Goal: Task Accomplishment & Management: Manage account settings

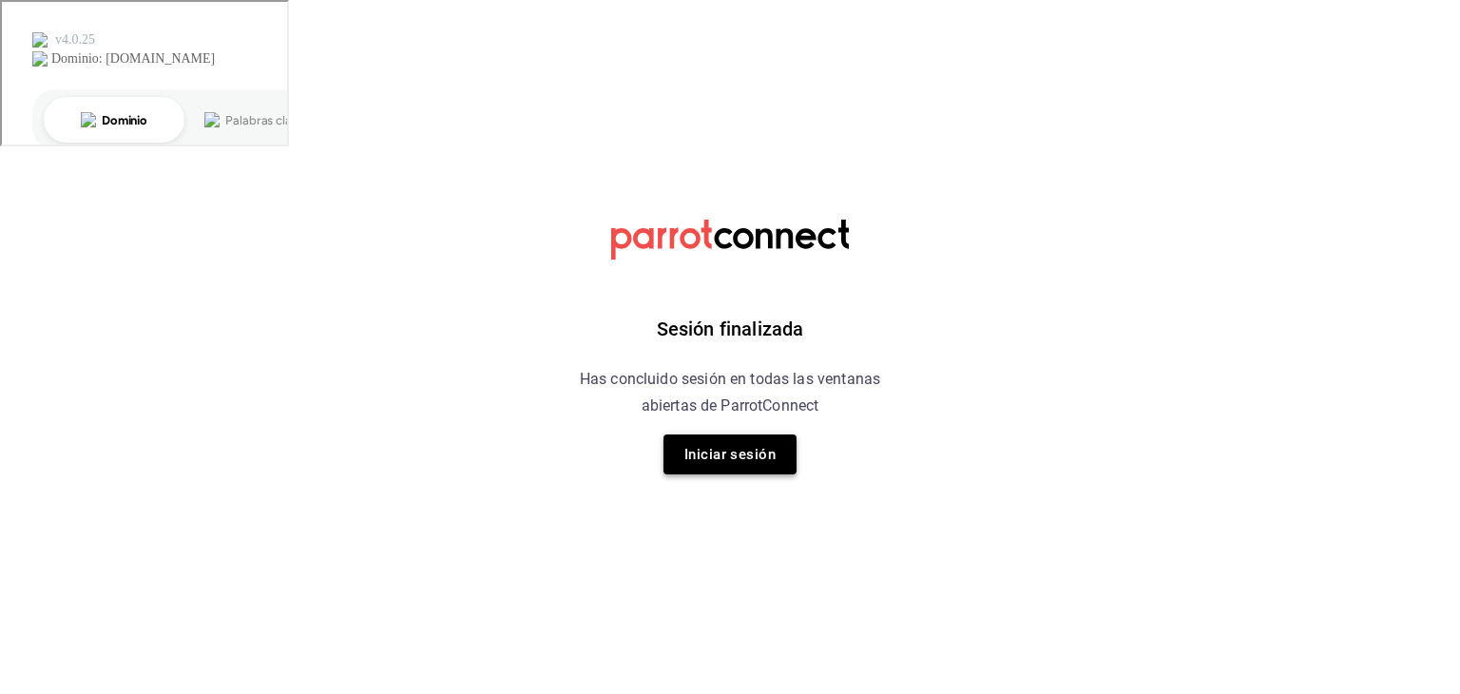
click at [741, 457] on button "Iniciar sesión" at bounding box center [730, 455] width 133 height 40
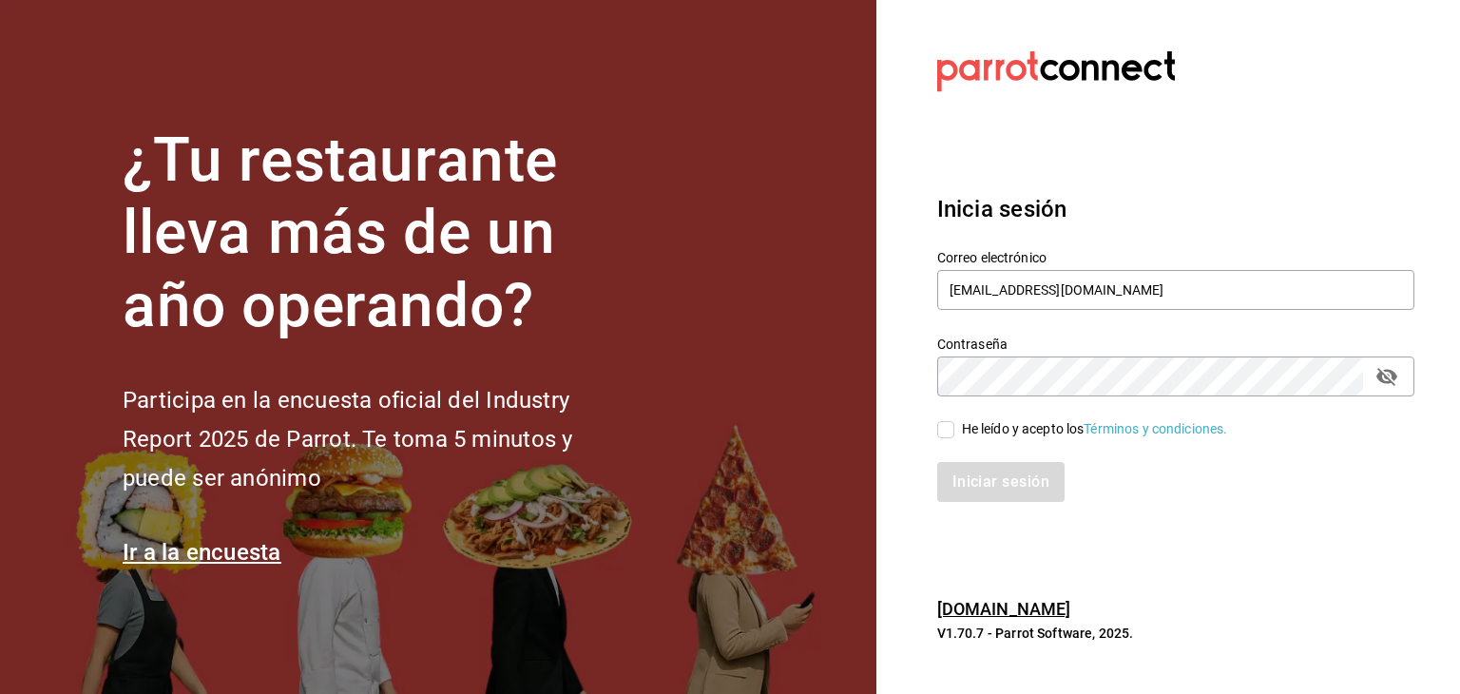
click at [952, 435] on input "He leído y acepto los Términos y condiciones." at bounding box center [945, 429] width 17 height 17
checkbox input "true"
click at [969, 477] on button "Iniciar sesión" at bounding box center [1001, 482] width 129 height 40
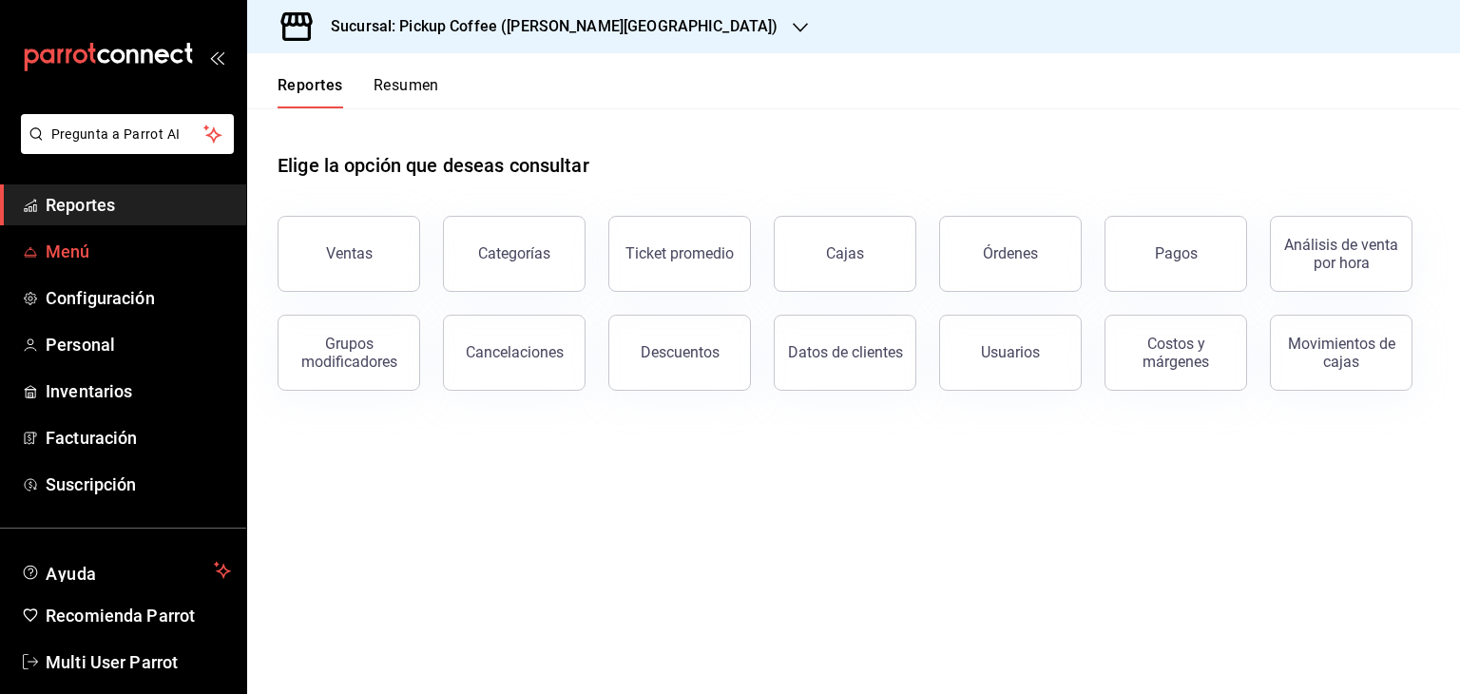
click at [86, 256] on span "Menú" at bounding box center [138, 252] width 185 height 26
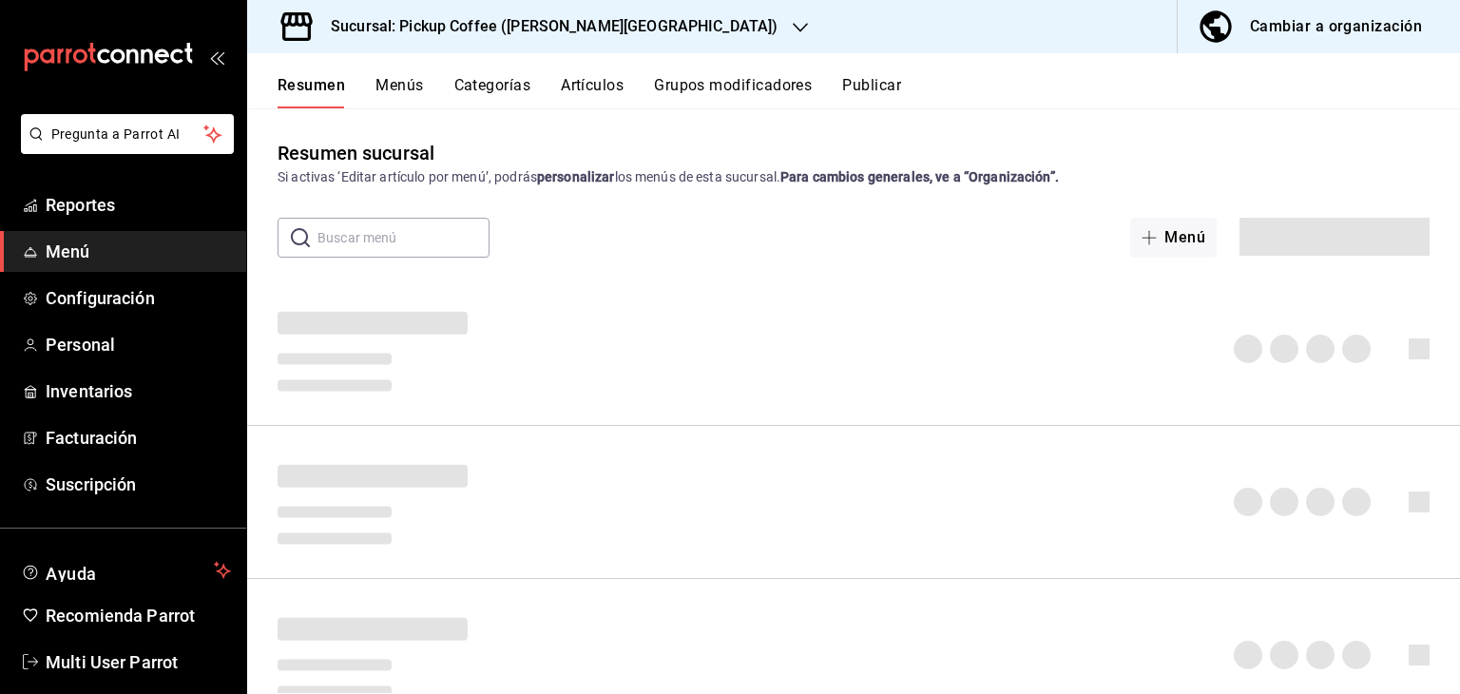
click at [540, 37] on h3 "Sucursal: Pickup Coffee ([PERSON_NAME][GEOGRAPHIC_DATA])" at bounding box center [547, 26] width 462 height 23
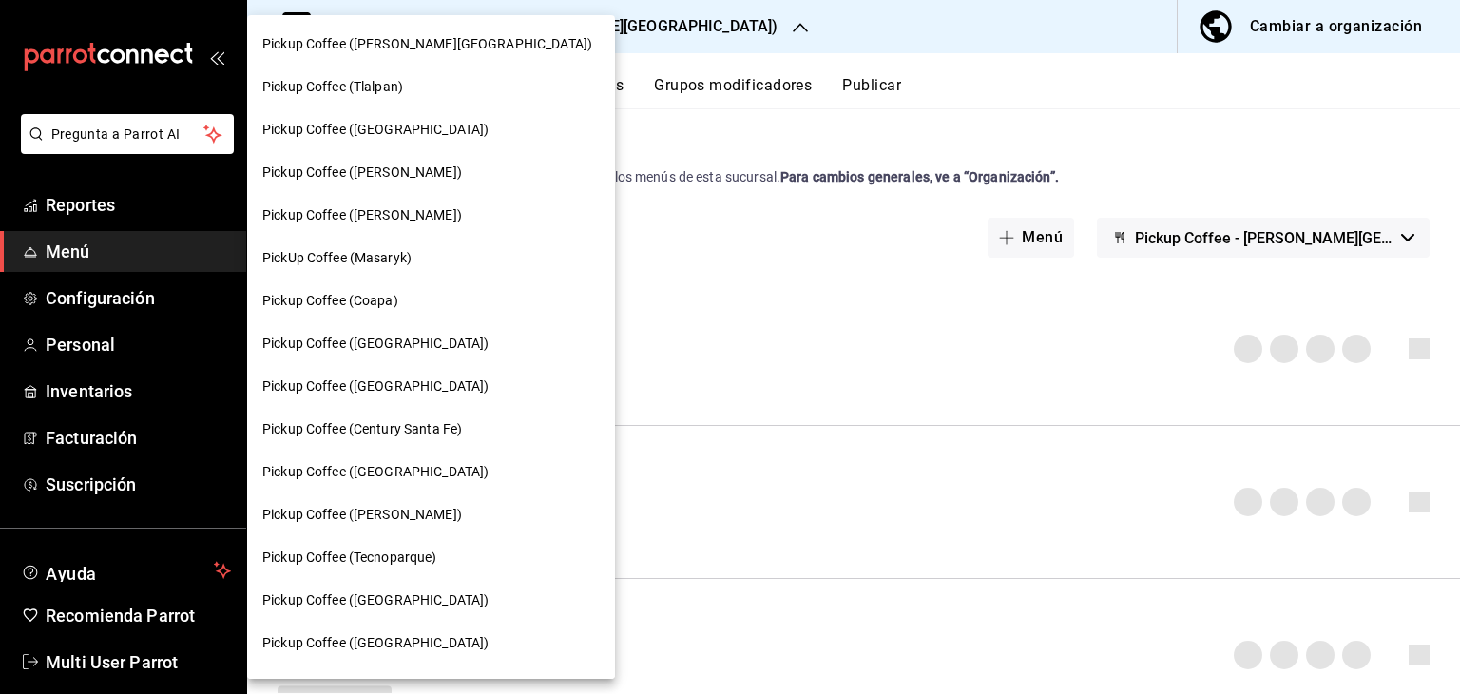
click at [540, 37] on div at bounding box center [730, 347] width 1460 height 694
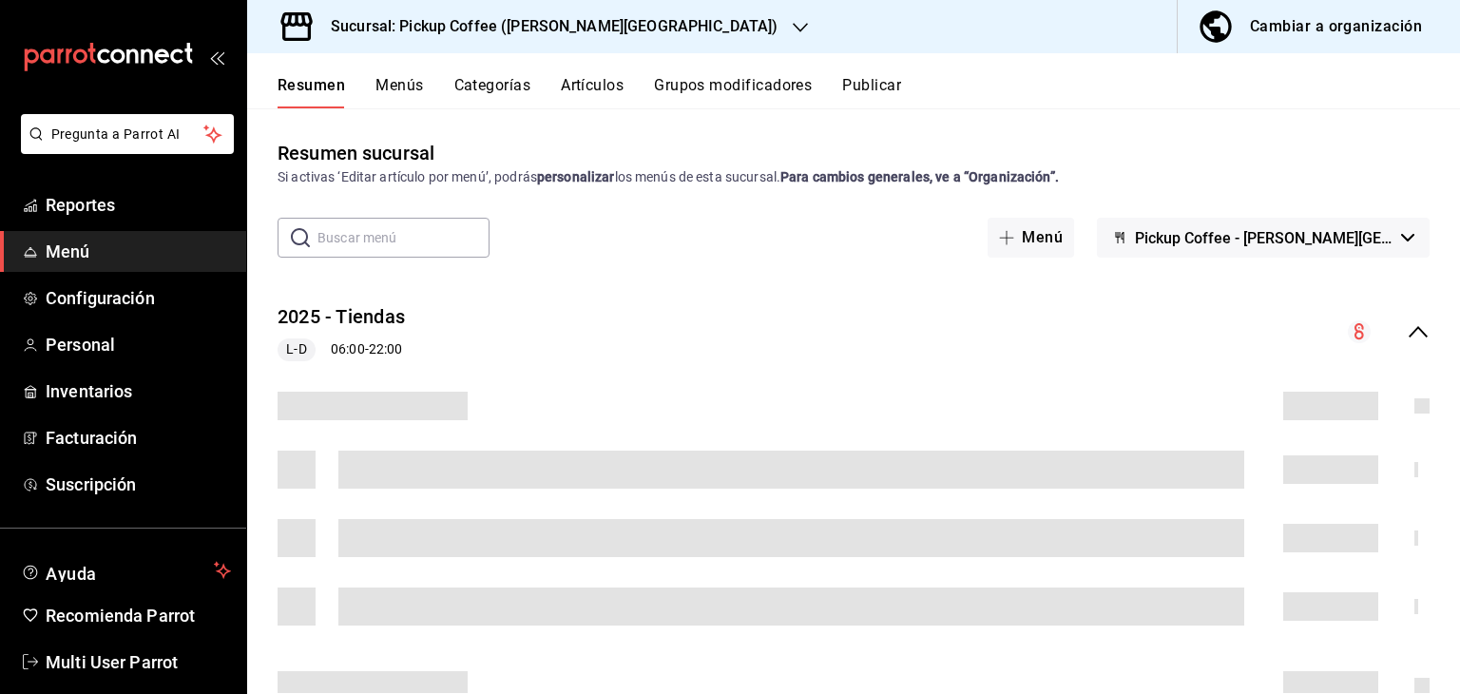
click at [540, 37] on div "Pickup Coffee ([PERSON_NAME][GEOGRAPHIC_DATA]) Pickup Coffee (Tlalpan) Pickup C…" at bounding box center [730, 347] width 1460 height 694
click at [582, 27] on div "Pickup Coffee ([PERSON_NAME][GEOGRAPHIC_DATA]) Pickup Coffee (Tlalpan) Pickup C…" at bounding box center [730, 347] width 1460 height 694
click at [628, 37] on div "Sucursal: Pickup Coffee ([PERSON_NAME][GEOGRAPHIC_DATA])" at bounding box center [538, 26] width 553 height 53
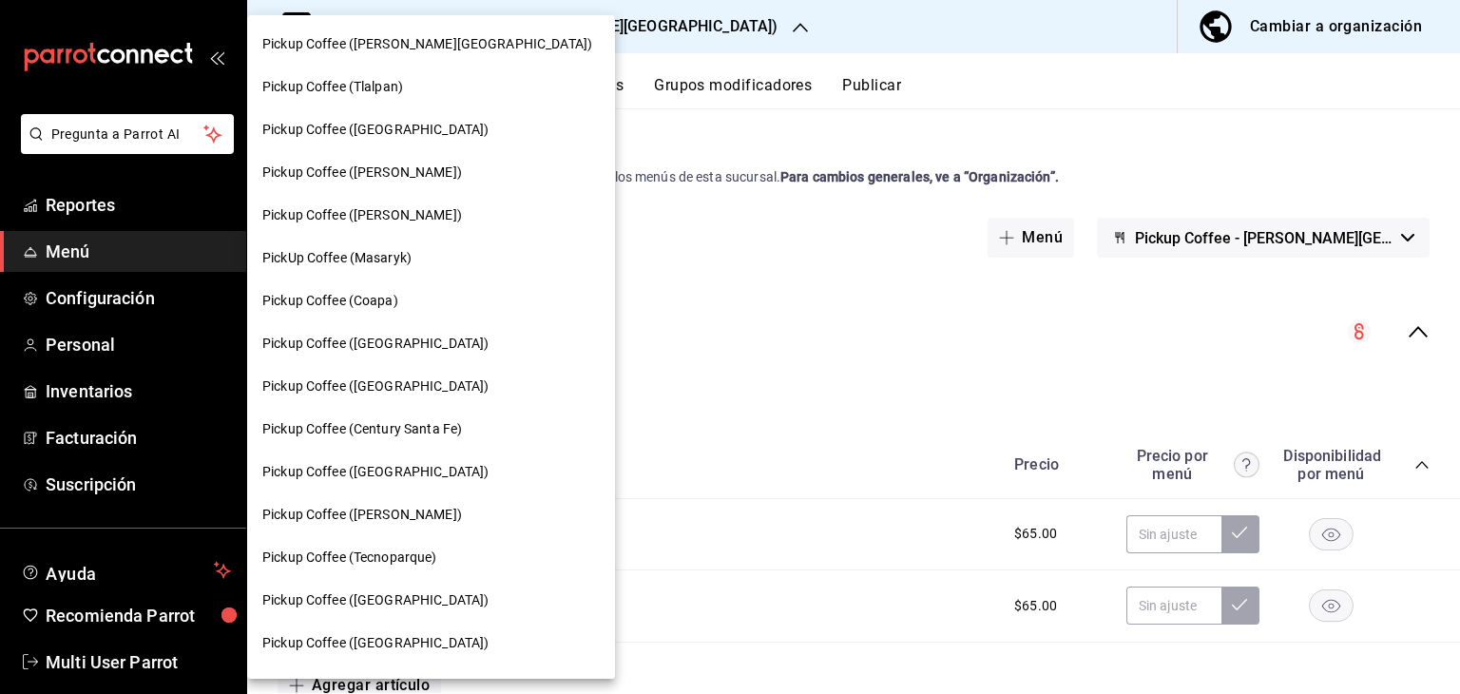
scroll to position [316, 0]
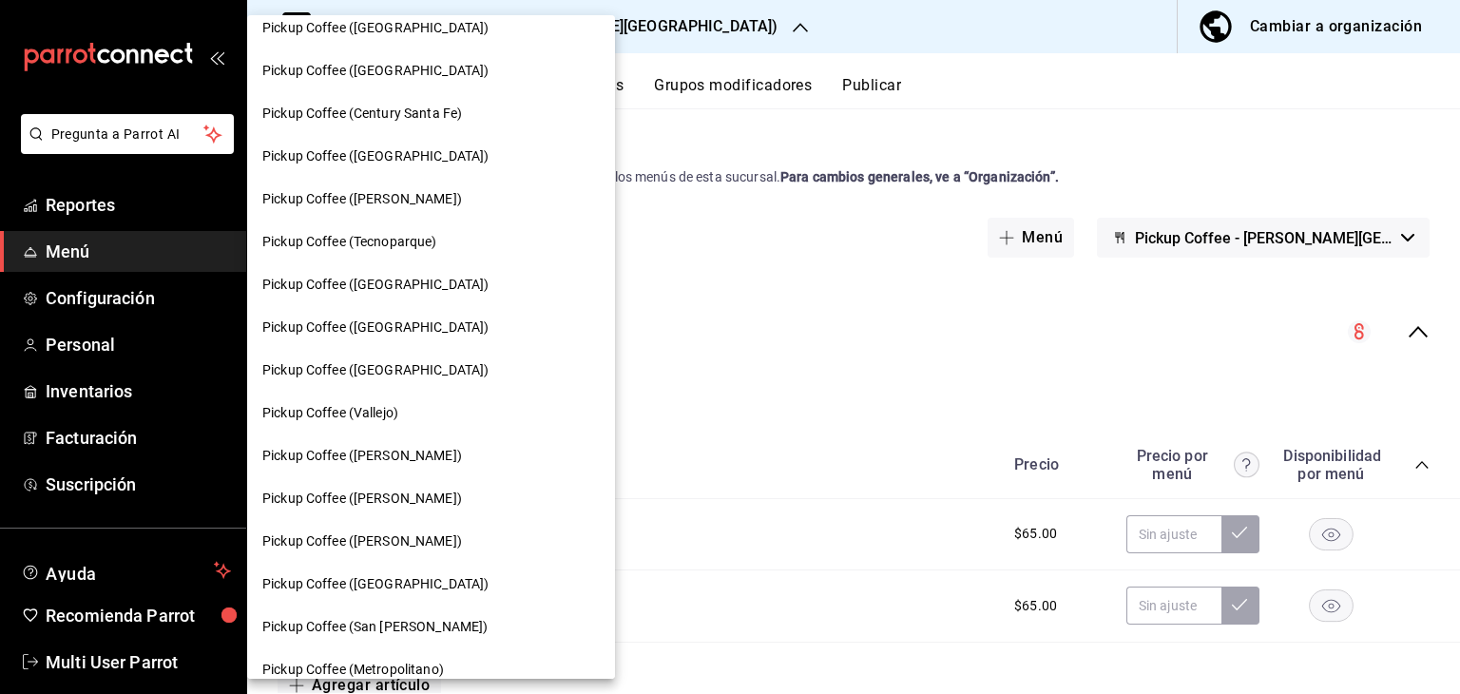
click at [441, 23] on span "Pickup Coffee ([GEOGRAPHIC_DATA])" at bounding box center [375, 28] width 226 height 20
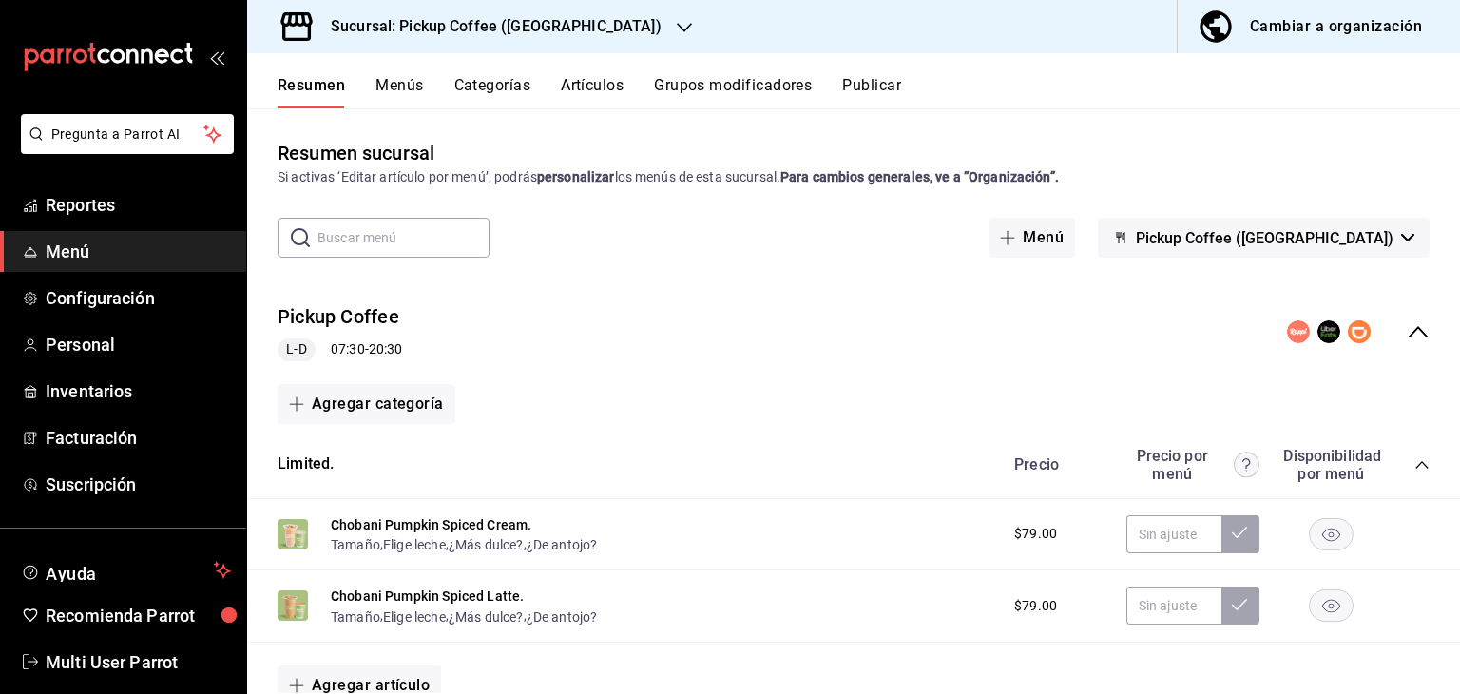
click at [570, 98] on div "Resumen Menús Categorías Artículos Grupos modificadores Publicar Resumen sucurs…" at bounding box center [853, 373] width 1213 height 641
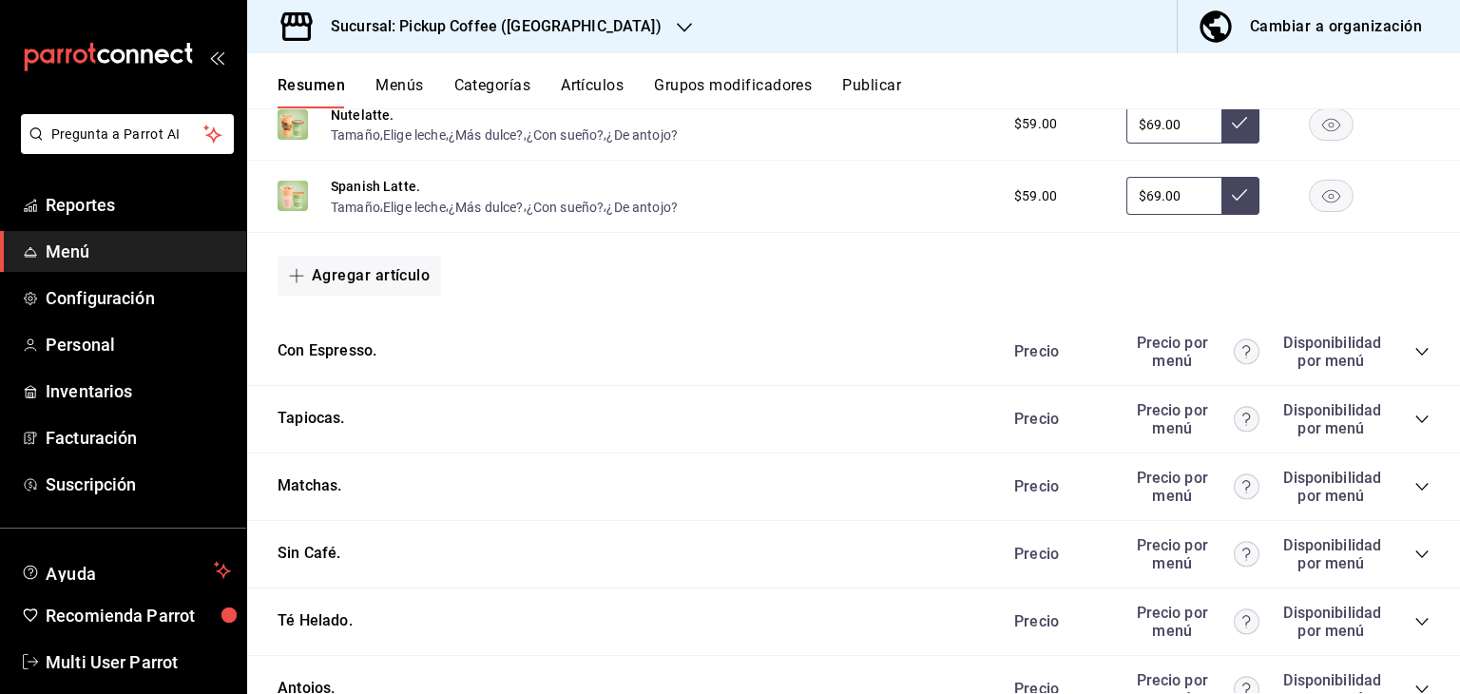
scroll to position [802, 0]
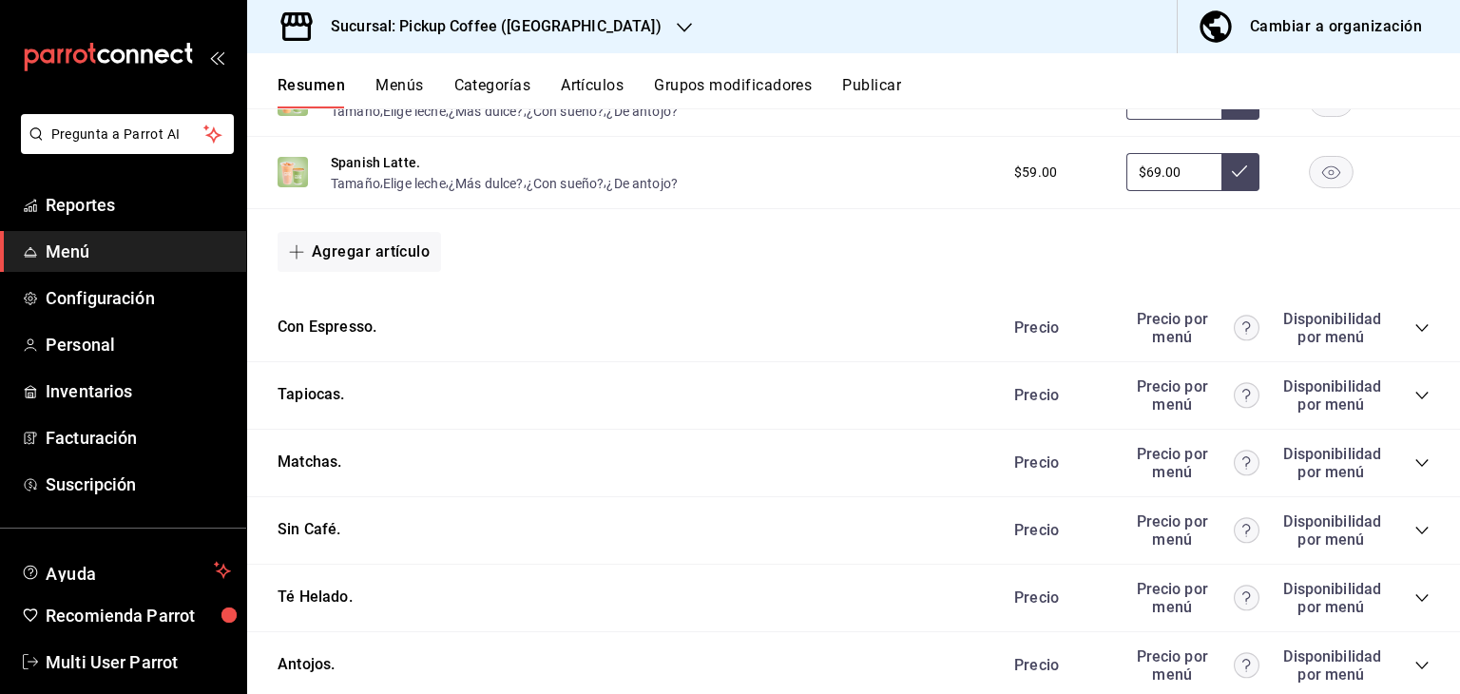
click at [1415, 598] on icon "collapse-category-row" at bounding box center [1422, 597] width 15 height 15
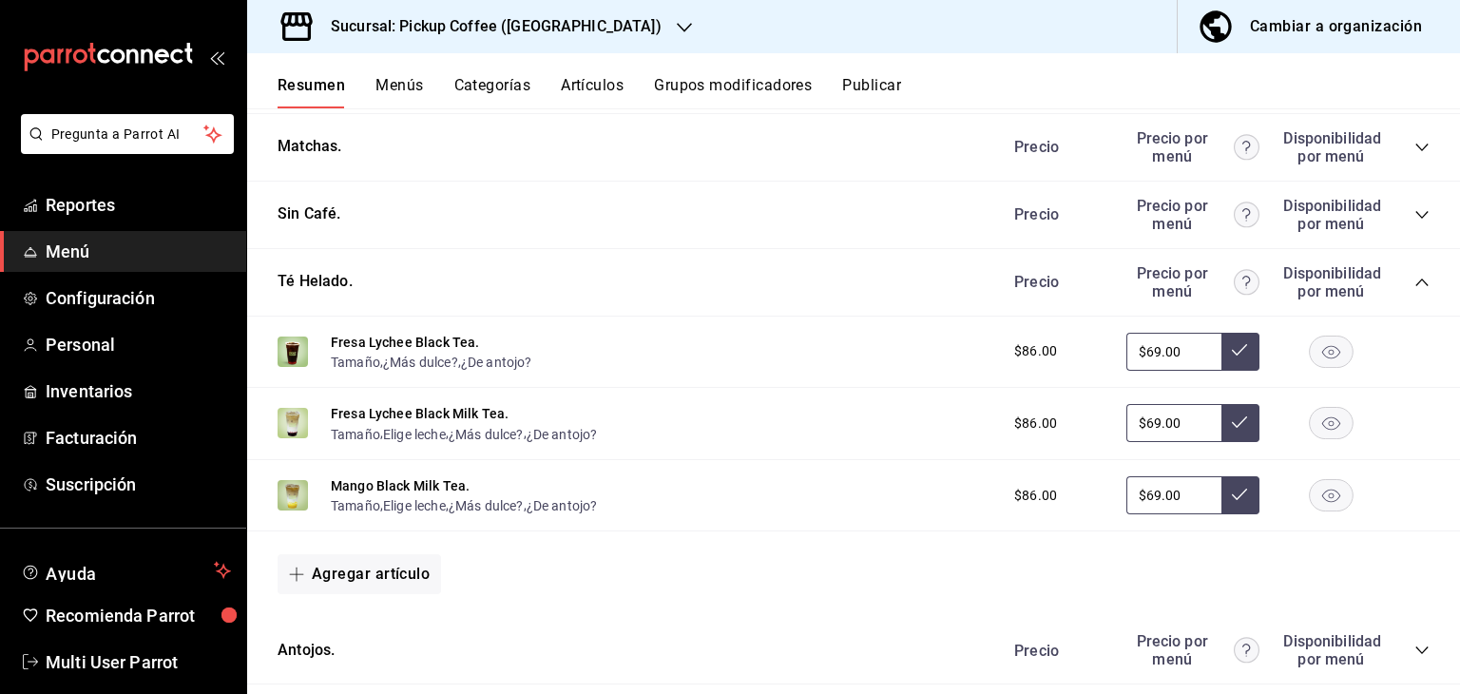
scroll to position [956, 0]
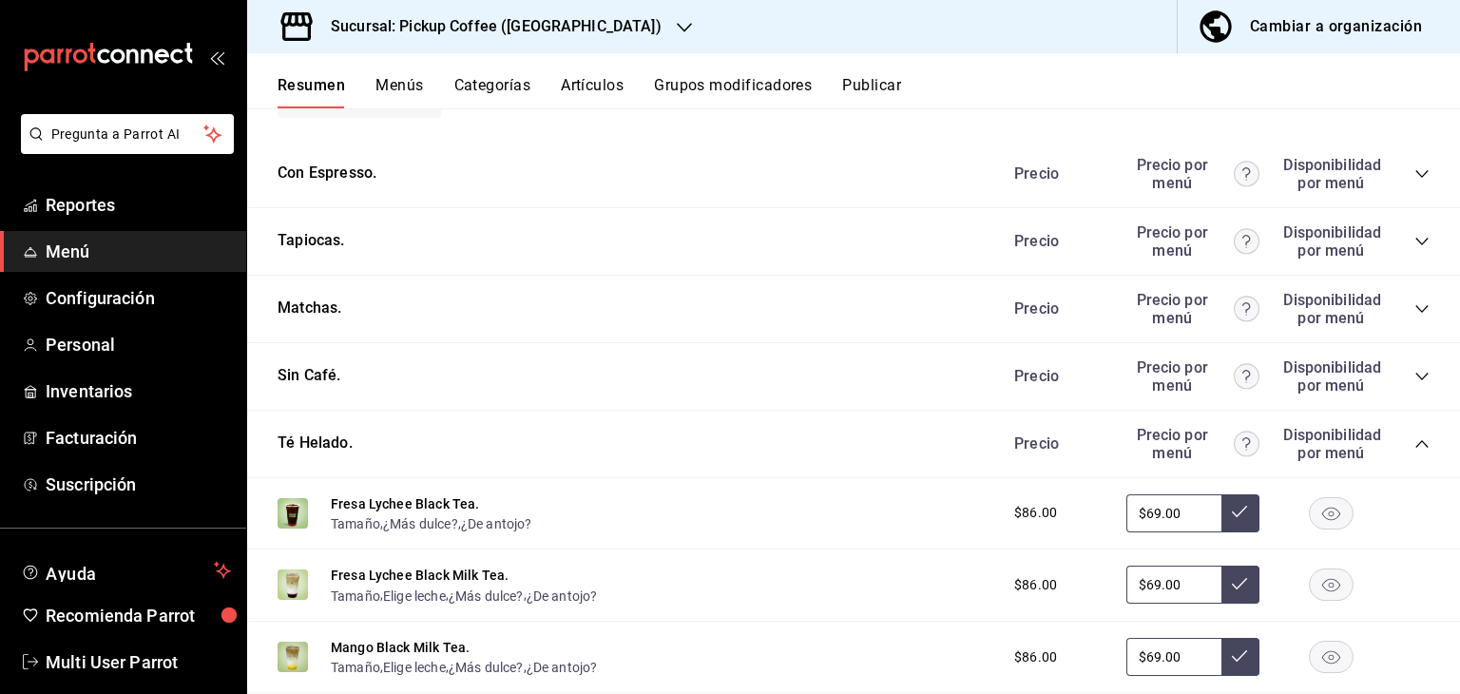
click at [1415, 313] on icon "collapse-category-row" at bounding box center [1422, 308] width 15 height 15
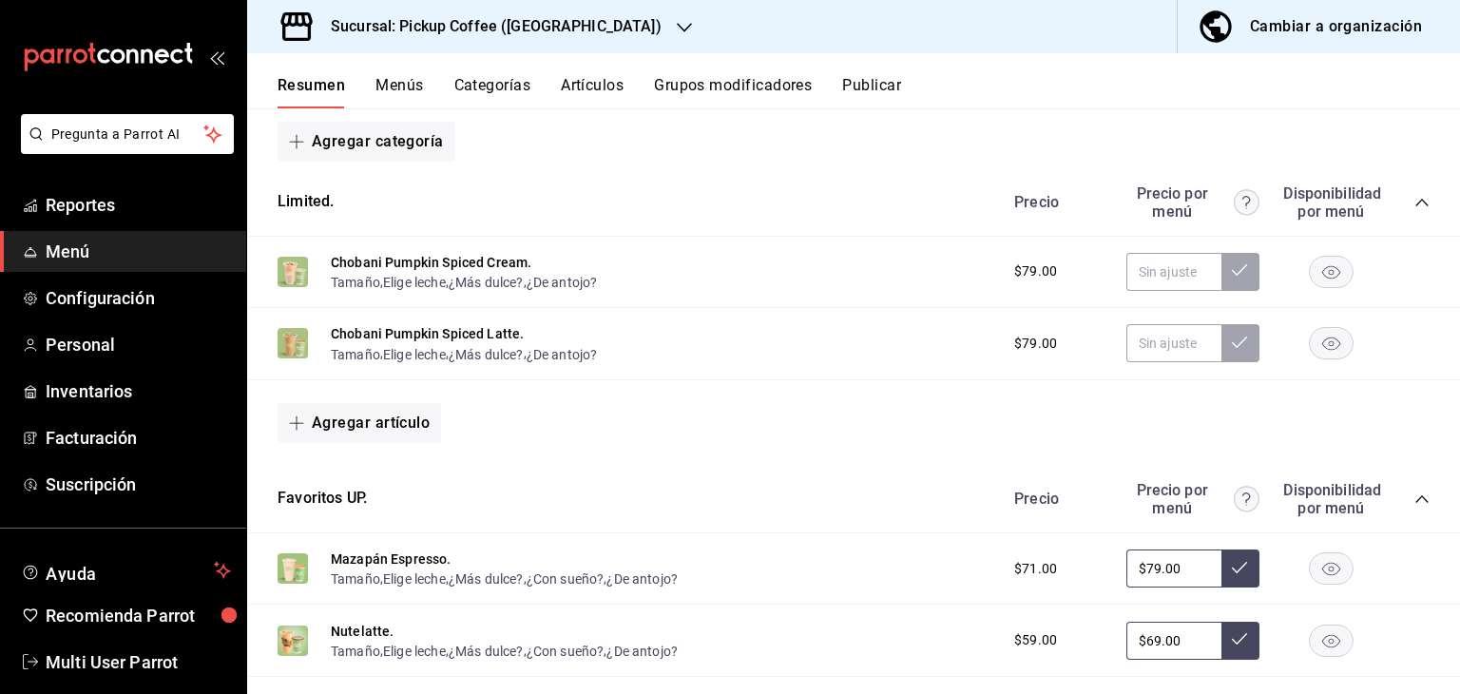
scroll to position [0, 0]
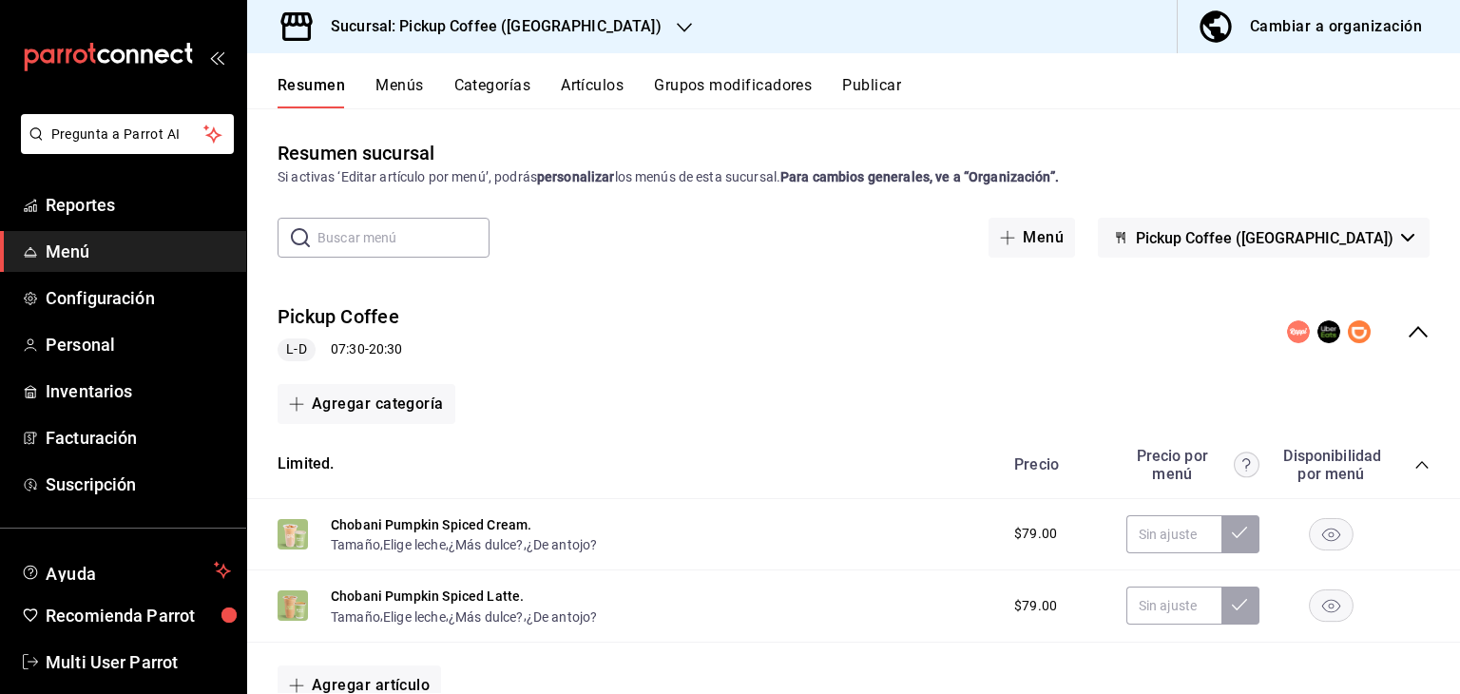
click at [1407, 333] on icon "collapse-menu-row" at bounding box center [1418, 331] width 23 height 23
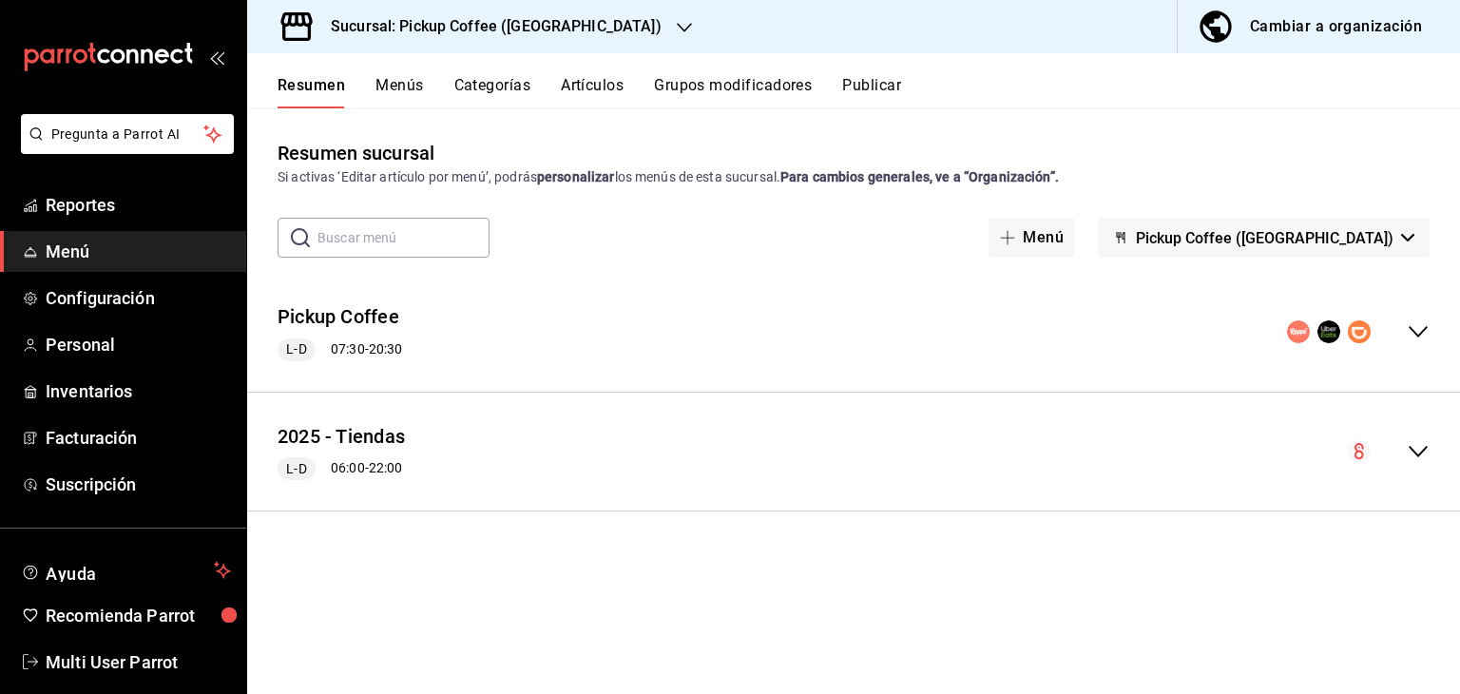
click at [867, 103] on button "Publicar" at bounding box center [871, 92] width 59 height 32
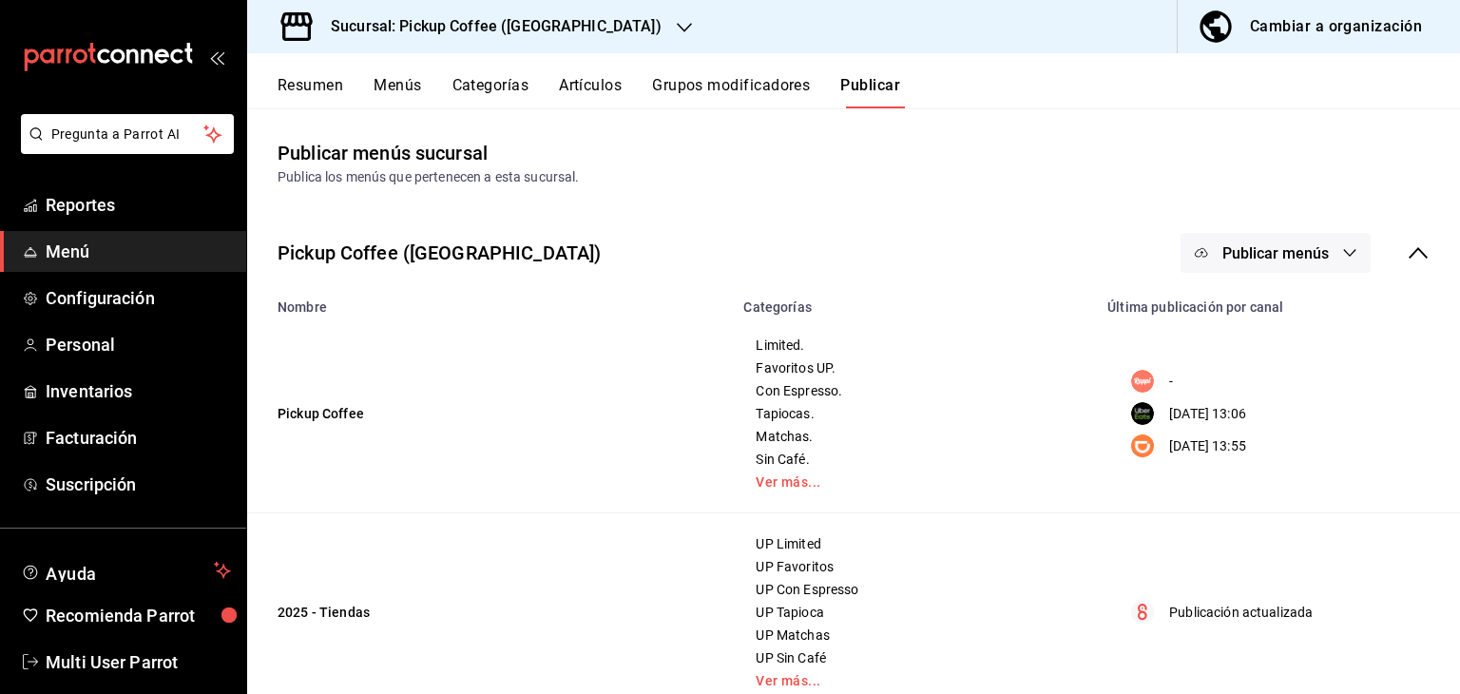
click at [1281, 256] on span "Publicar menús" at bounding box center [1276, 253] width 106 height 18
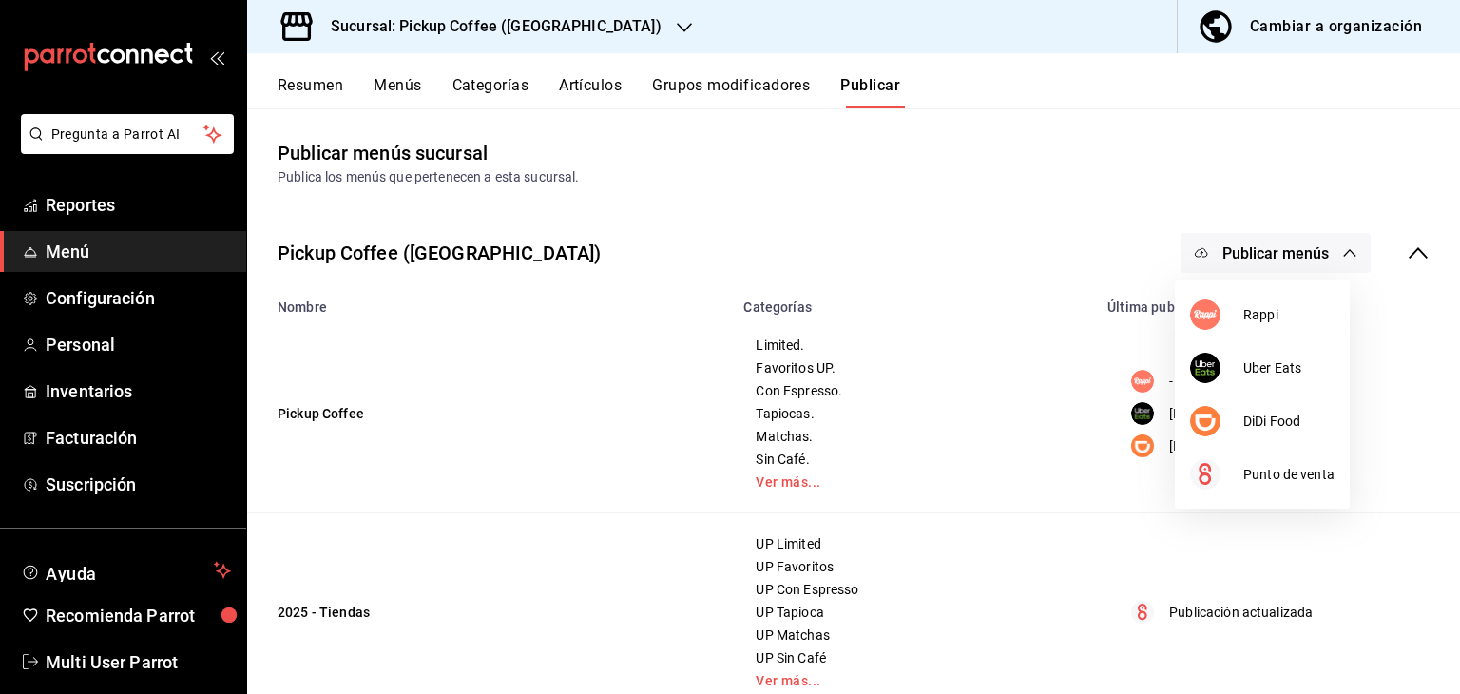
click at [802, 493] on div at bounding box center [730, 347] width 1460 height 694
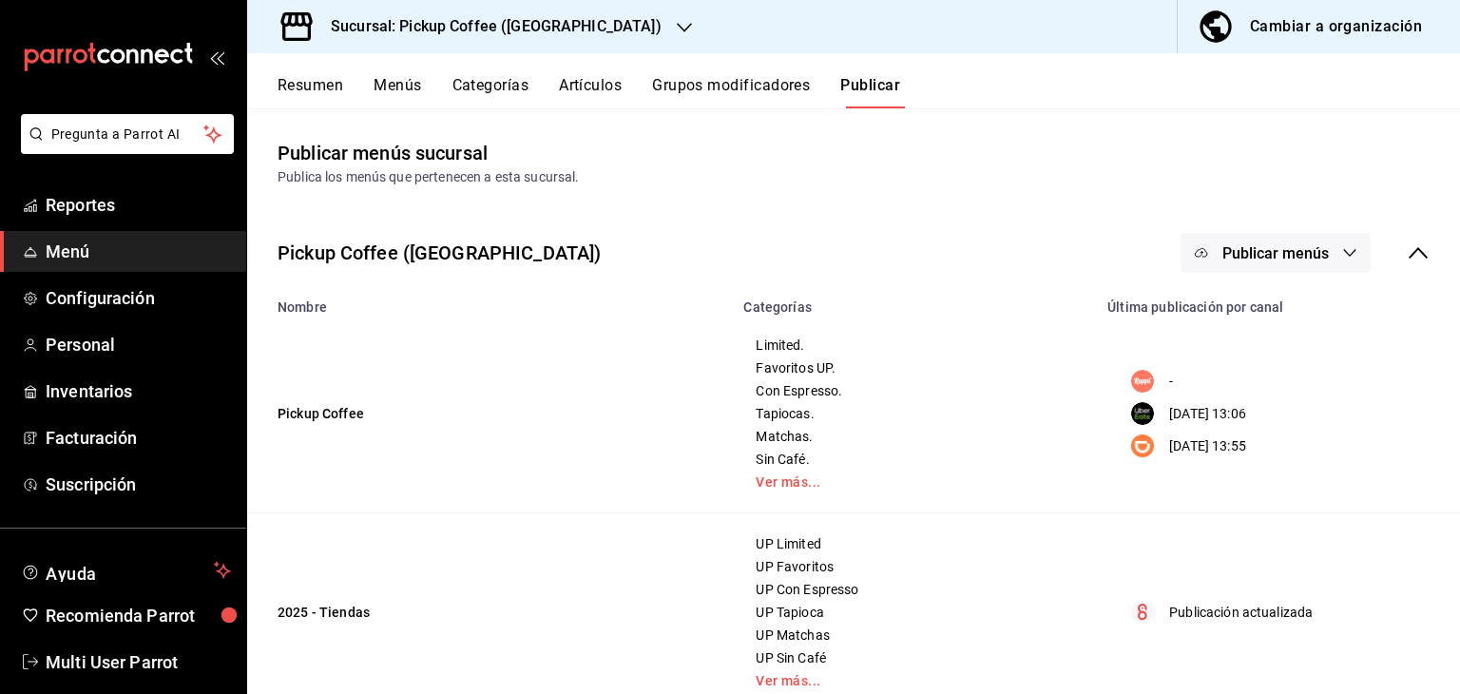
click at [783, 479] on link "Ver más..." at bounding box center [914, 481] width 317 height 13
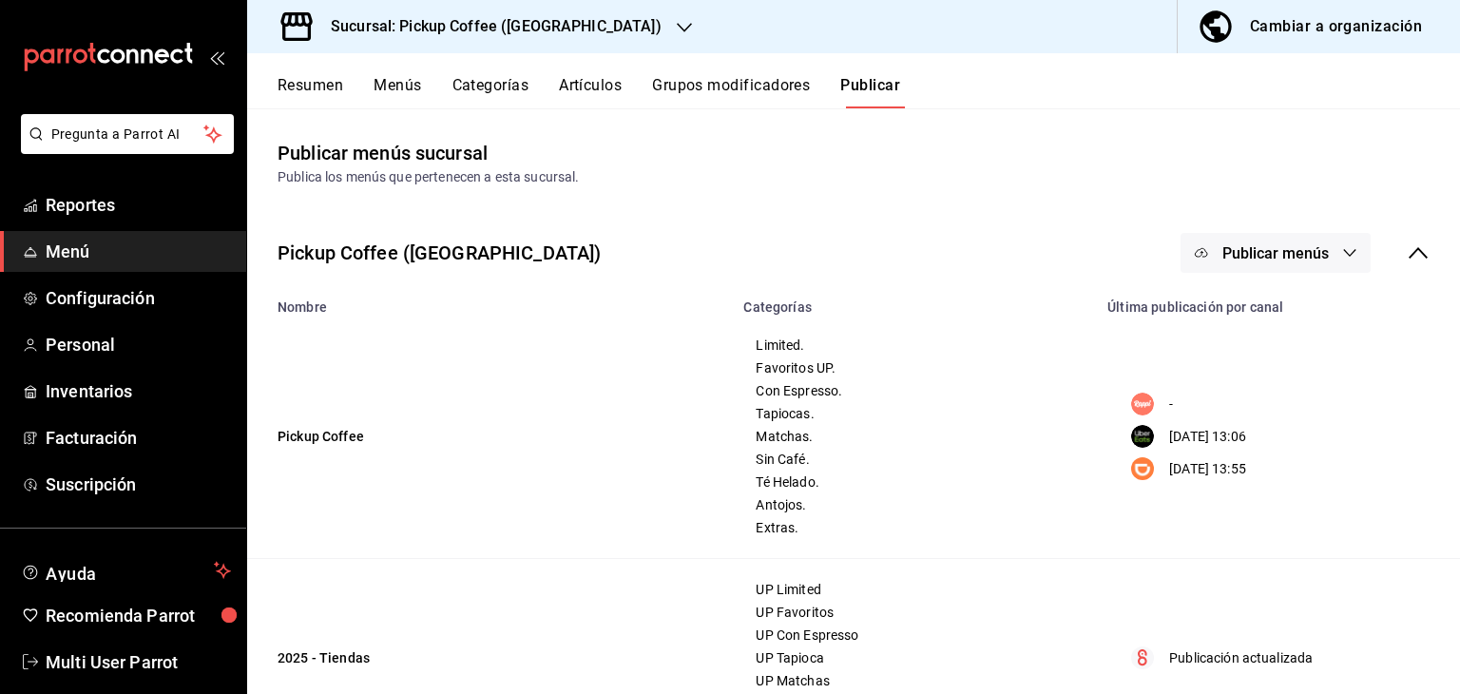
click at [1310, 28] on div "Cambiar a organización" at bounding box center [1336, 26] width 172 height 27
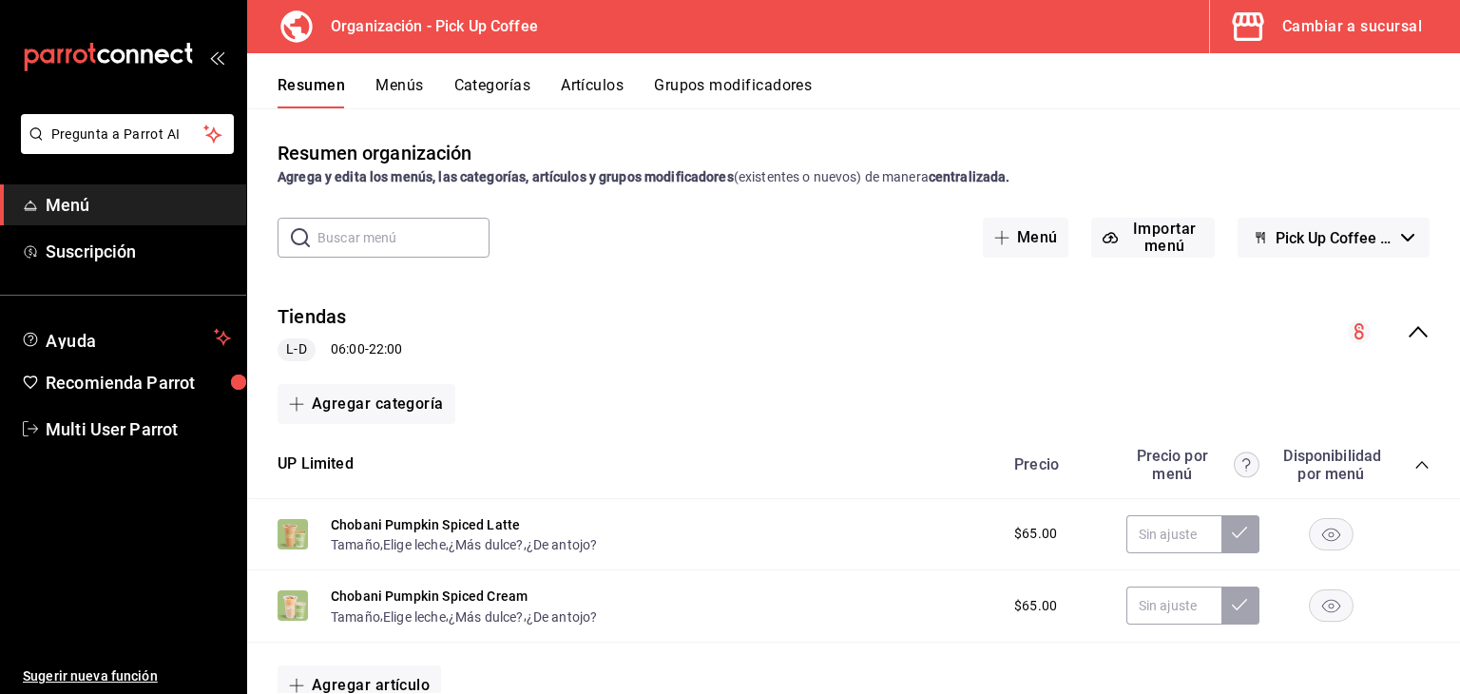
click at [1410, 329] on icon "collapse-menu-row" at bounding box center [1418, 331] width 23 height 23
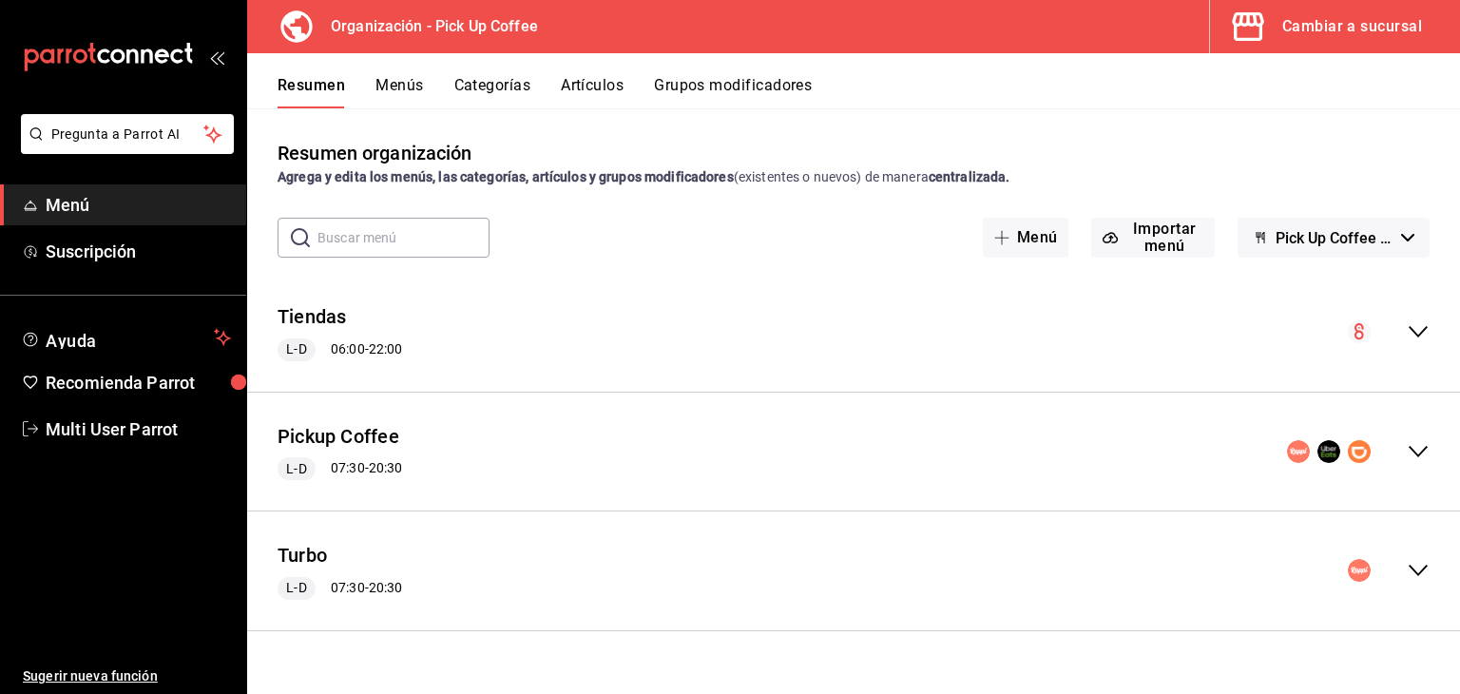
click at [1422, 465] on div "Pickup Coffee L-D 07:30 - 20:30" at bounding box center [853, 452] width 1213 height 88
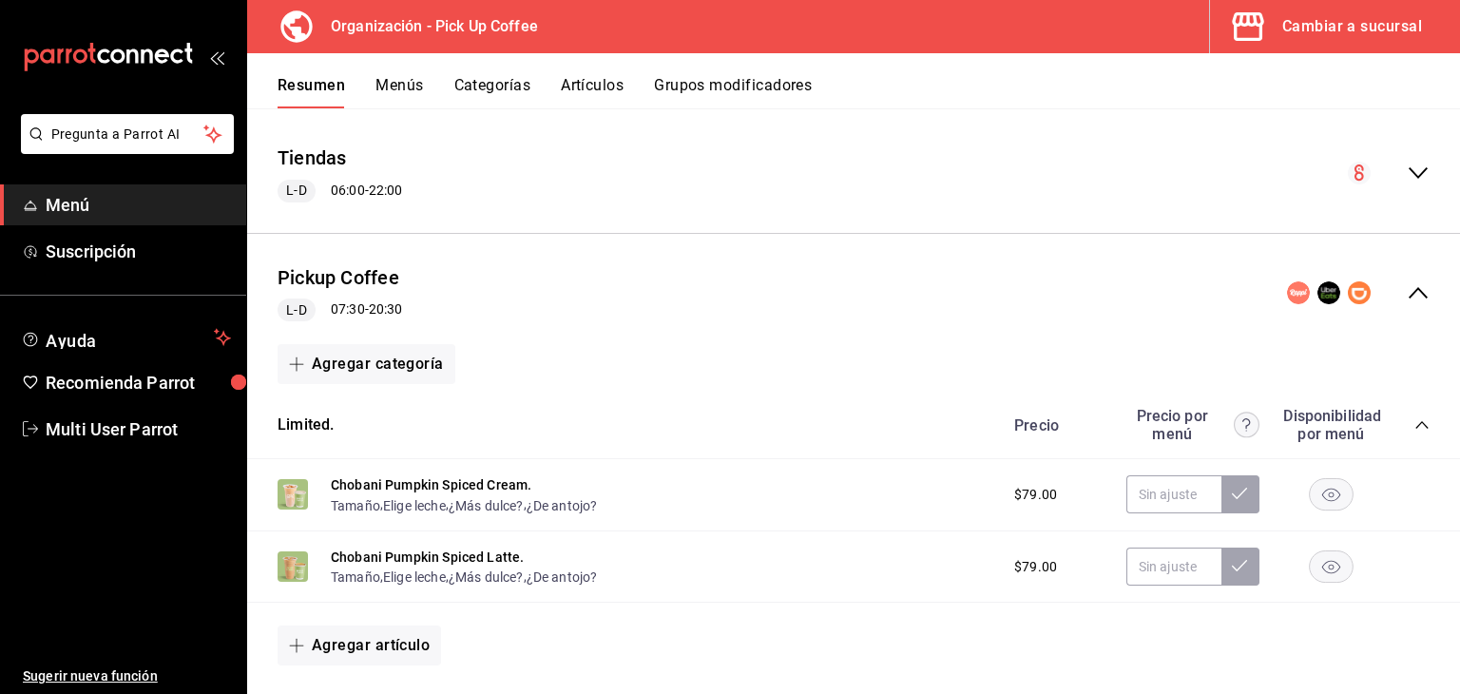
scroll to position [190, 0]
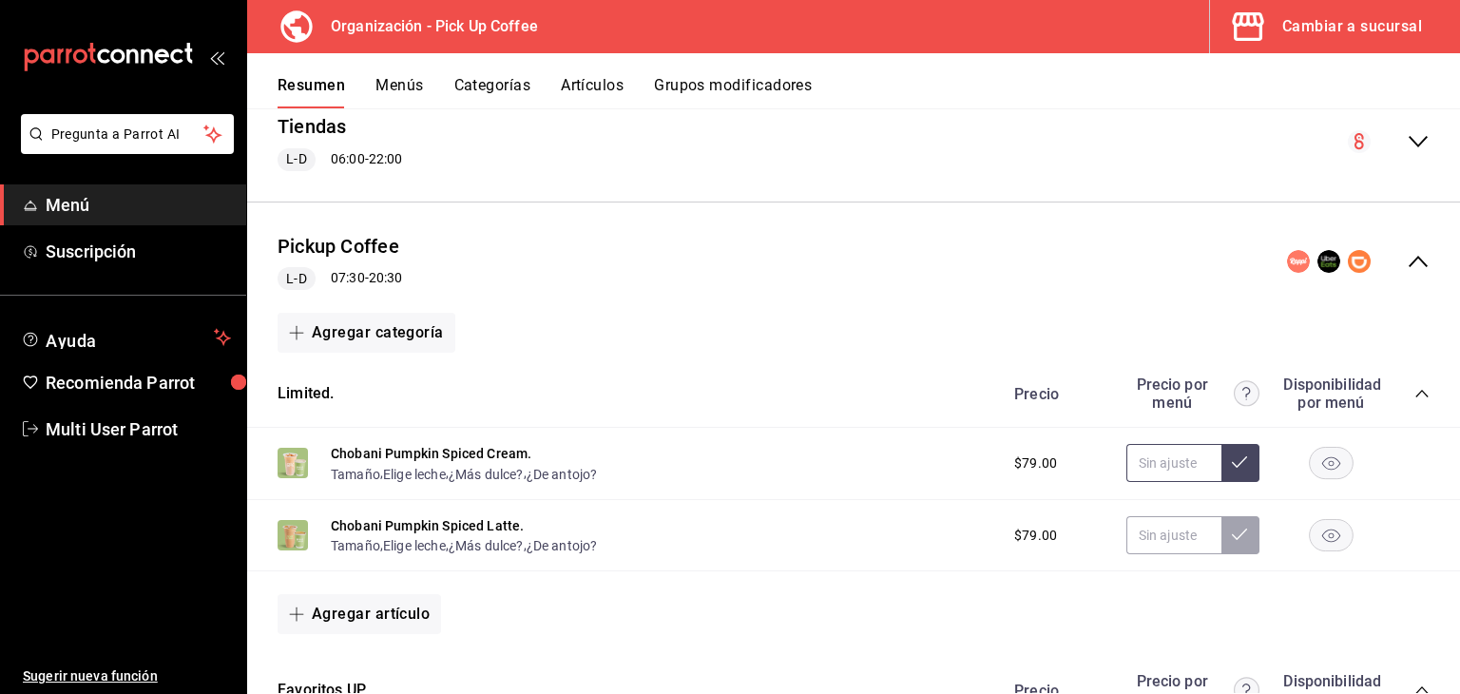
click at [1232, 458] on icon at bounding box center [1239, 461] width 15 height 15
click at [1240, 538] on button at bounding box center [1241, 535] width 38 height 38
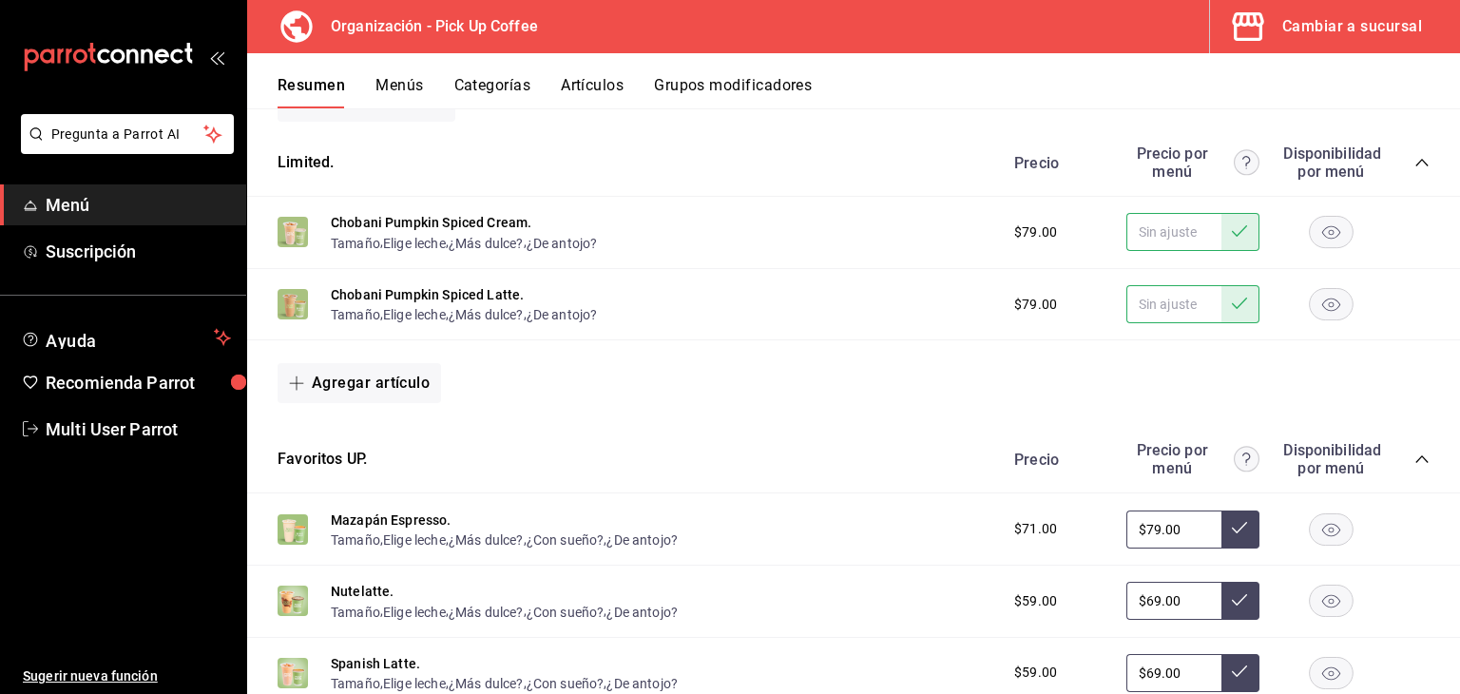
scroll to position [456, 0]
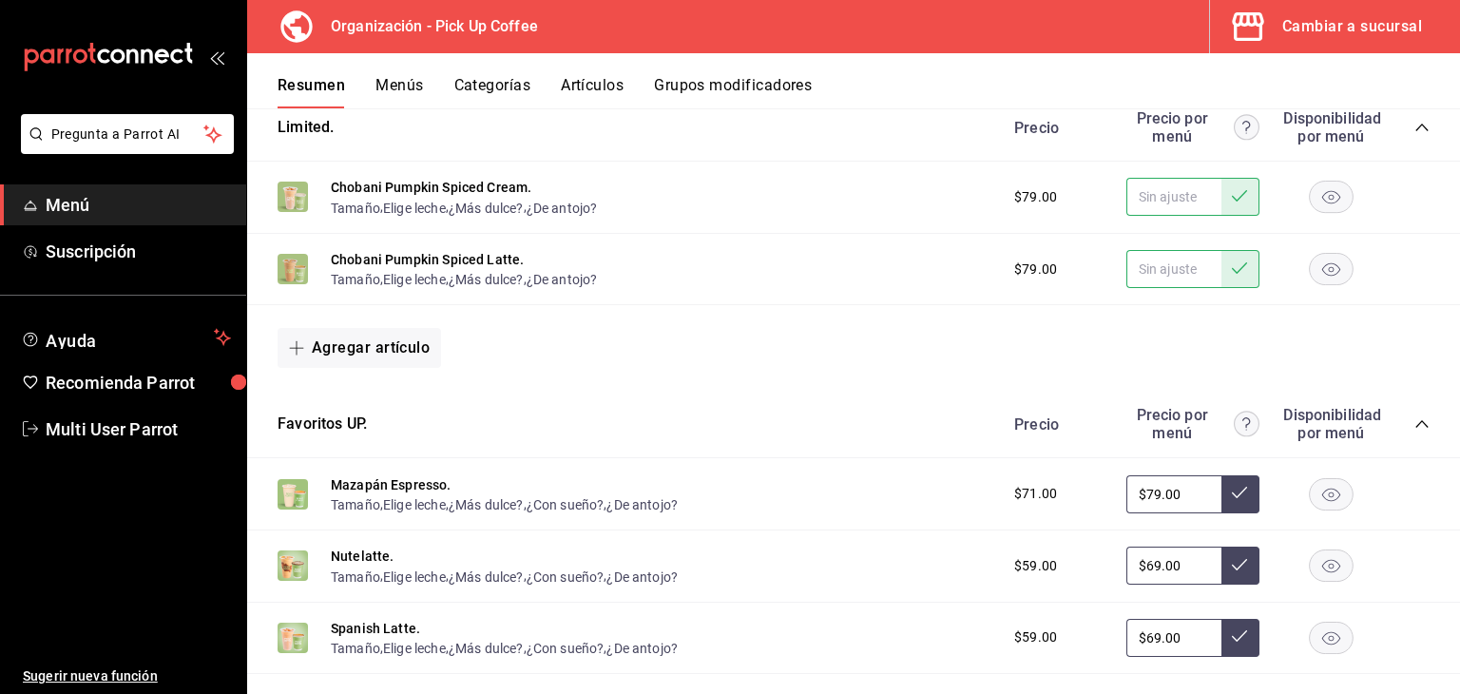
click at [1232, 486] on icon at bounding box center [1239, 492] width 15 height 15
click at [1232, 561] on icon at bounding box center [1239, 564] width 15 height 11
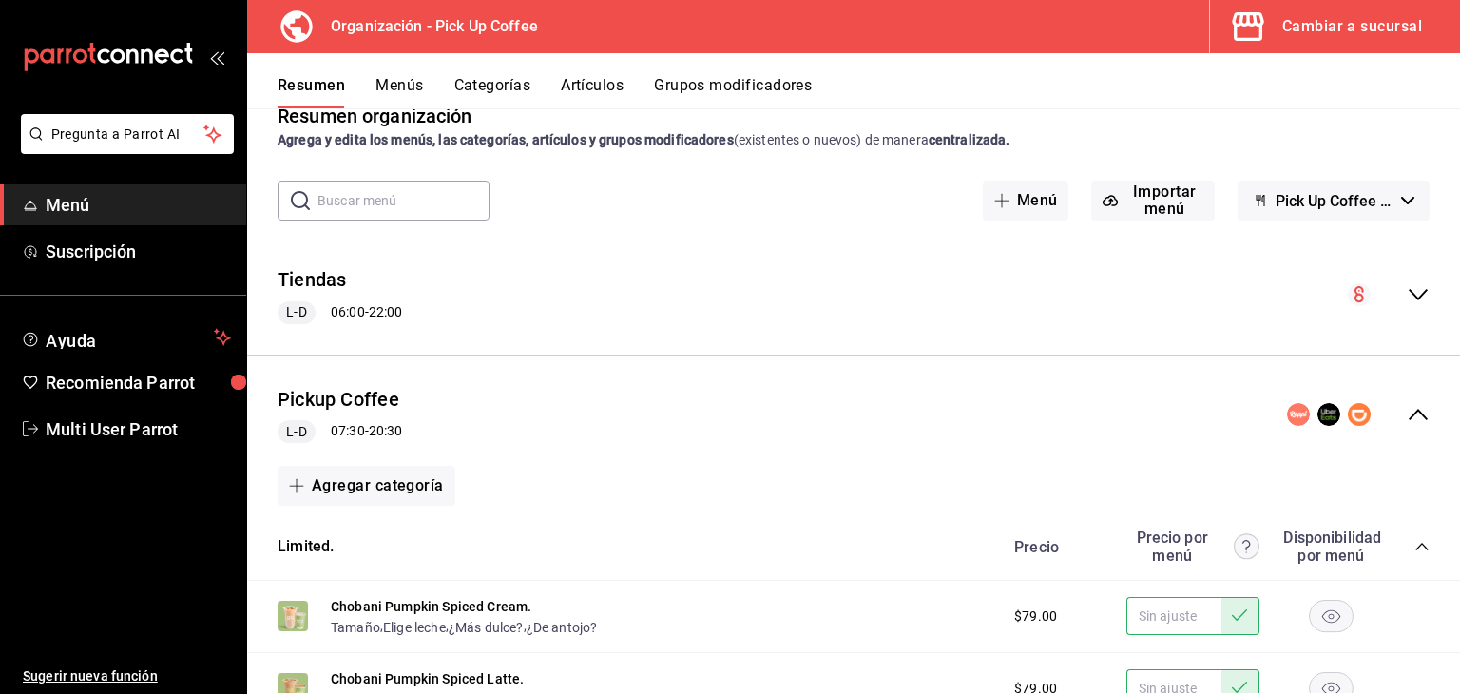
scroll to position [0, 0]
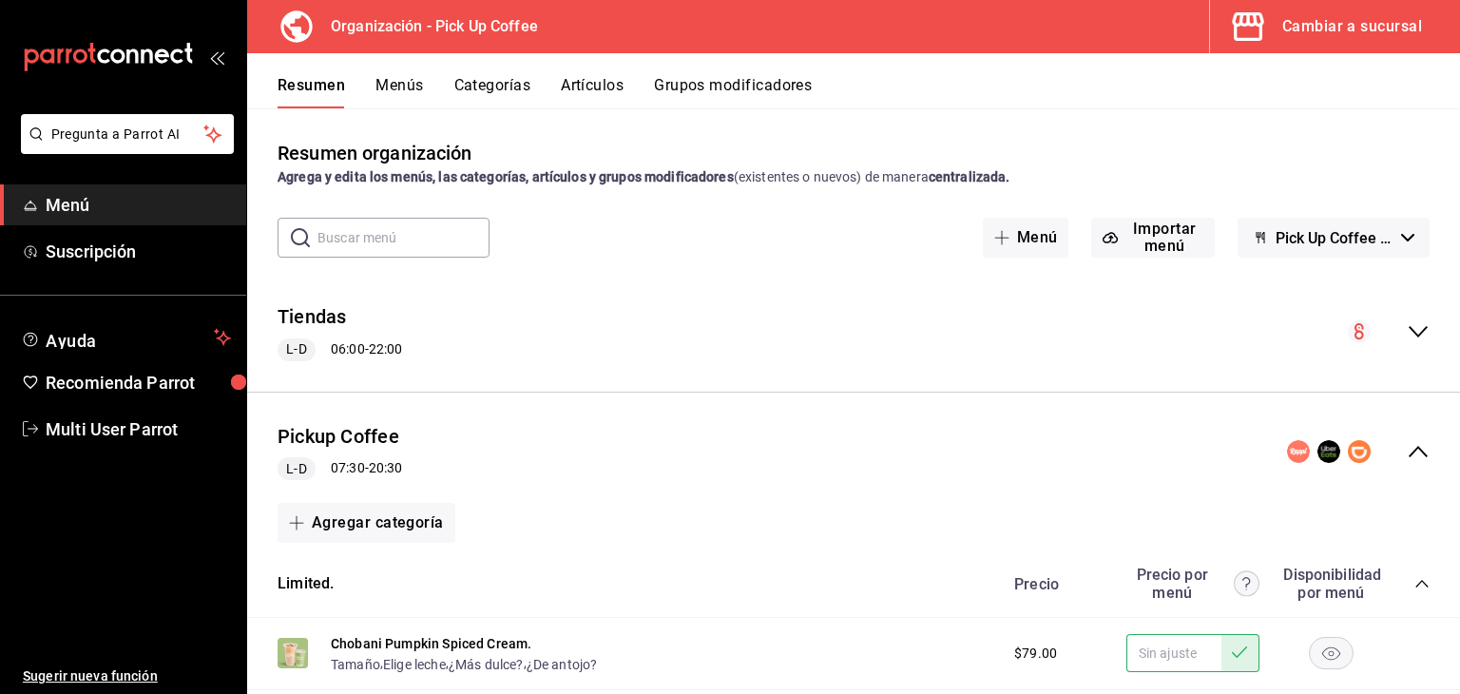
click at [407, 87] on button "Menús" at bounding box center [400, 92] width 48 height 32
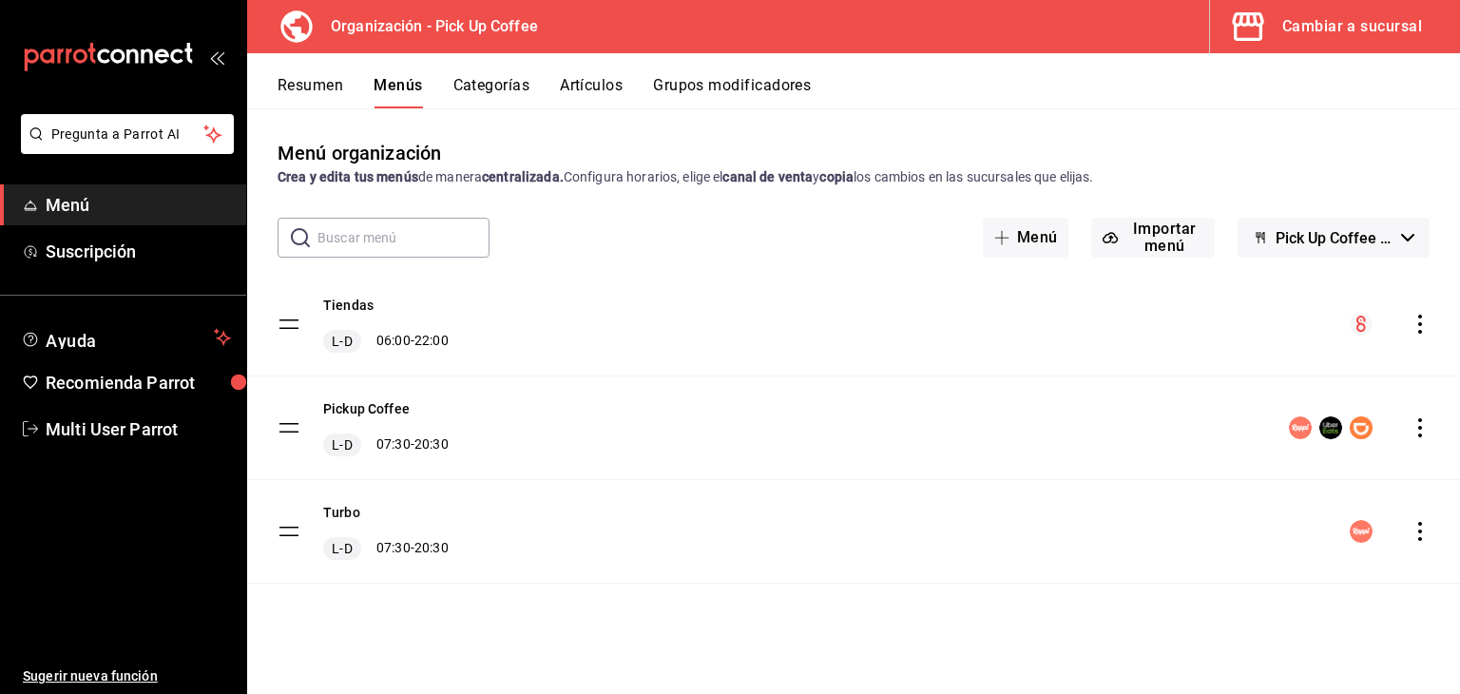
click at [1422, 419] on icon "actions" at bounding box center [1421, 427] width 4 height 19
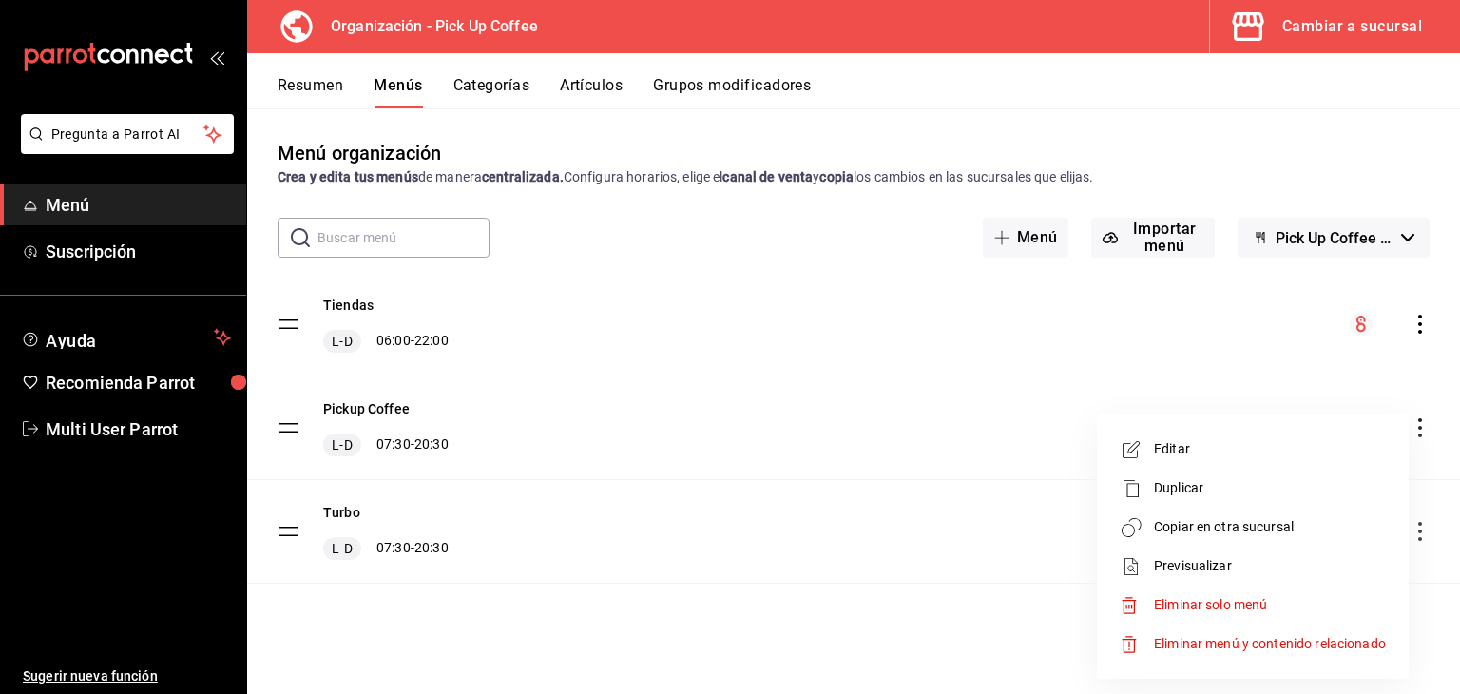
click at [1203, 454] on span "Editar" at bounding box center [1270, 449] width 232 height 20
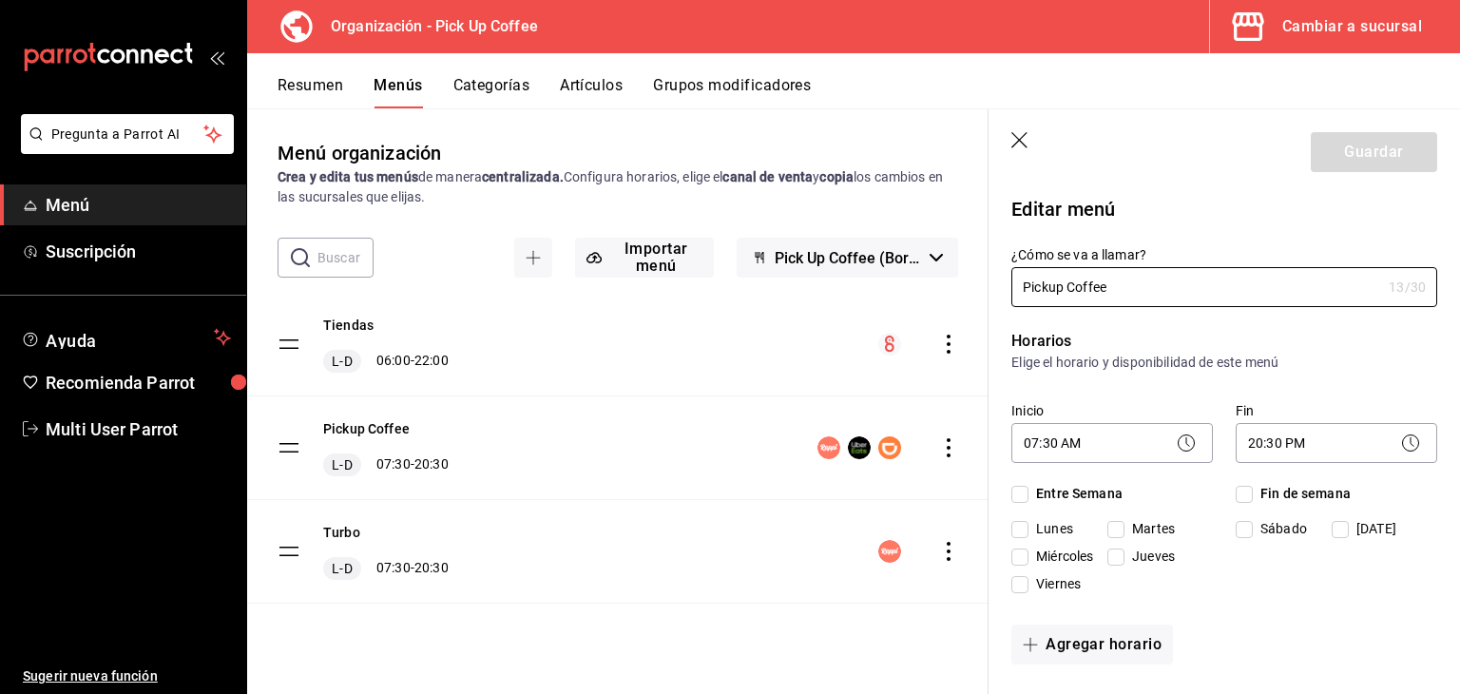
checkbox input "true"
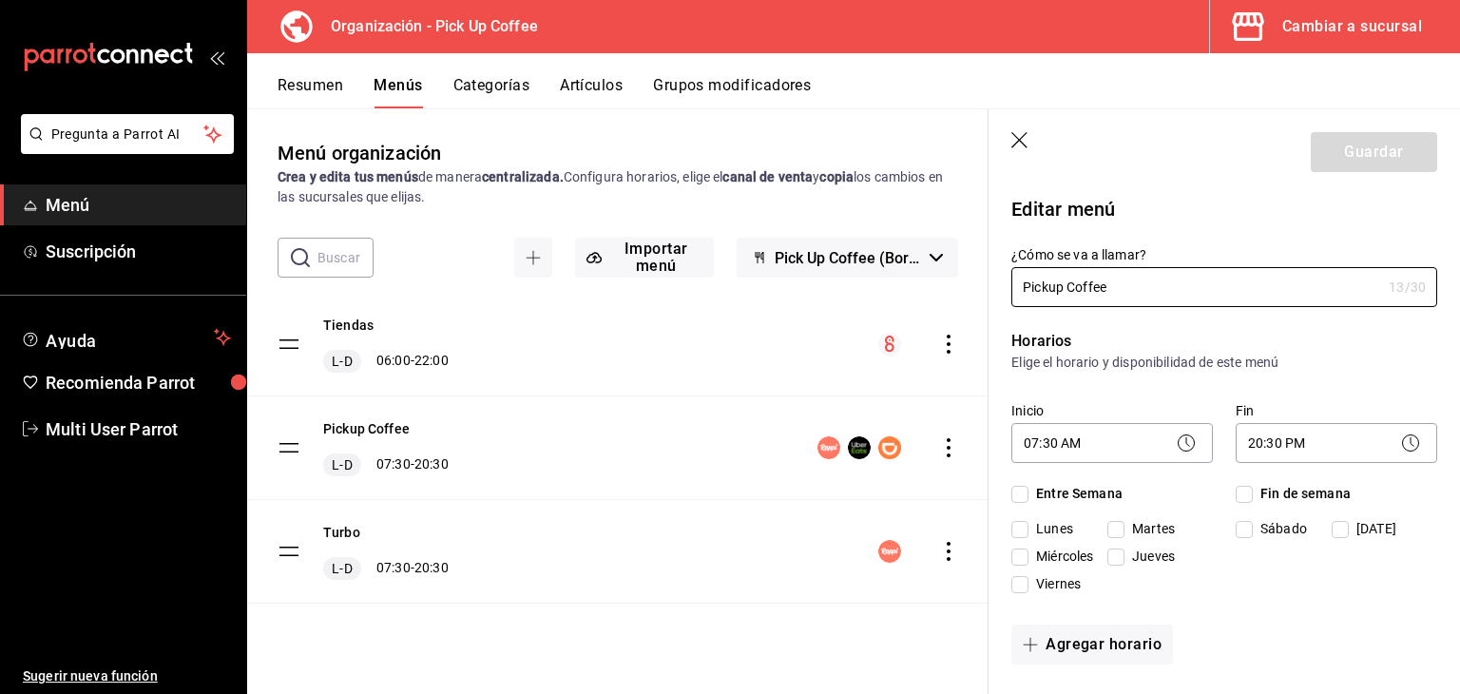
checkbox input "true"
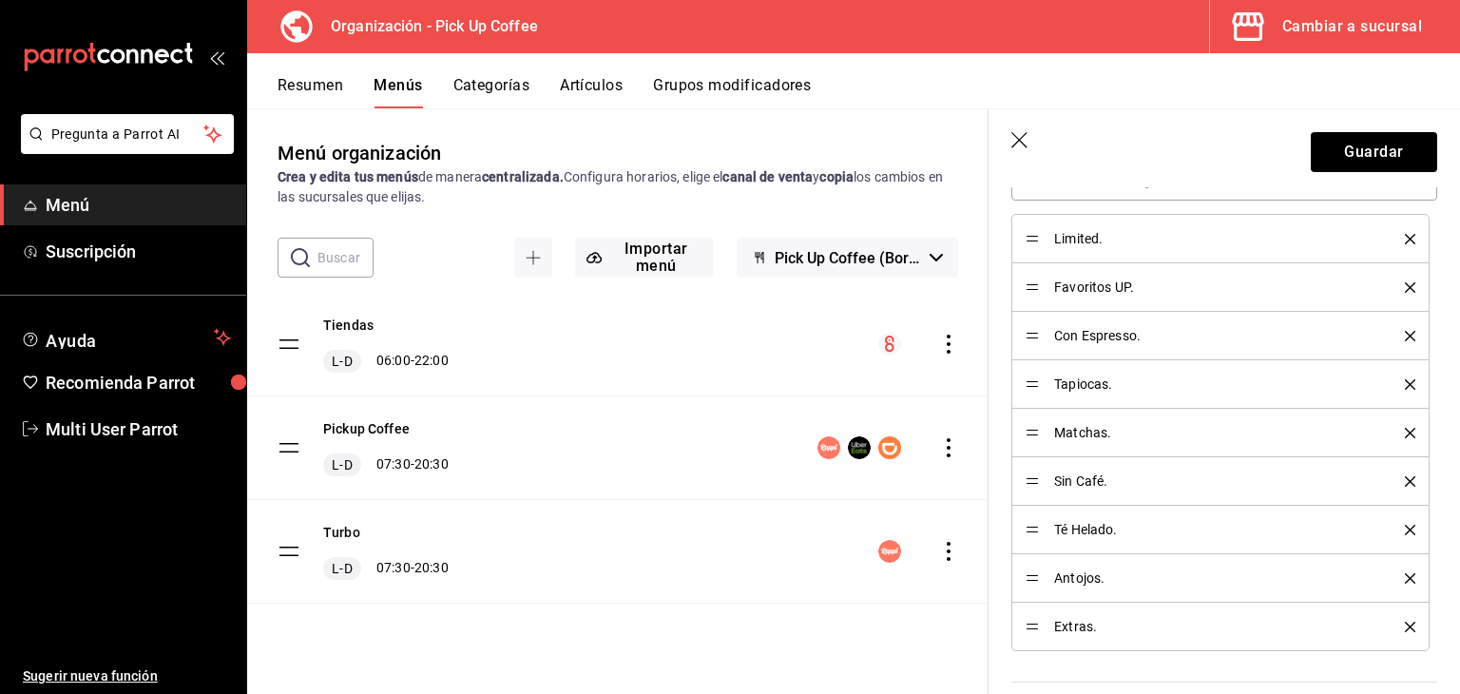
scroll to position [609, 0]
click at [1092, 377] on span "Tapiocas." at bounding box center [1215, 383] width 322 height 13
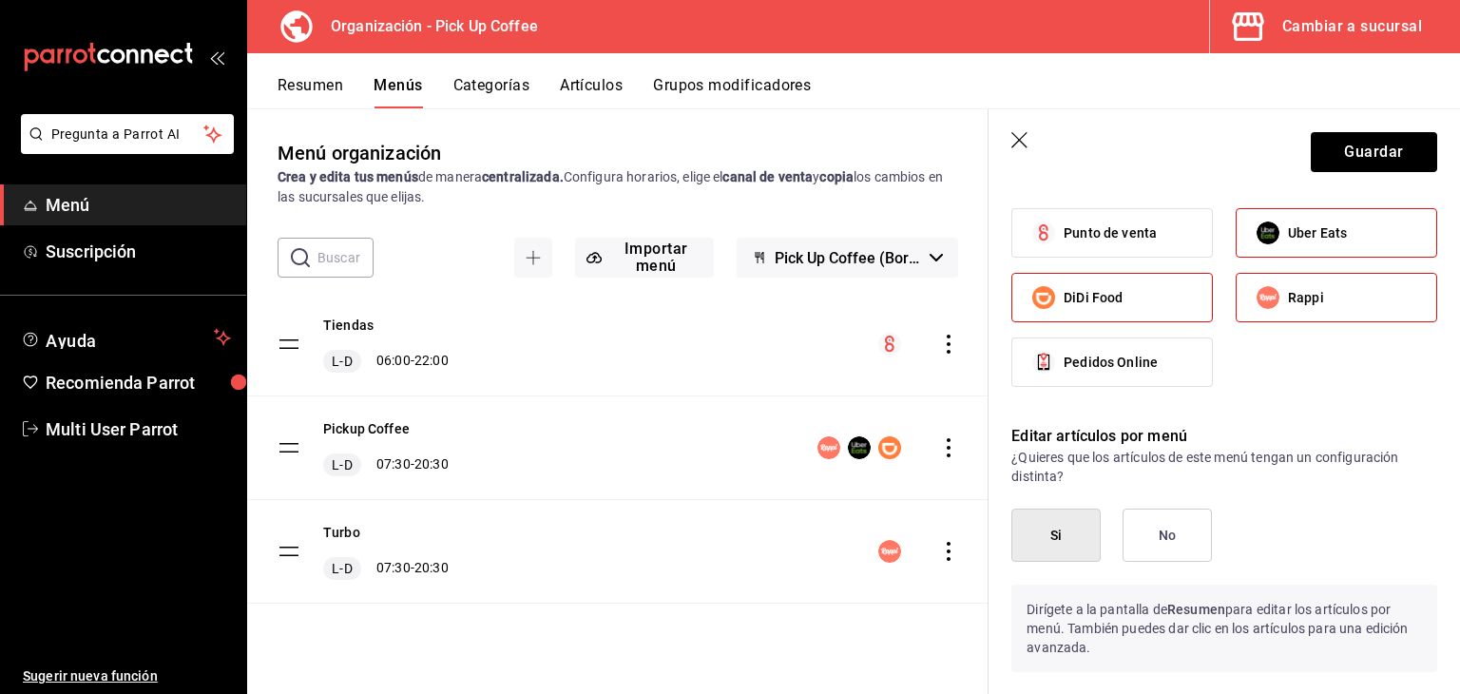
scroll to position [1392, 0]
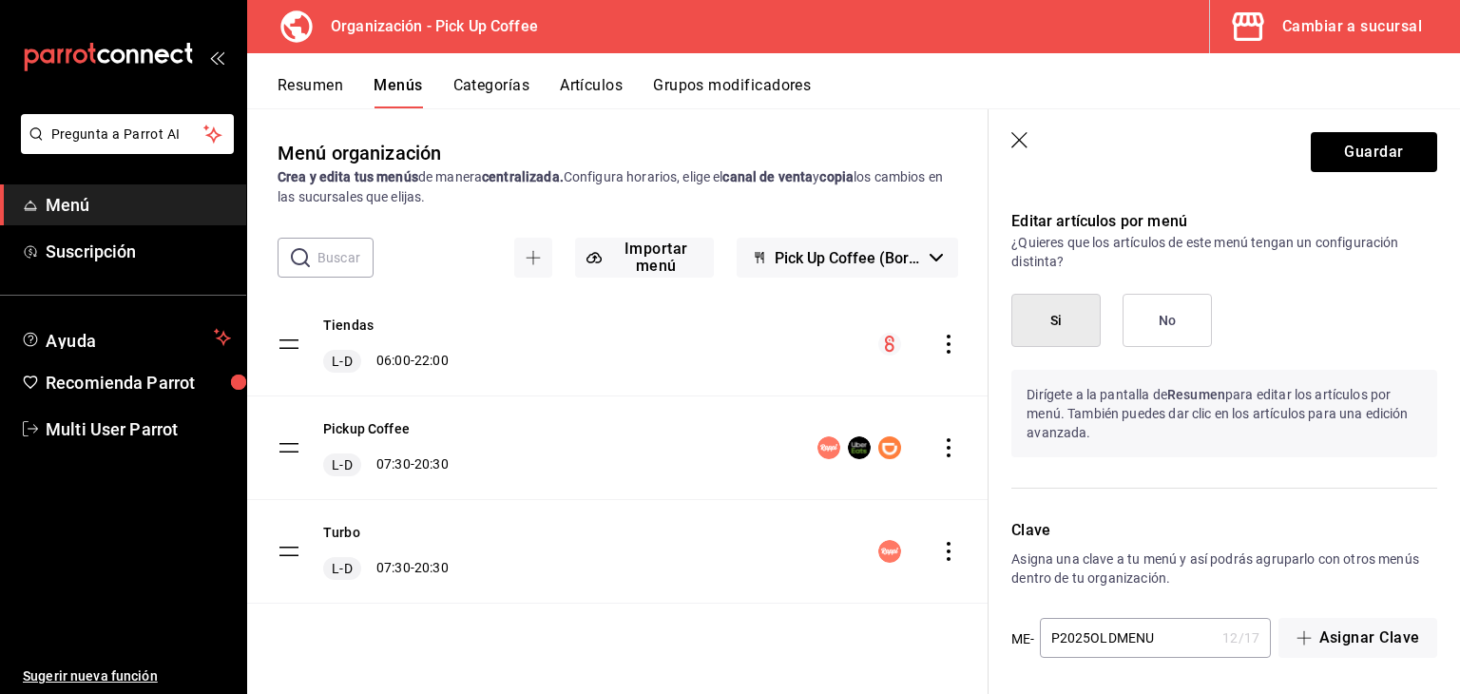
click at [1023, 146] on icon "button" at bounding box center [1021, 141] width 19 height 19
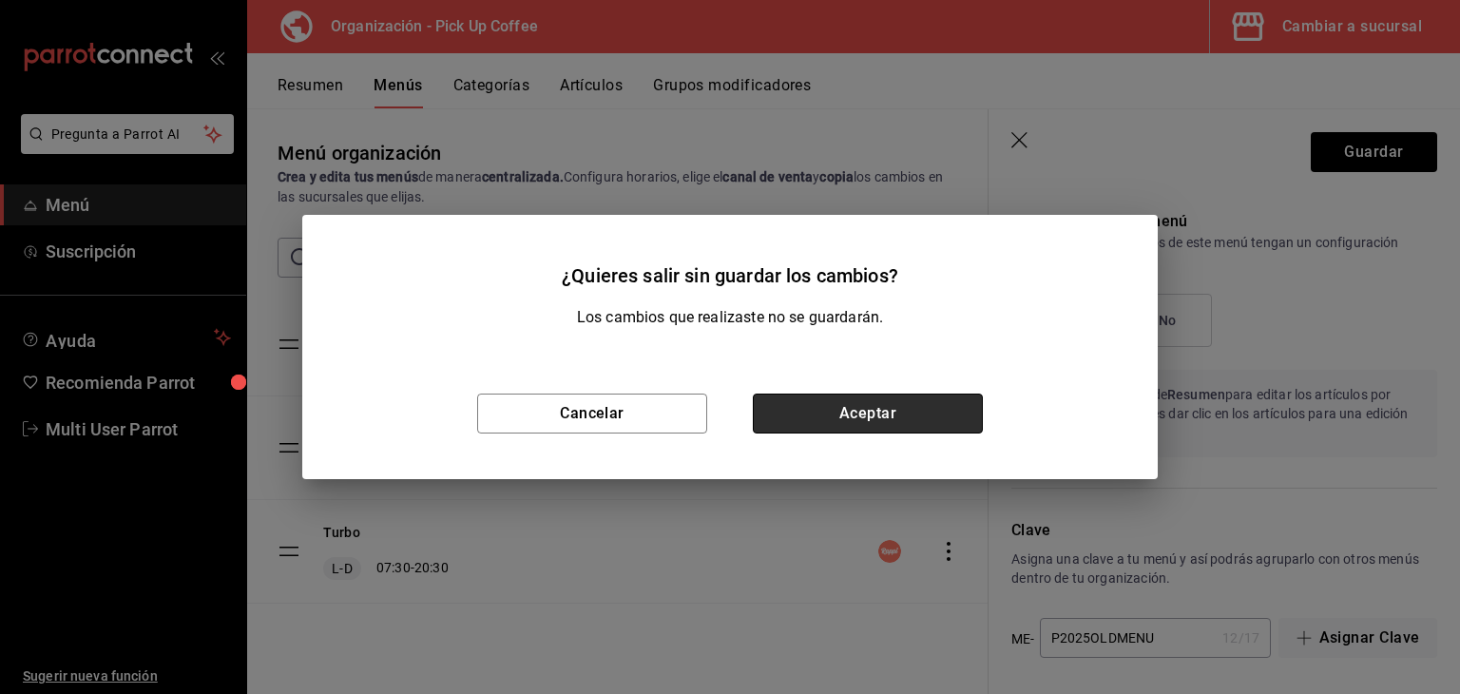
click at [887, 412] on button "Aceptar" at bounding box center [868, 414] width 230 height 40
checkbox input "false"
type input "1758660729384"
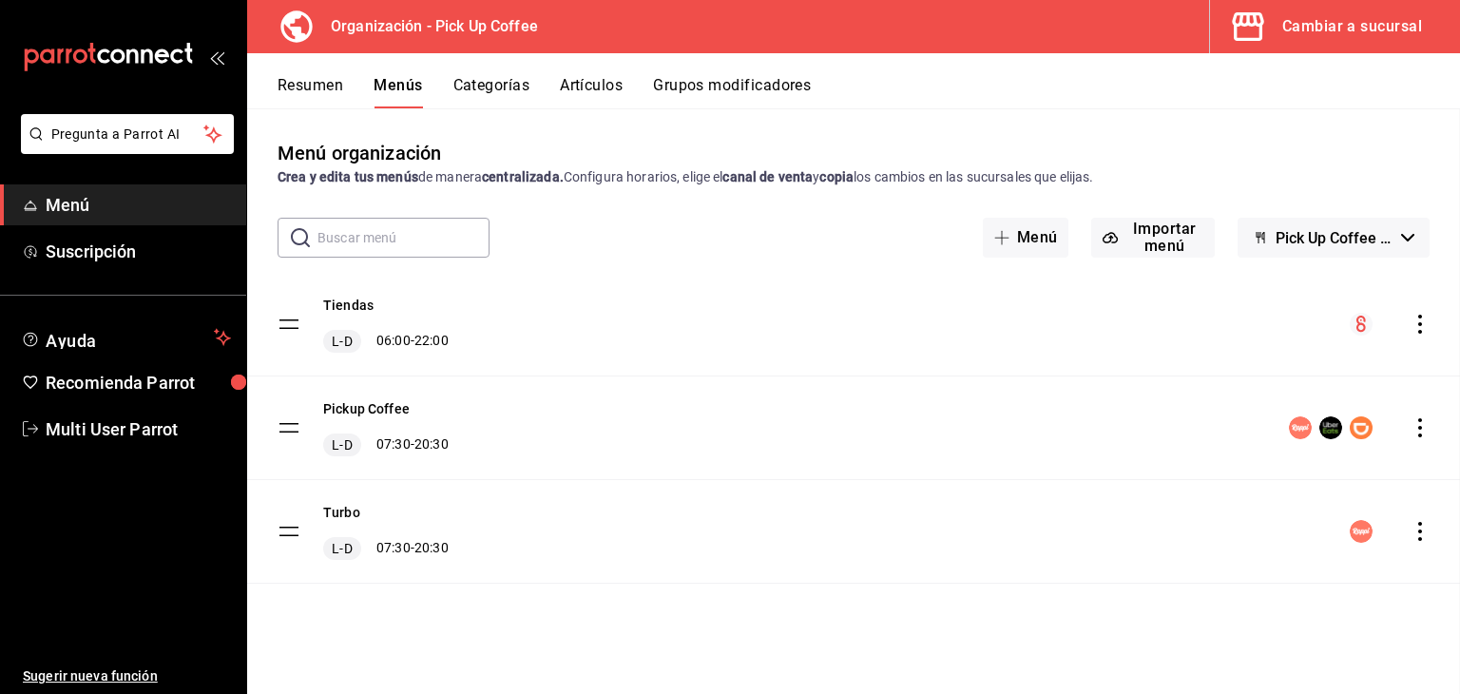
scroll to position [848, 0]
checkbox input "false"
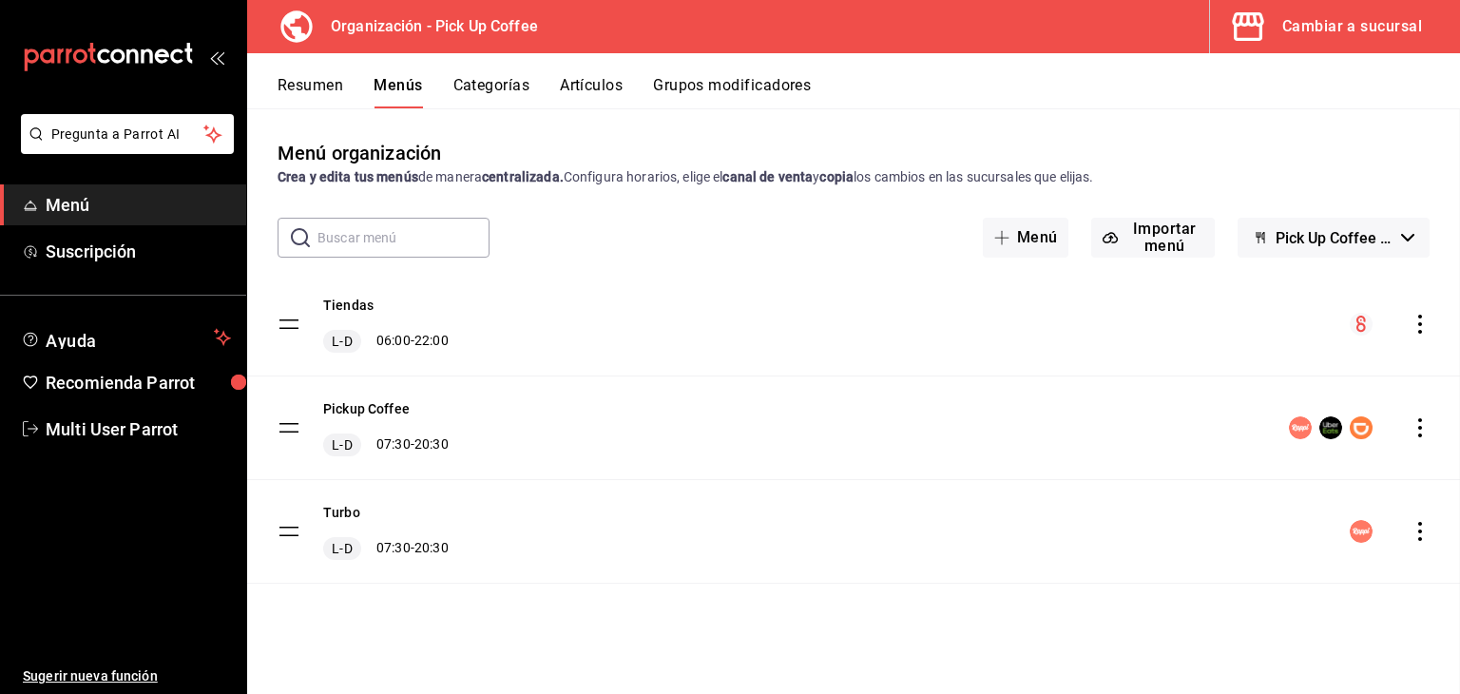
checkbox input "false"
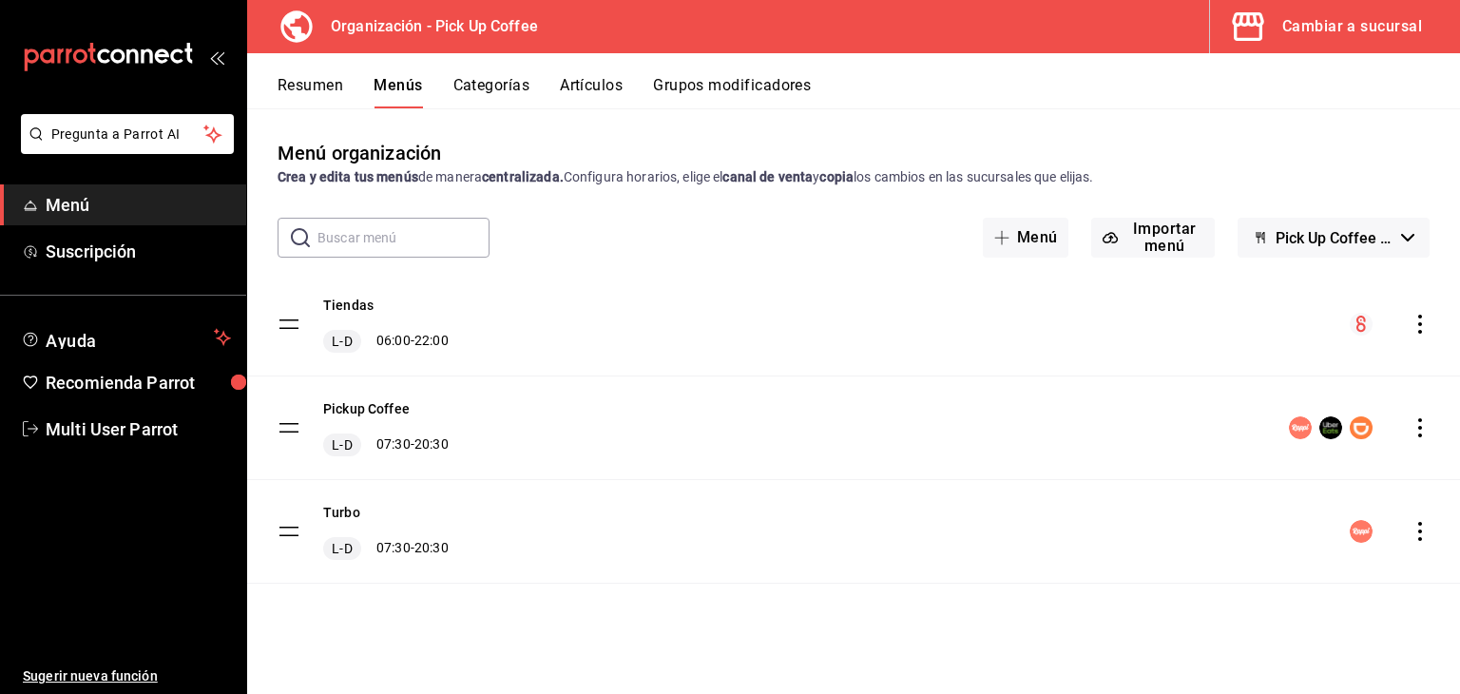
click at [1421, 333] on icon "actions" at bounding box center [1420, 324] width 19 height 19
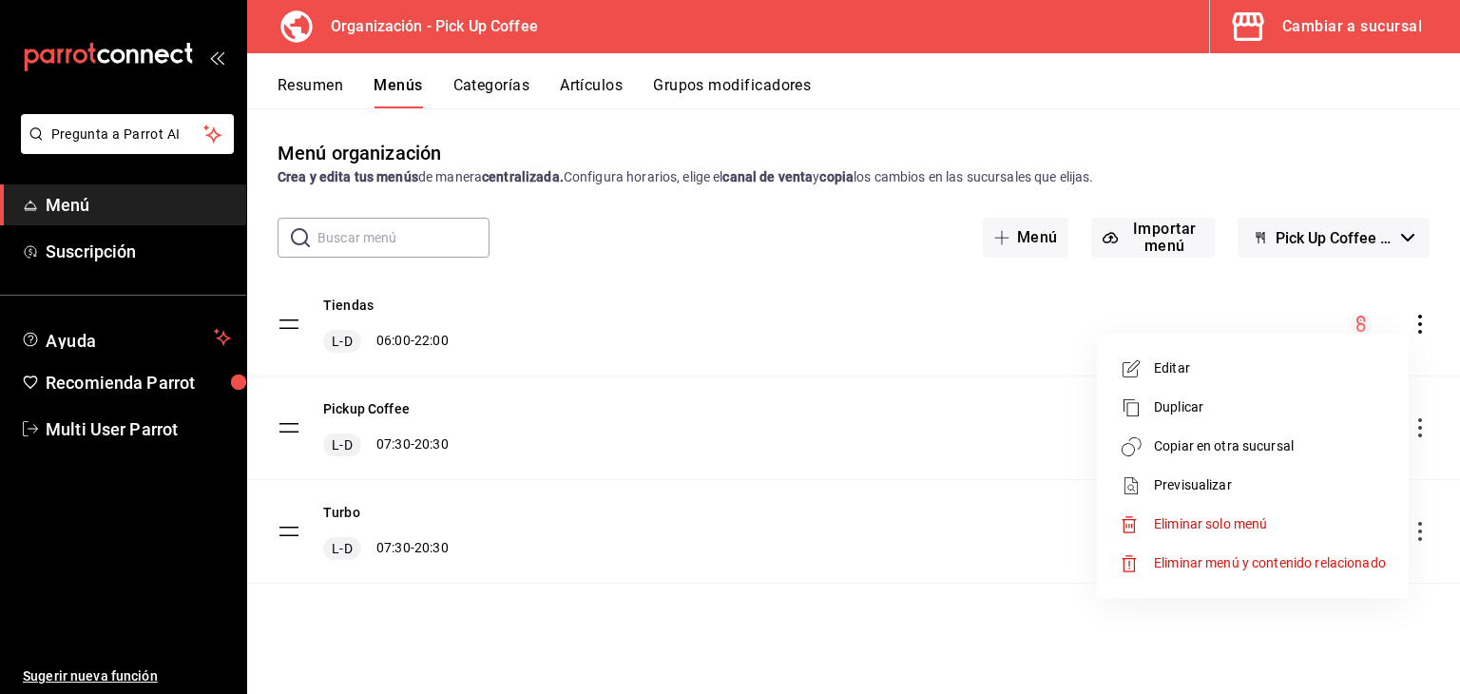
click at [1192, 375] on span "Editar" at bounding box center [1270, 368] width 232 height 20
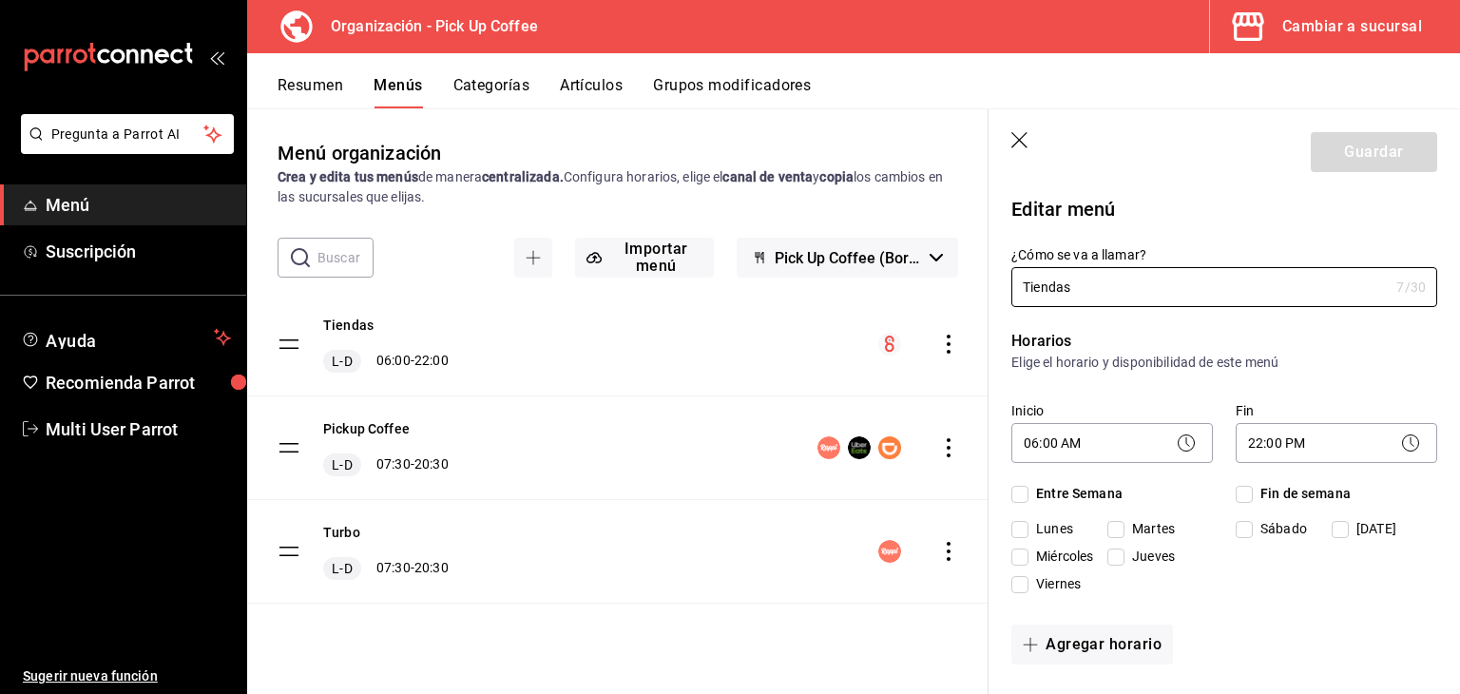
checkbox input "true"
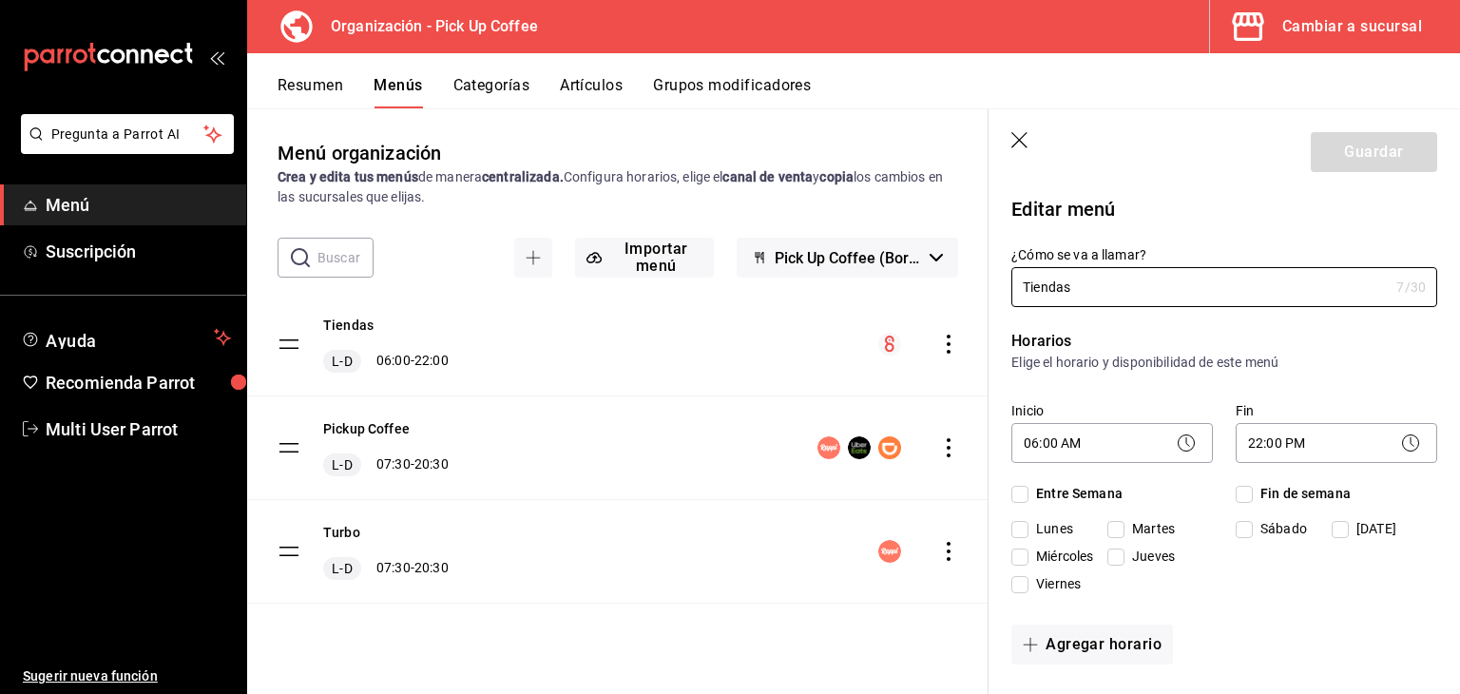
checkbox input "true"
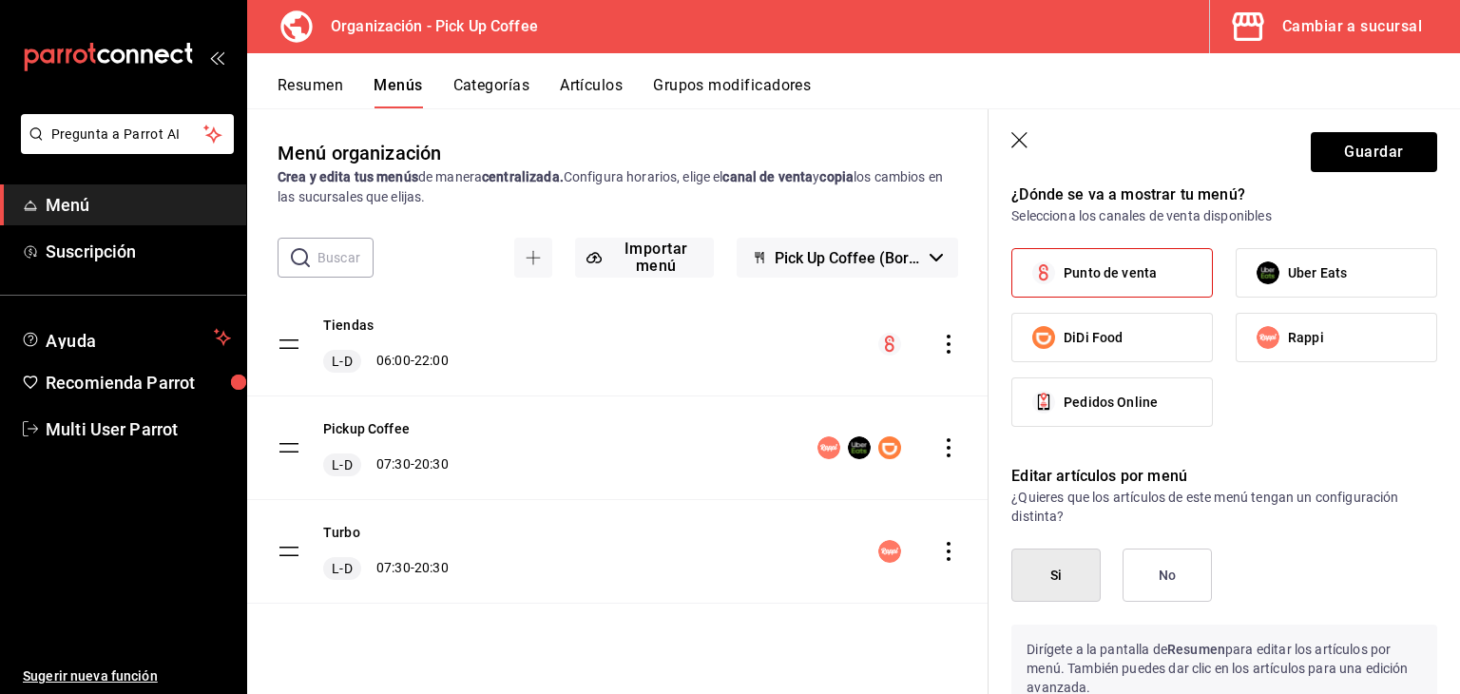
scroll to position [1392, 0]
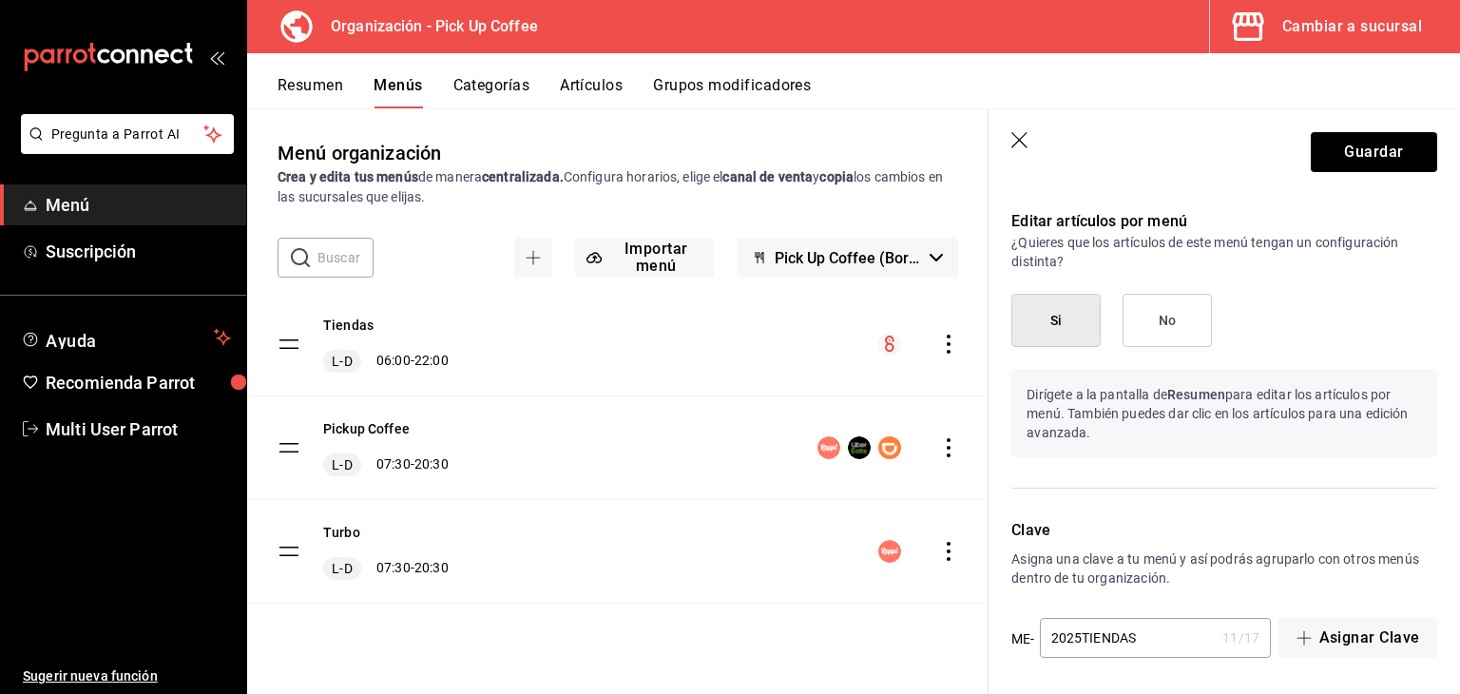
click at [1018, 148] on icon "button" at bounding box center [1021, 141] width 19 height 19
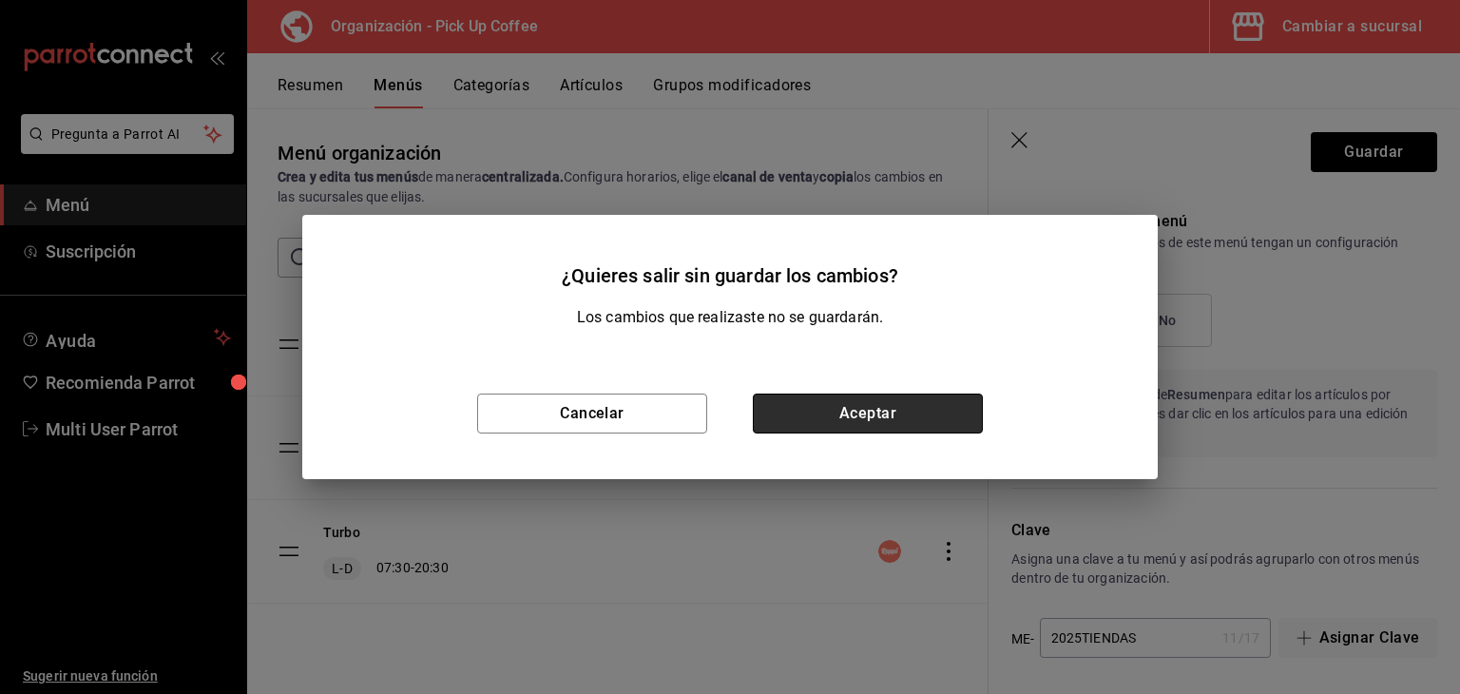
click at [876, 413] on button "Aceptar" at bounding box center [868, 414] width 230 height 40
checkbox input "false"
type input "1758660744395"
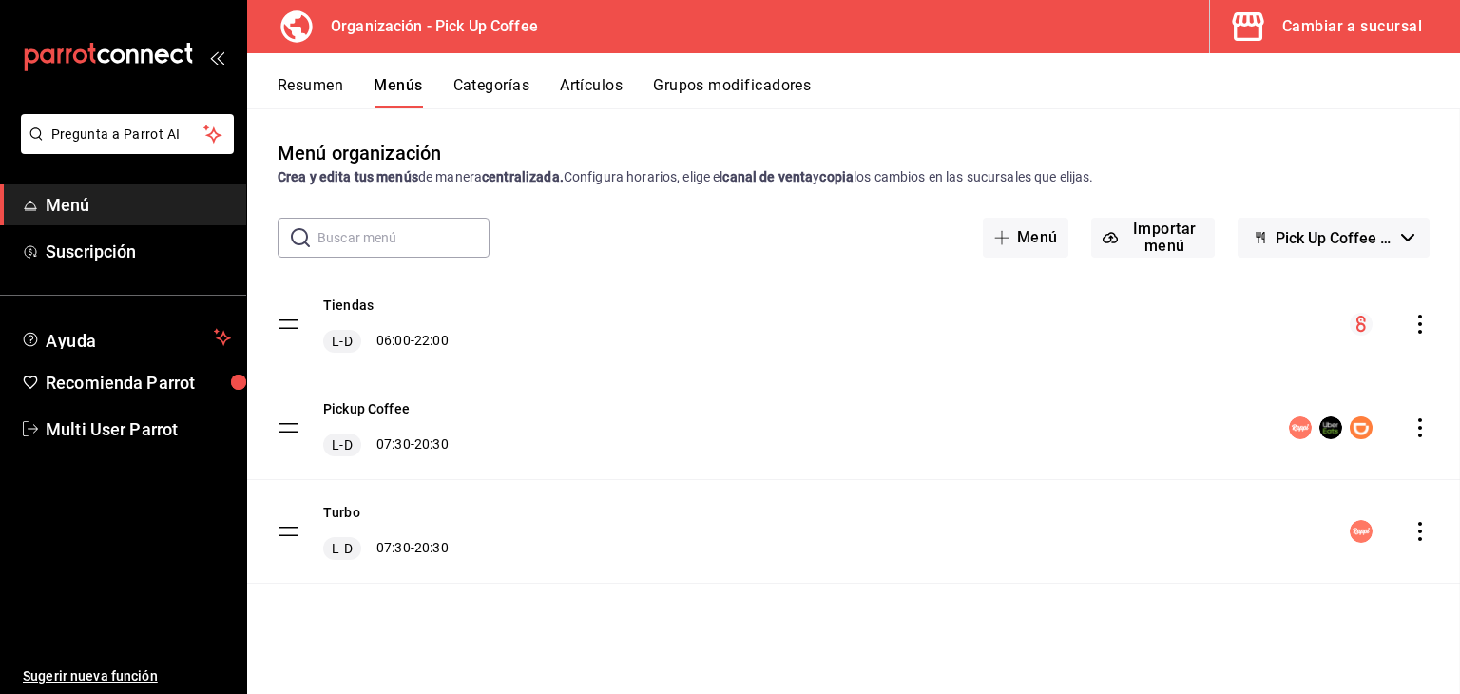
checkbox input "false"
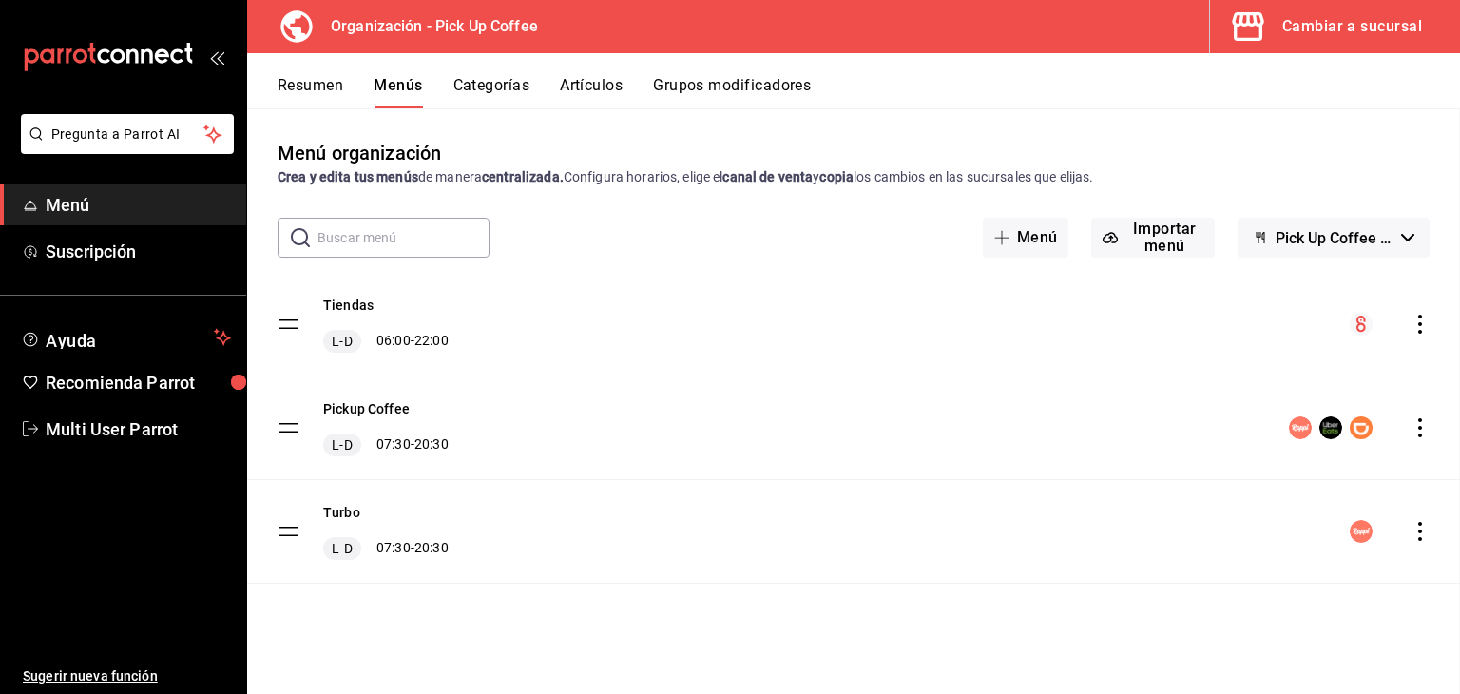
checkbox input "false"
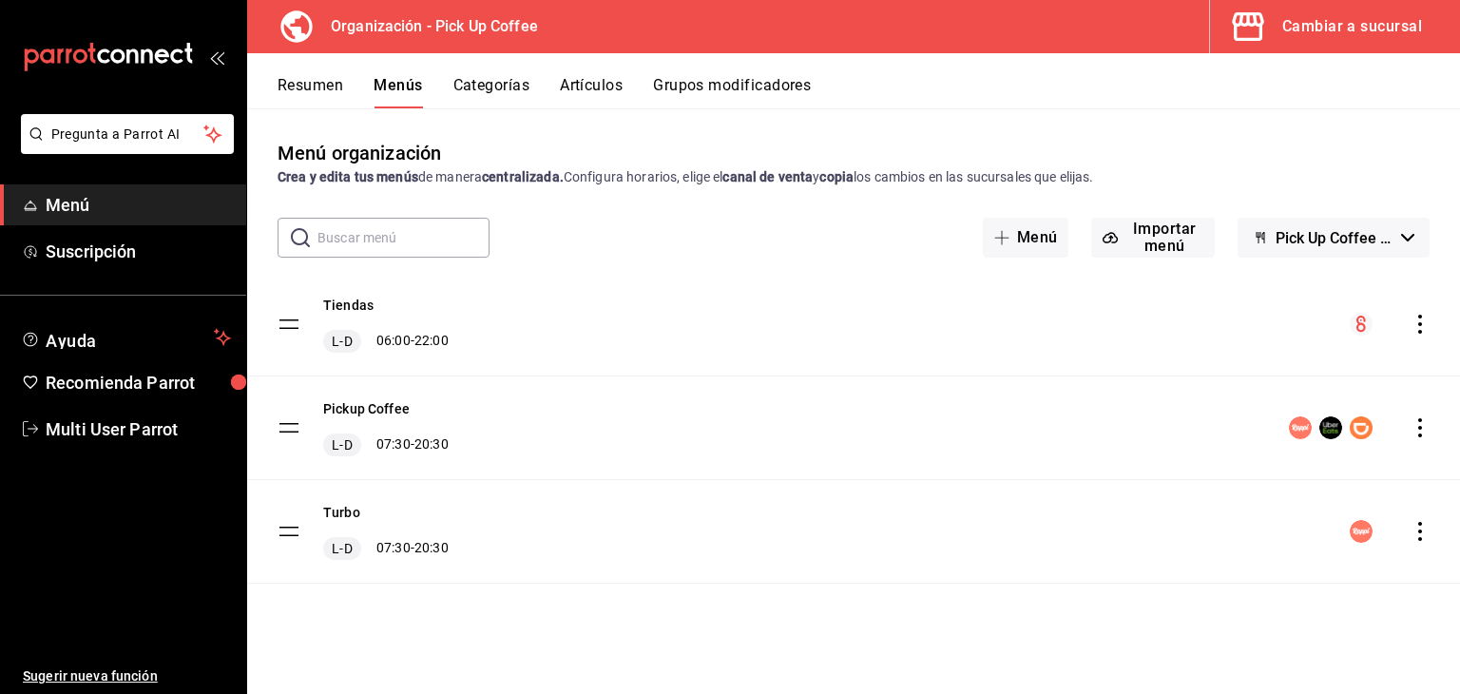
click at [1419, 426] on icon "actions" at bounding box center [1420, 427] width 19 height 19
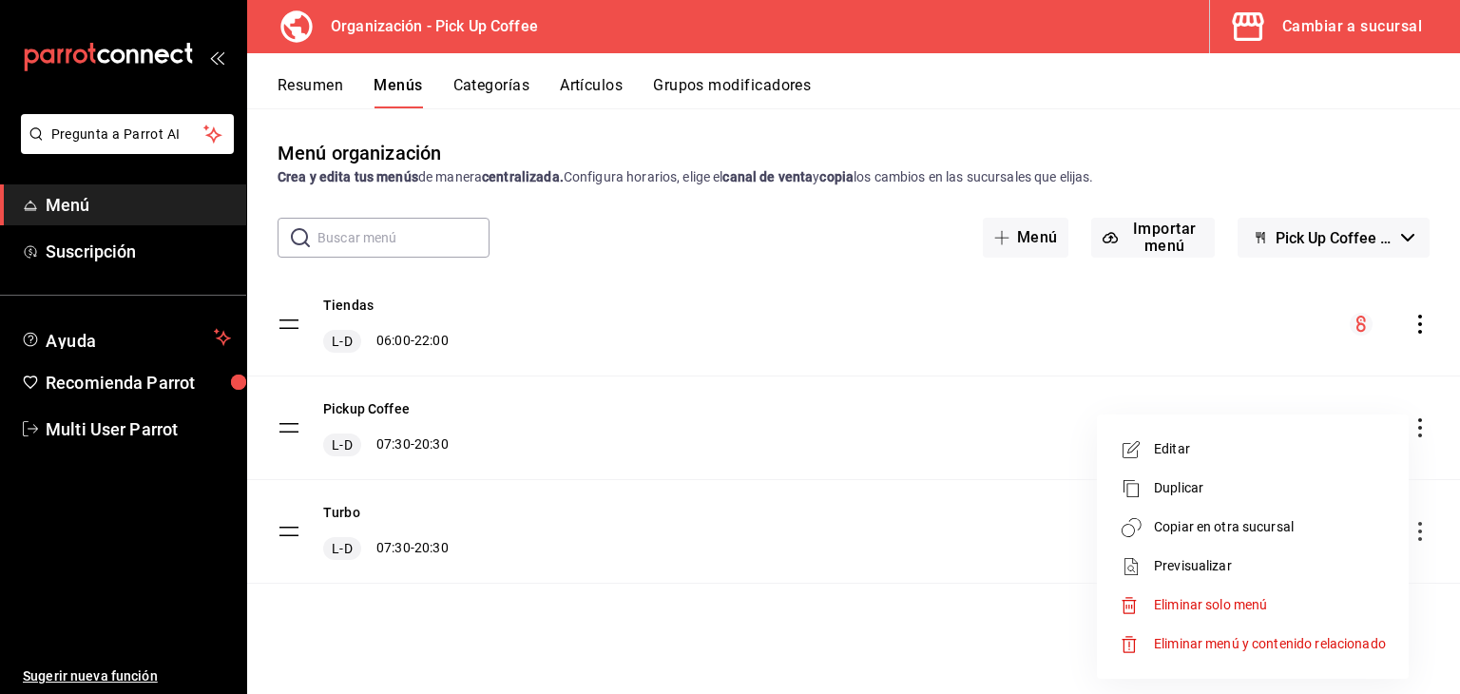
click at [1206, 456] on span "Editar" at bounding box center [1270, 449] width 232 height 20
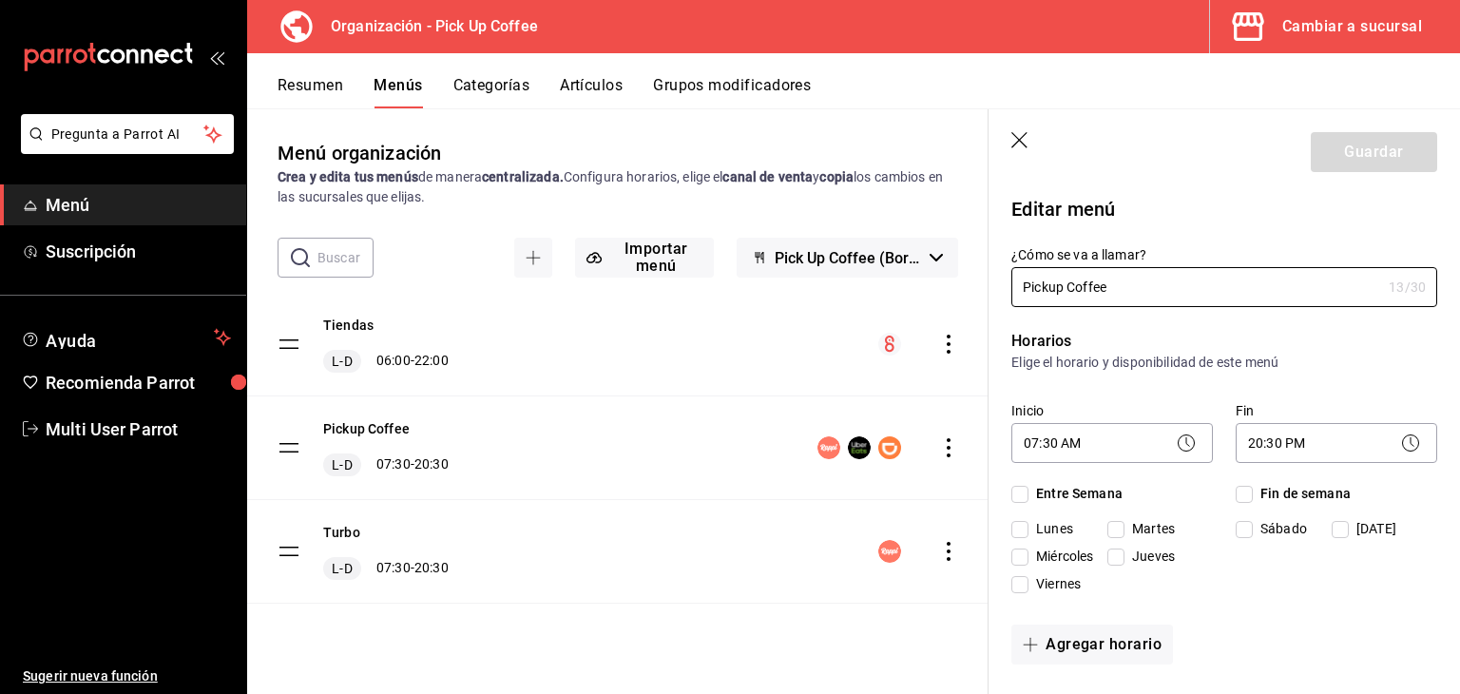
checkbox input "true"
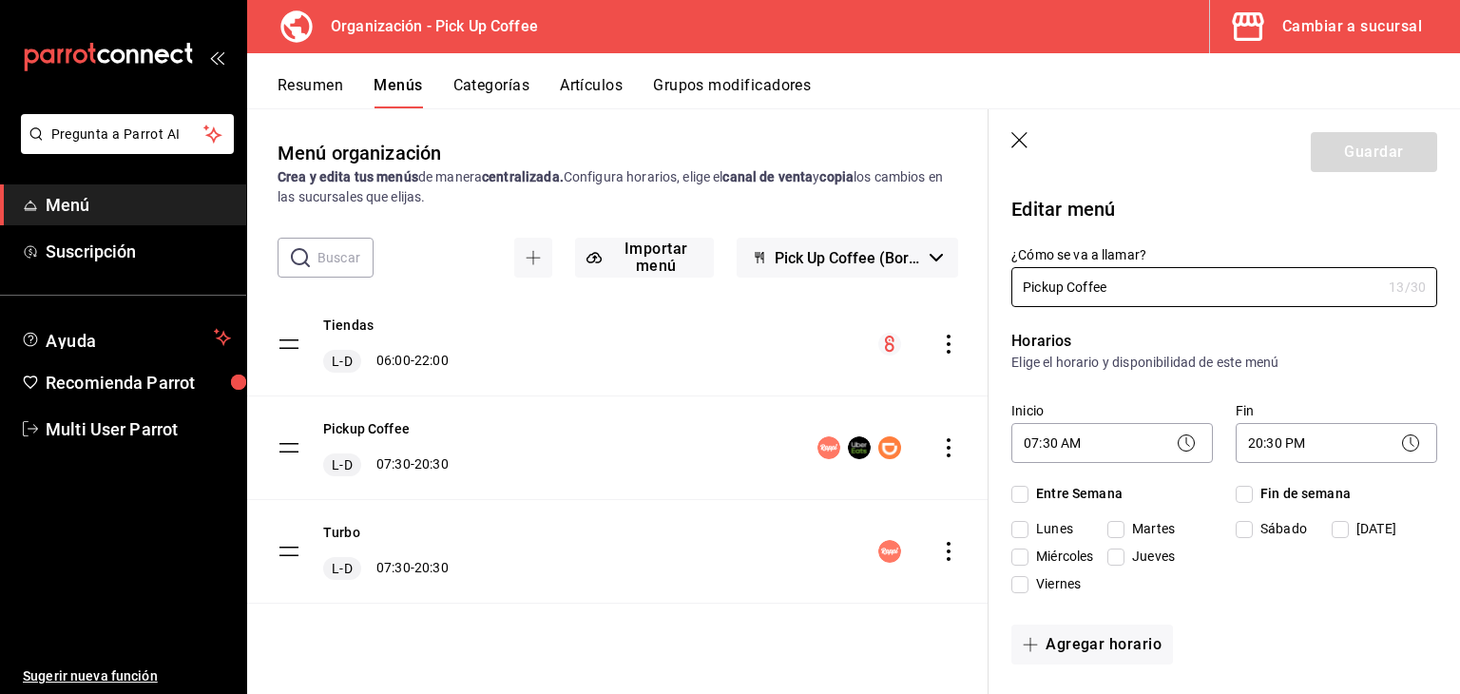
checkbox input "true"
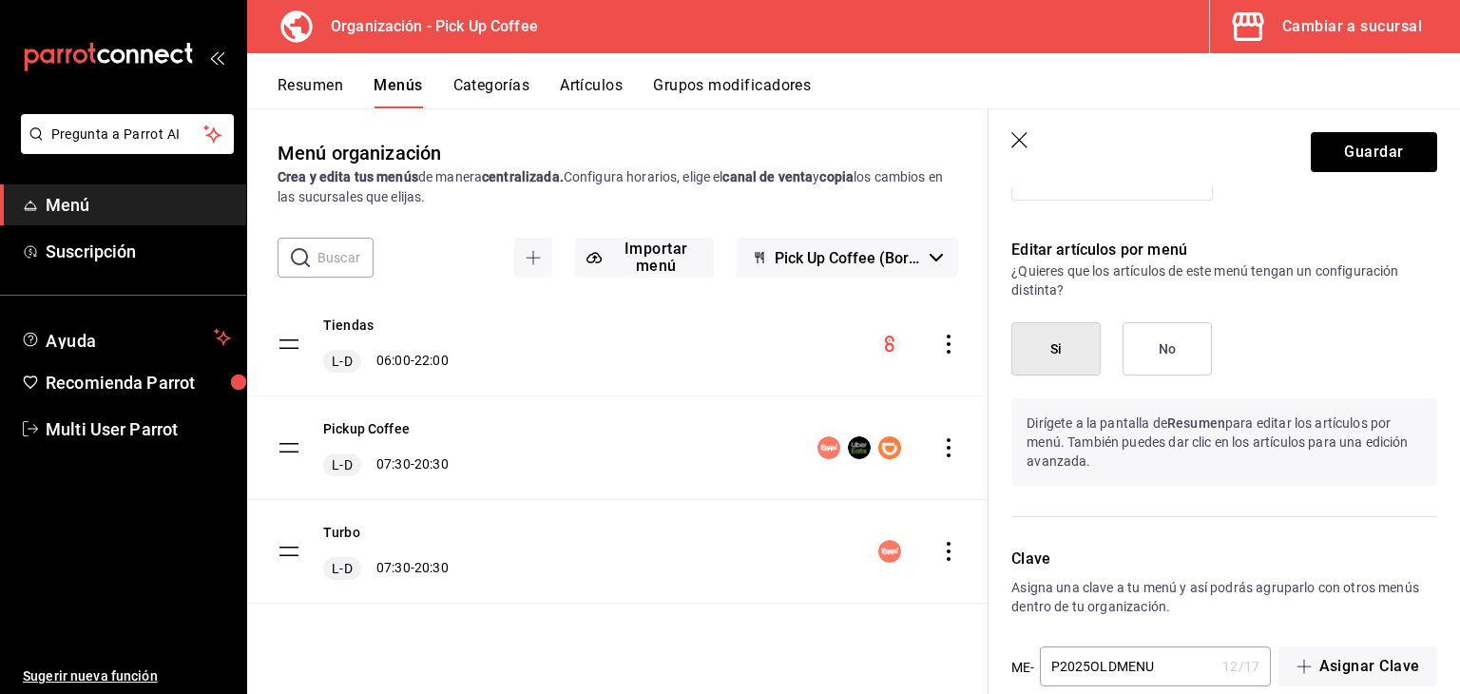
scroll to position [1392, 0]
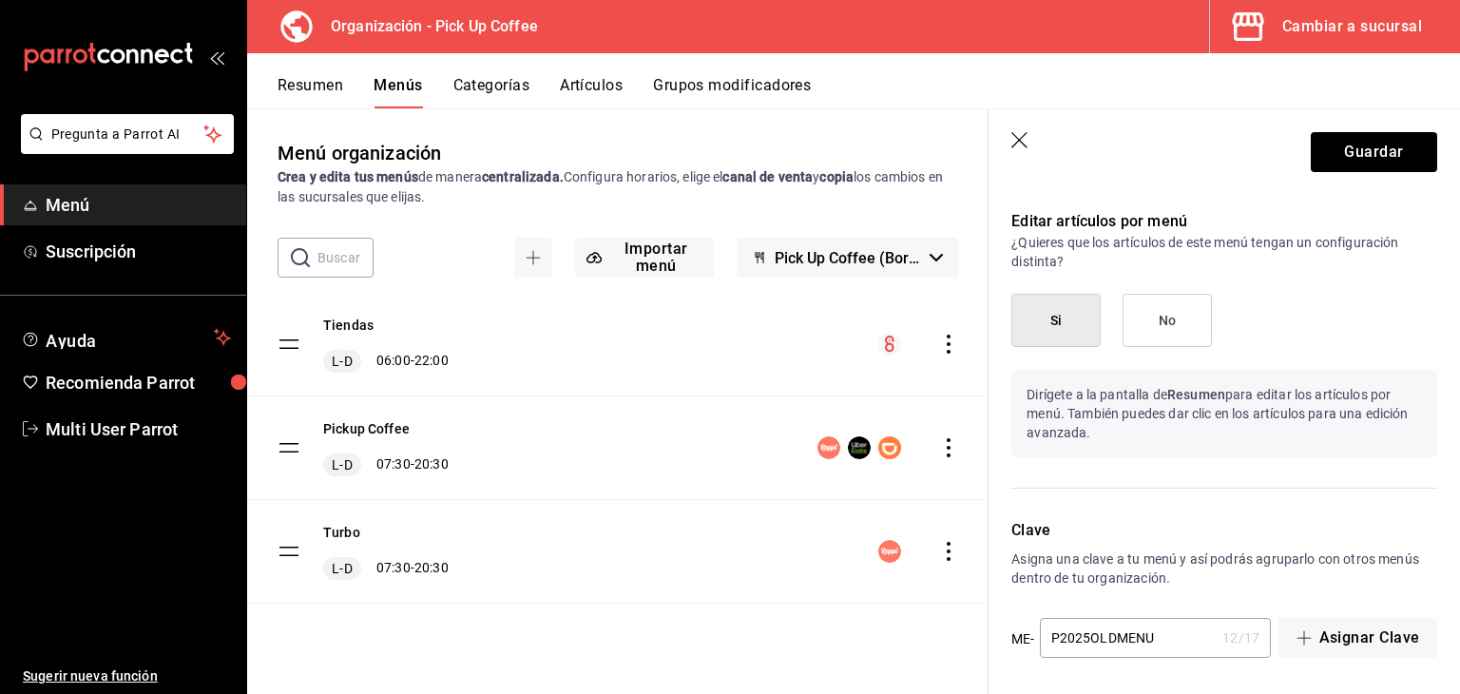
click at [1171, 305] on button "No" at bounding box center [1167, 320] width 89 height 53
click at [1044, 339] on button "Si" at bounding box center [1056, 320] width 89 height 53
click at [1358, 143] on button "Guardar" at bounding box center [1374, 152] width 126 height 40
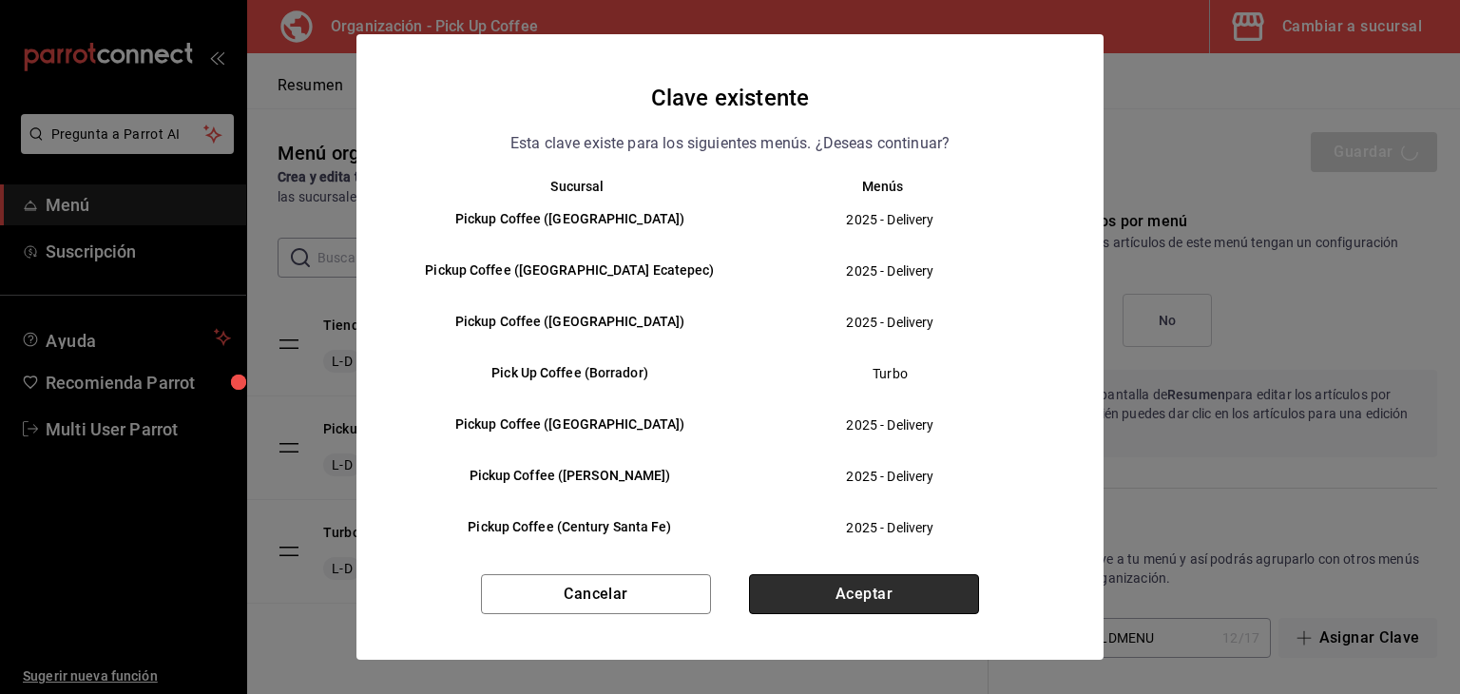
click at [871, 592] on button "Aceptar" at bounding box center [864, 594] width 230 height 40
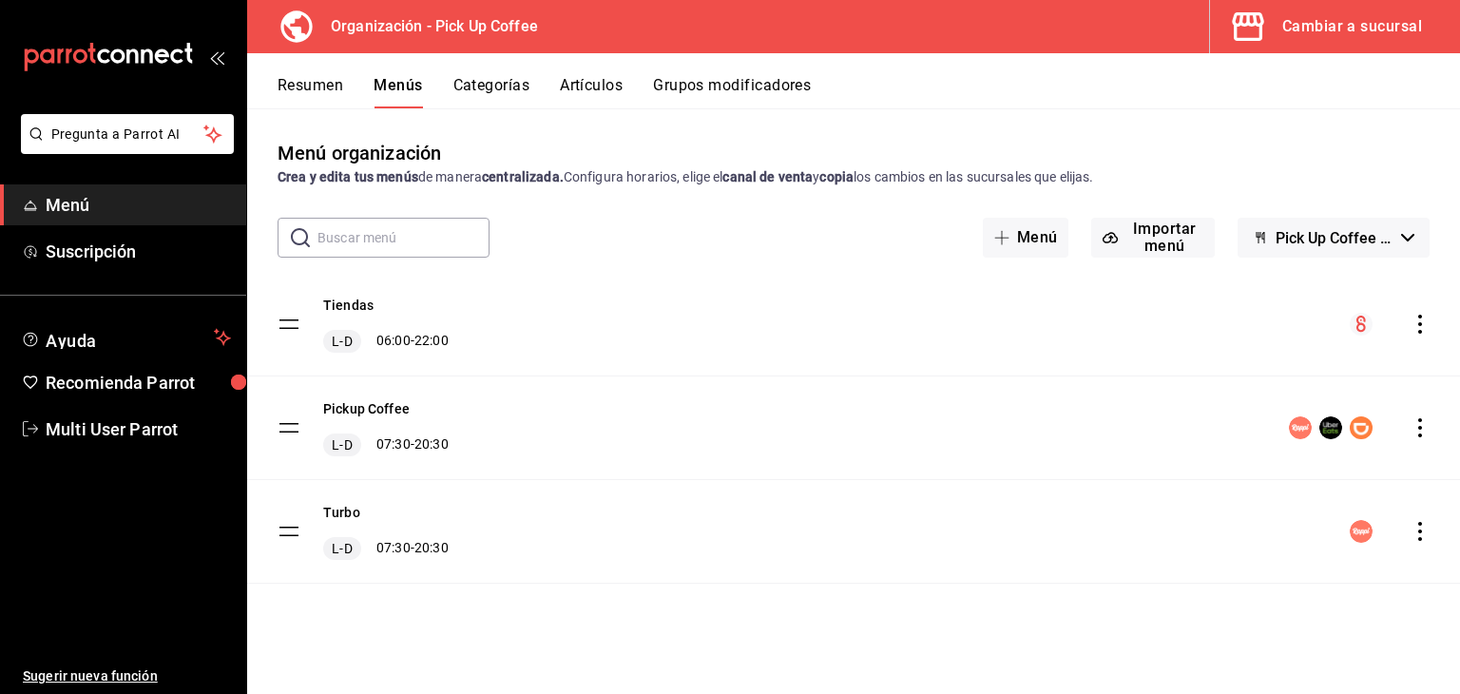
click at [1422, 435] on icon "actions" at bounding box center [1420, 427] width 19 height 19
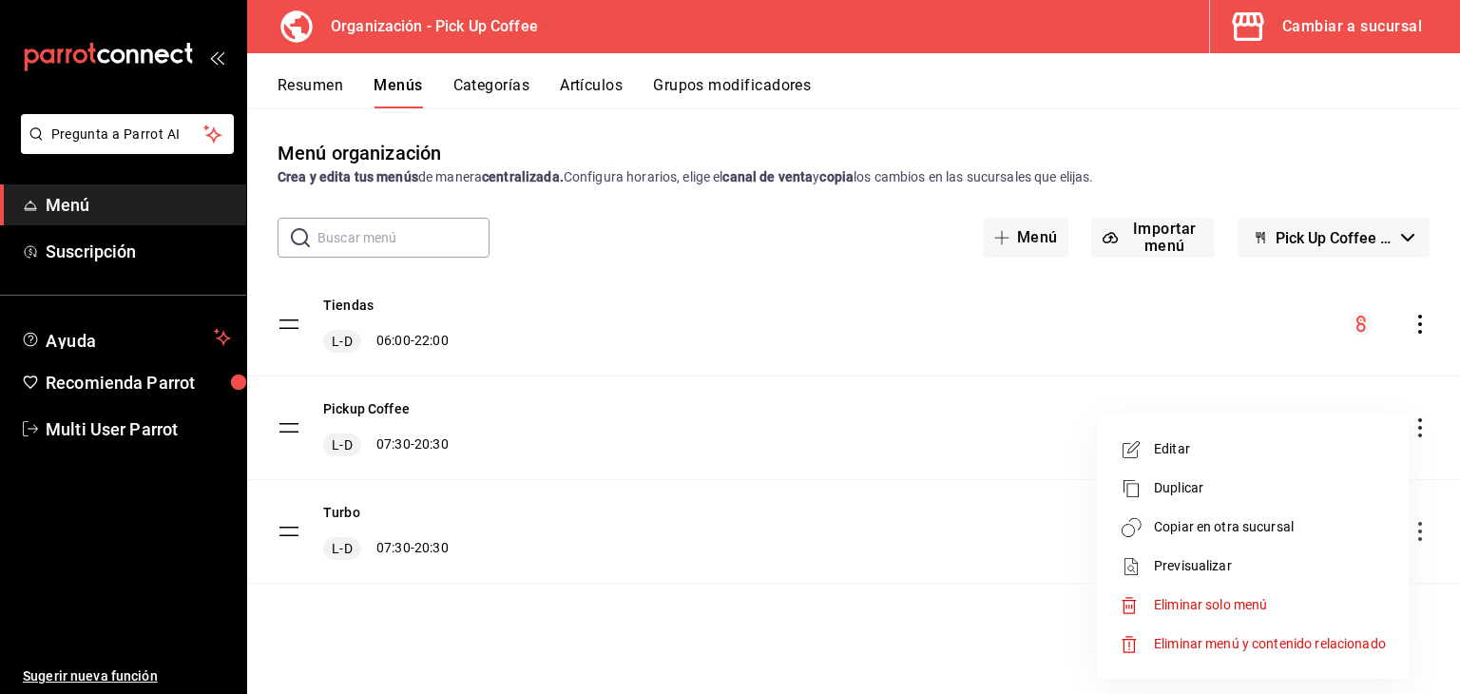
click at [1201, 527] on span "Copiar en otra sucursal" at bounding box center [1270, 527] width 232 height 20
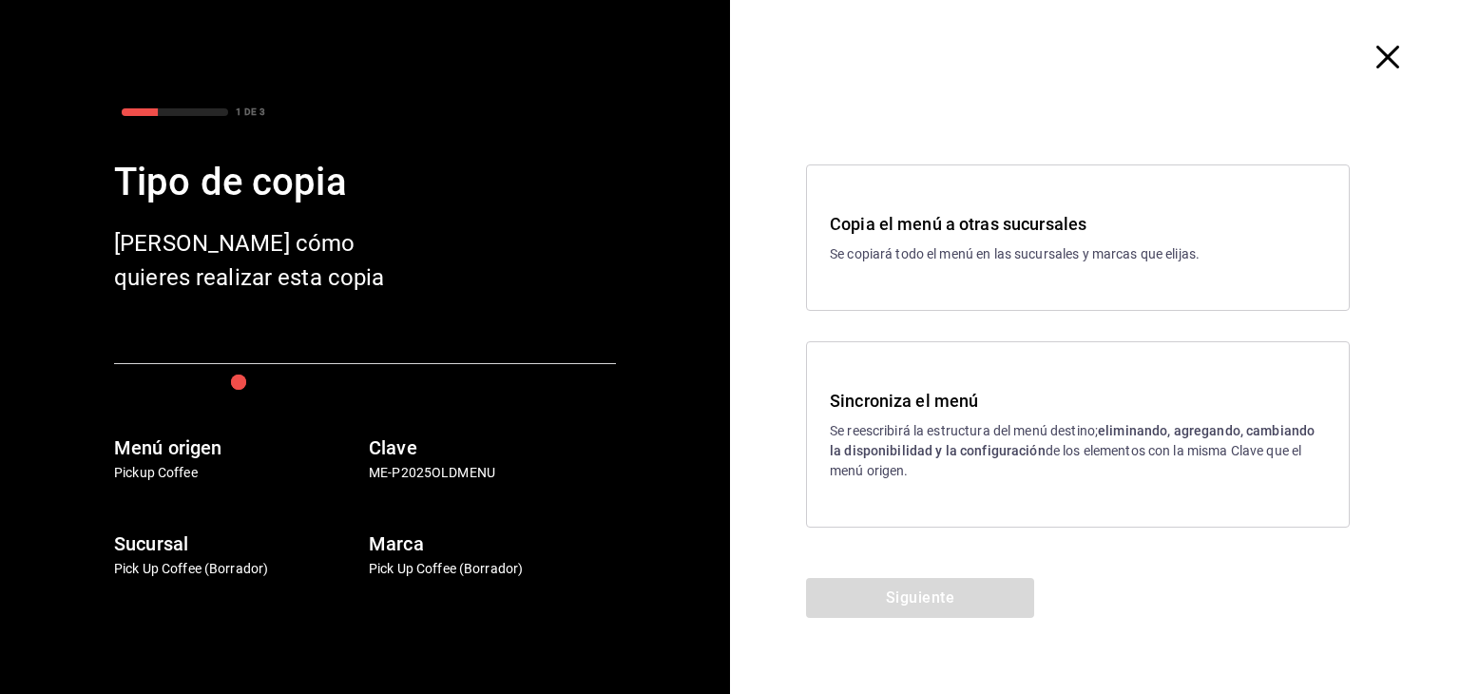
click at [945, 443] on strong "eliminando, agregando, cambiando la disponibilidad y la configuración" at bounding box center [1072, 440] width 485 height 35
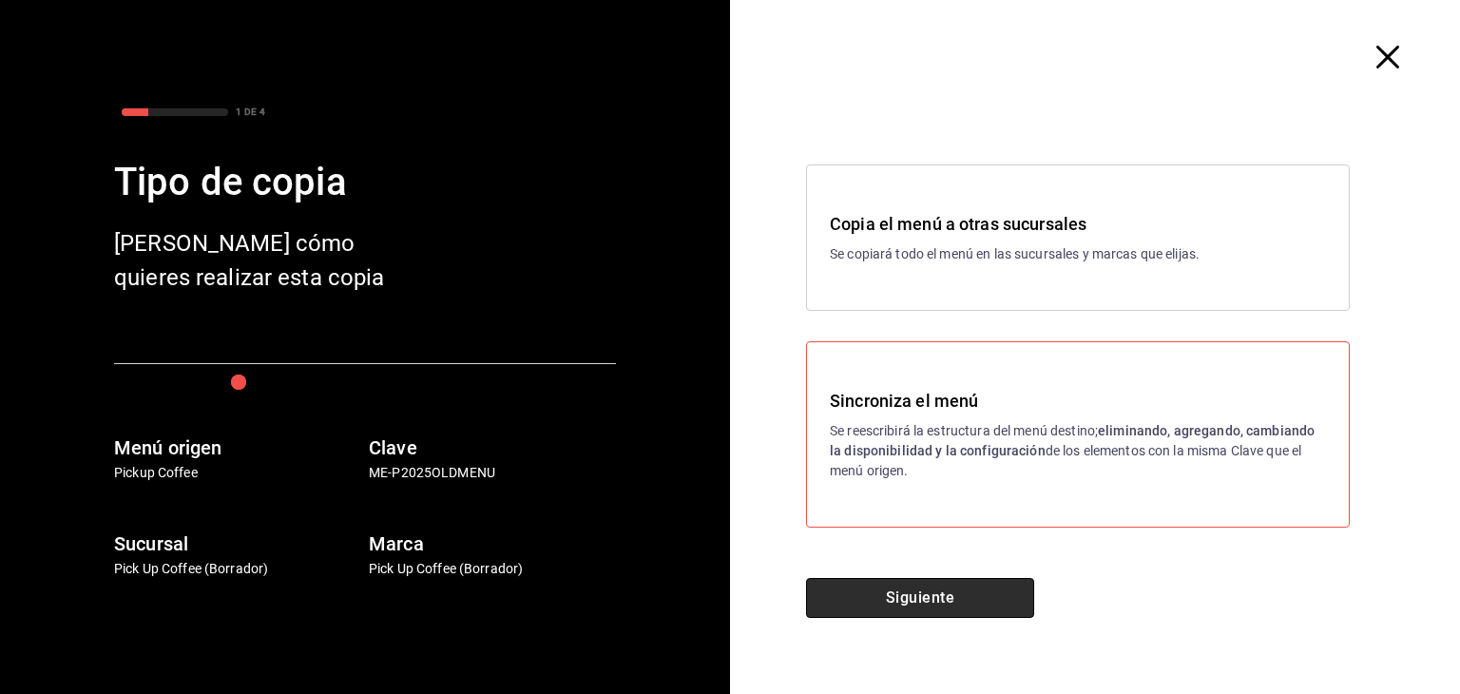
click at [894, 608] on button "Siguiente" at bounding box center [920, 598] width 228 height 40
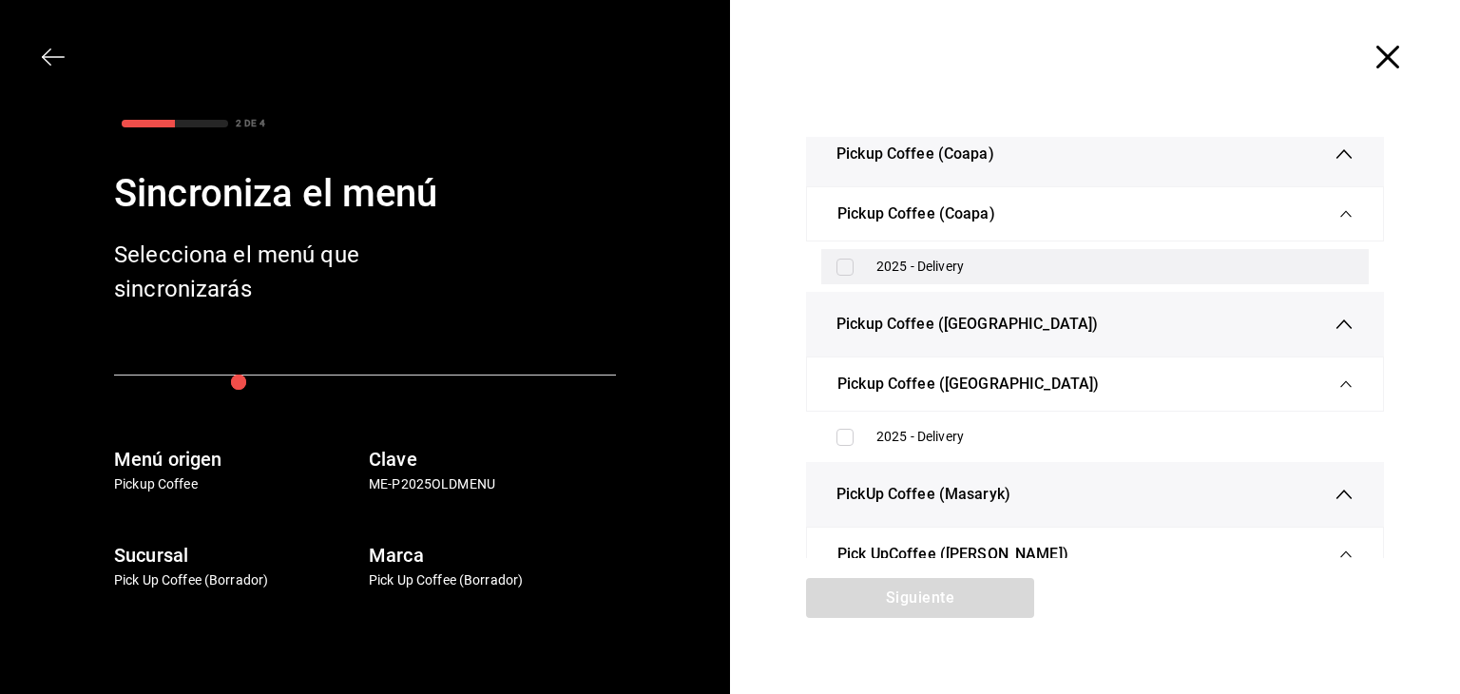
scroll to position [5820, 0]
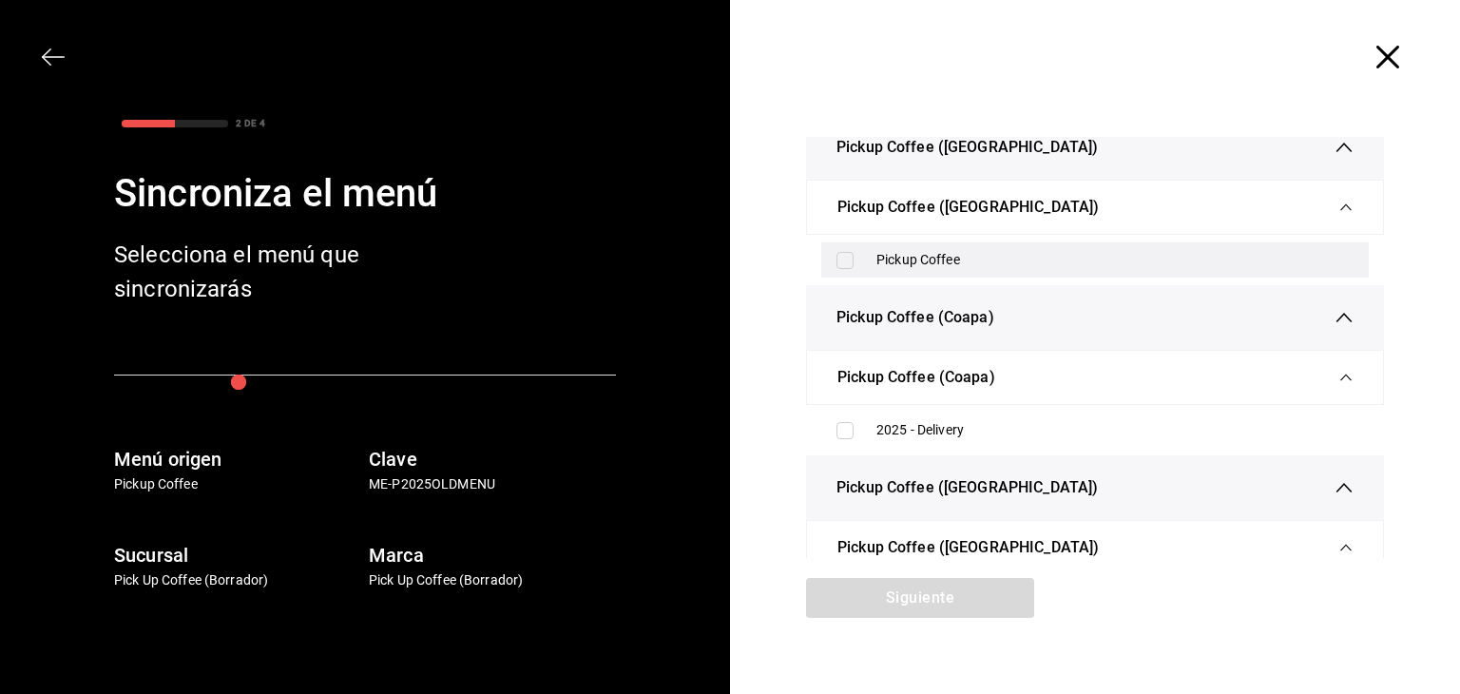
click at [843, 256] on div "Pickup Coffee" at bounding box center [1095, 259] width 548 height 35
checkbox input "true"
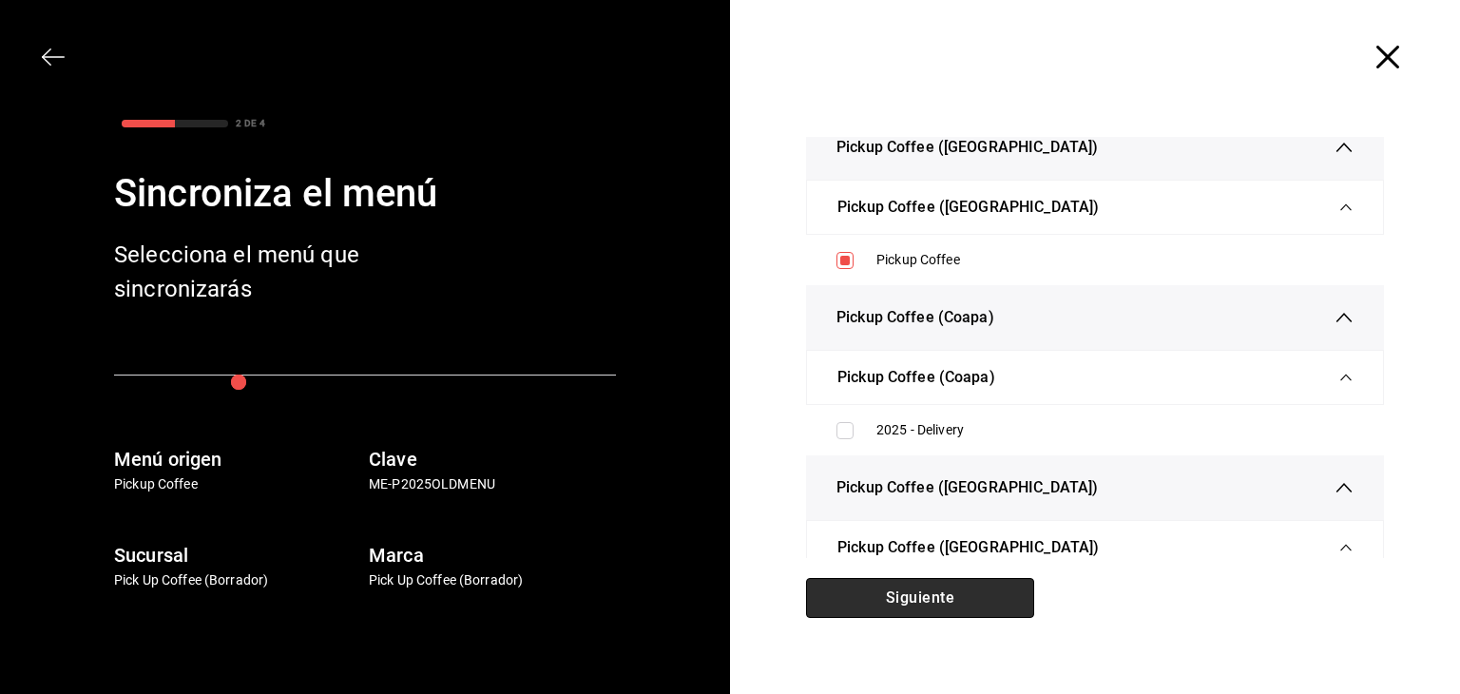
click at [871, 606] on button "Siguiente" at bounding box center [920, 598] width 228 height 40
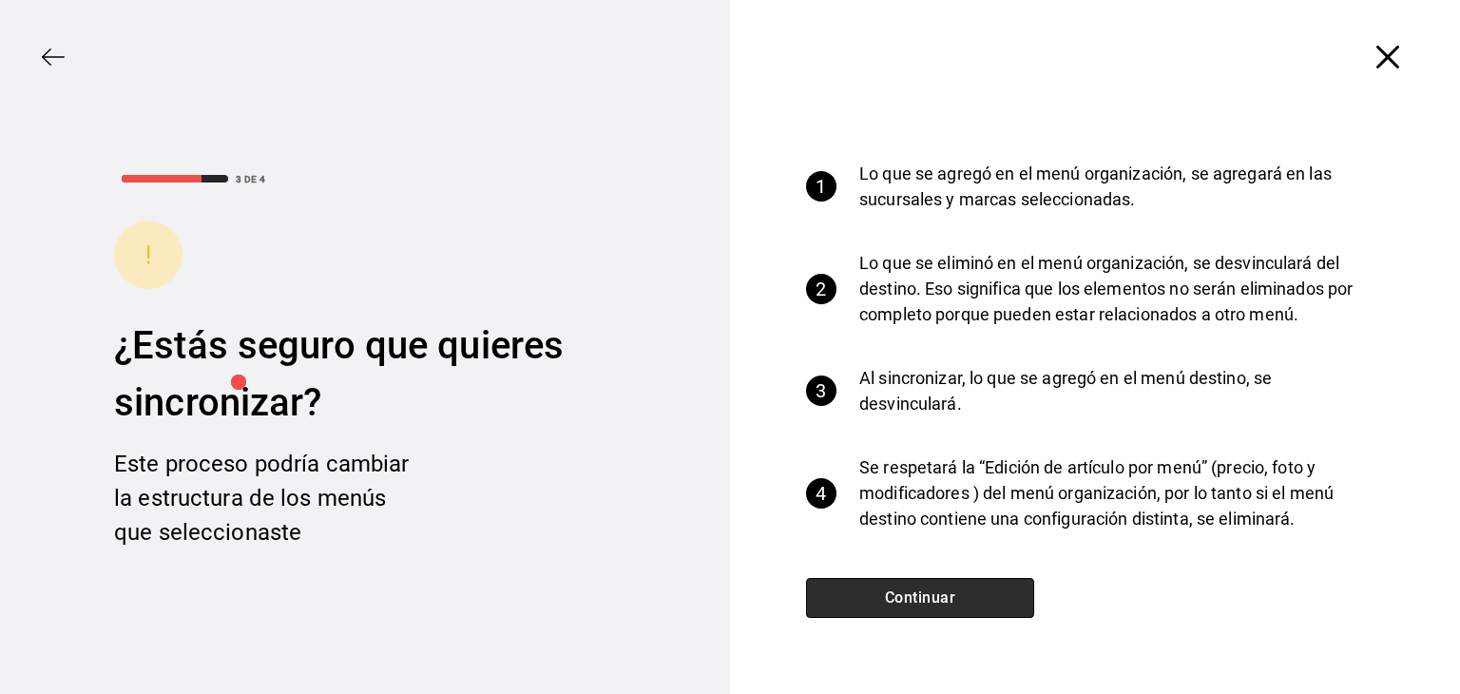
click at [871, 606] on button "Continuar" at bounding box center [920, 598] width 228 height 40
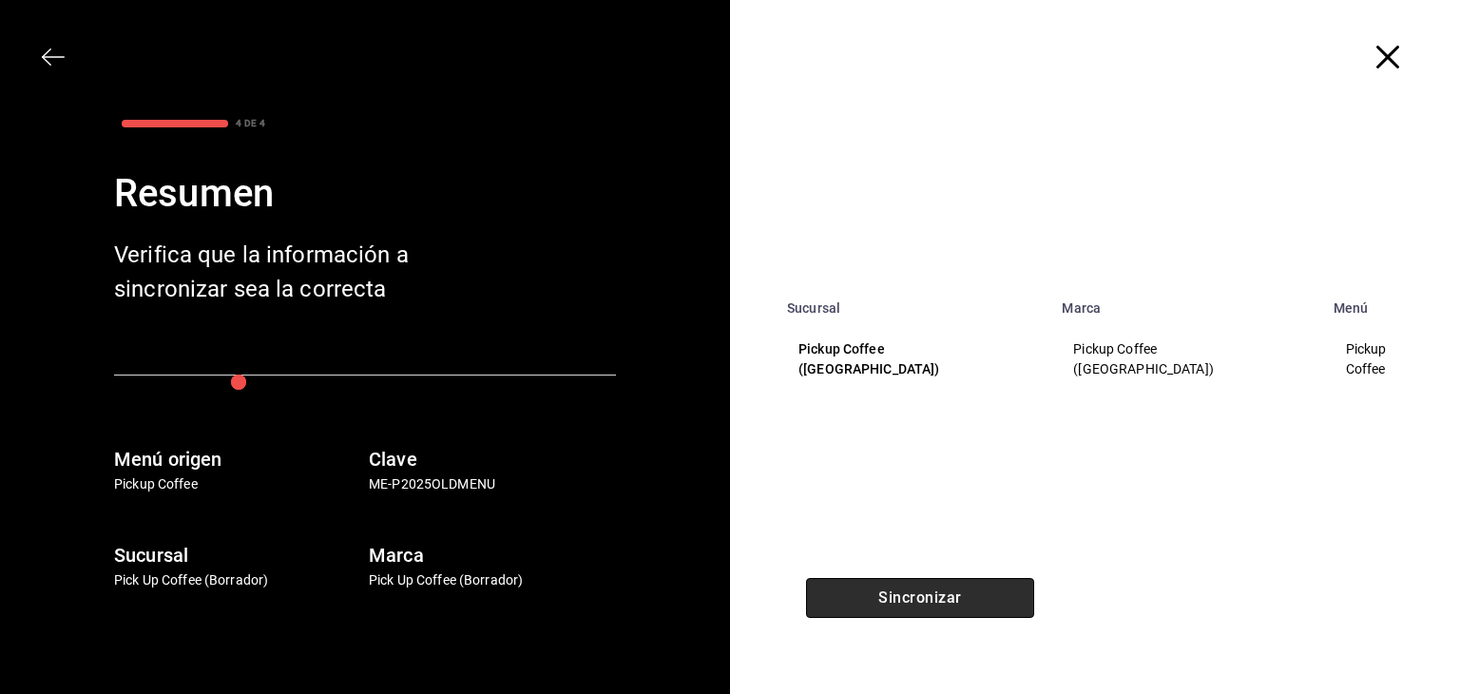
click at [871, 606] on button "Sincronizar" at bounding box center [920, 598] width 228 height 40
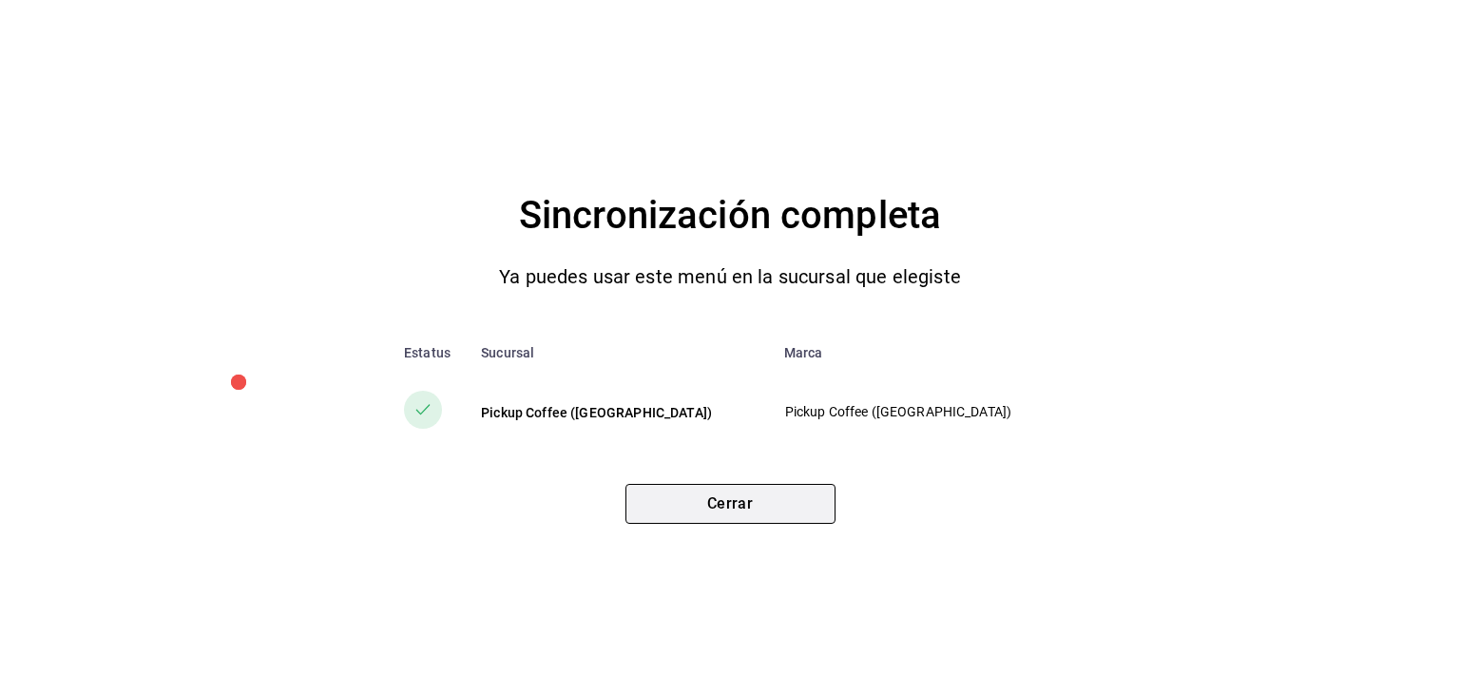
click at [730, 509] on button "Cerrar" at bounding box center [731, 504] width 210 height 40
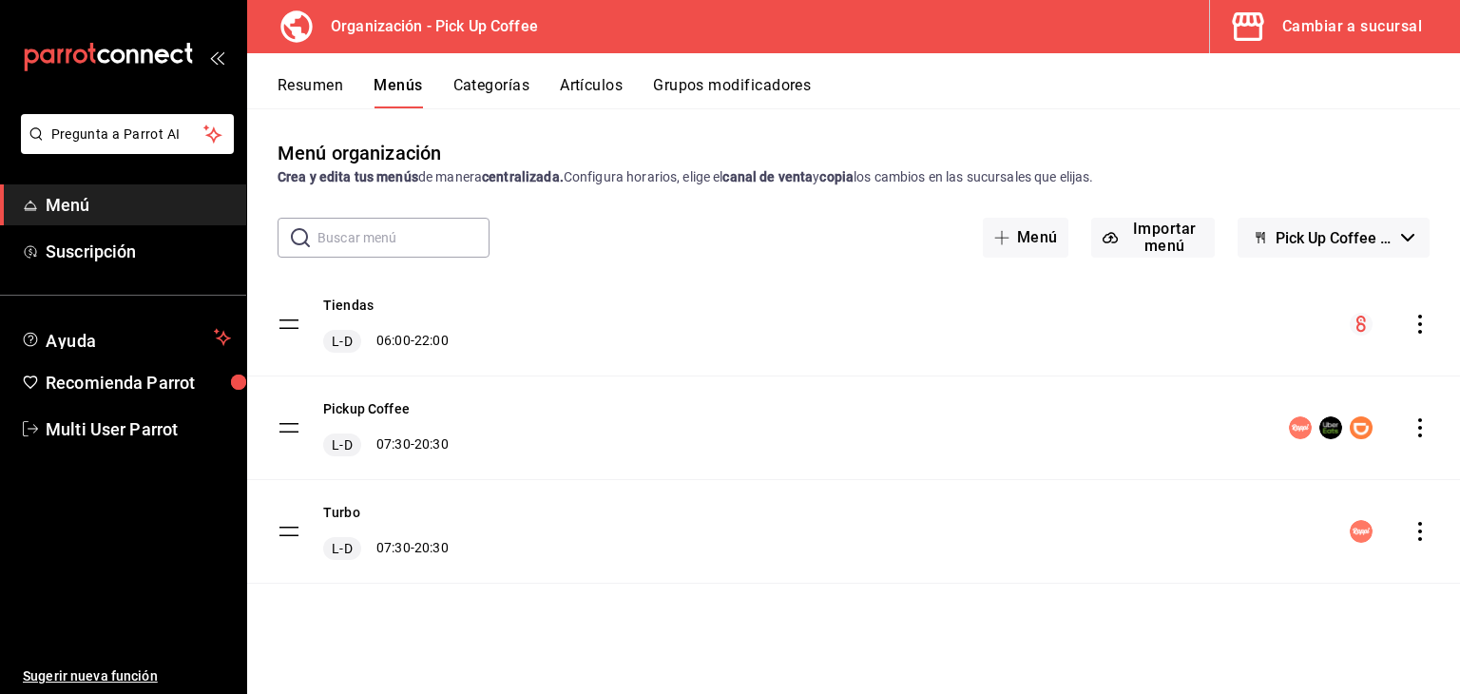
click at [1321, 31] on div "Cambiar a sucursal" at bounding box center [1353, 26] width 140 height 27
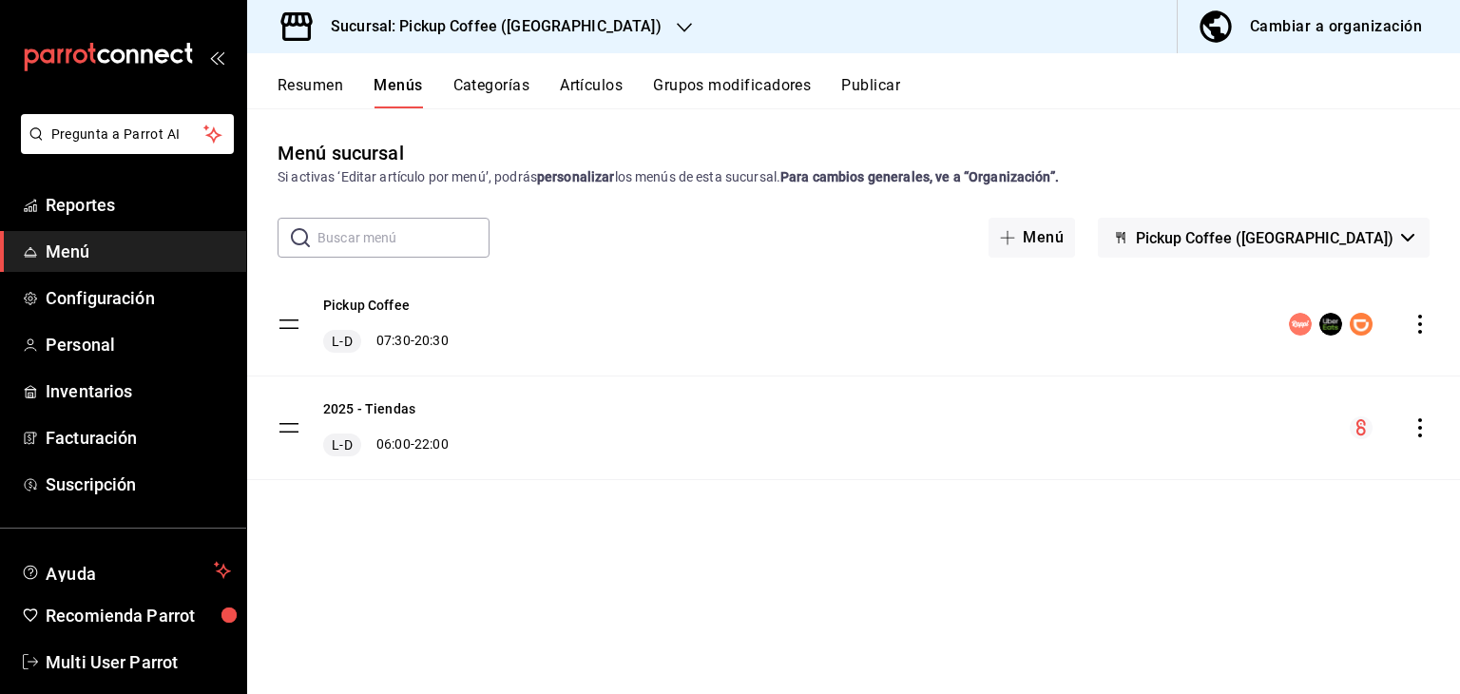
click at [1411, 322] on icon "actions" at bounding box center [1420, 324] width 19 height 19
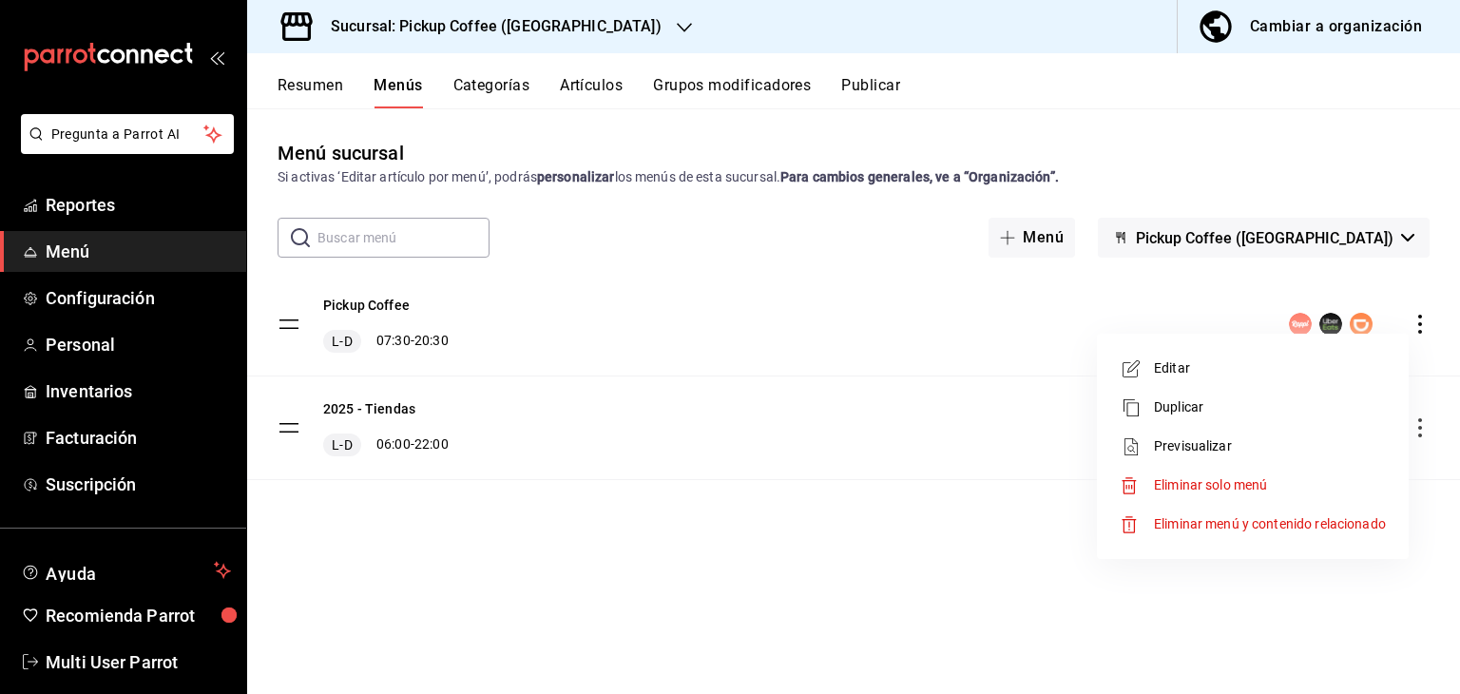
click at [305, 82] on div at bounding box center [730, 347] width 1460 height 694
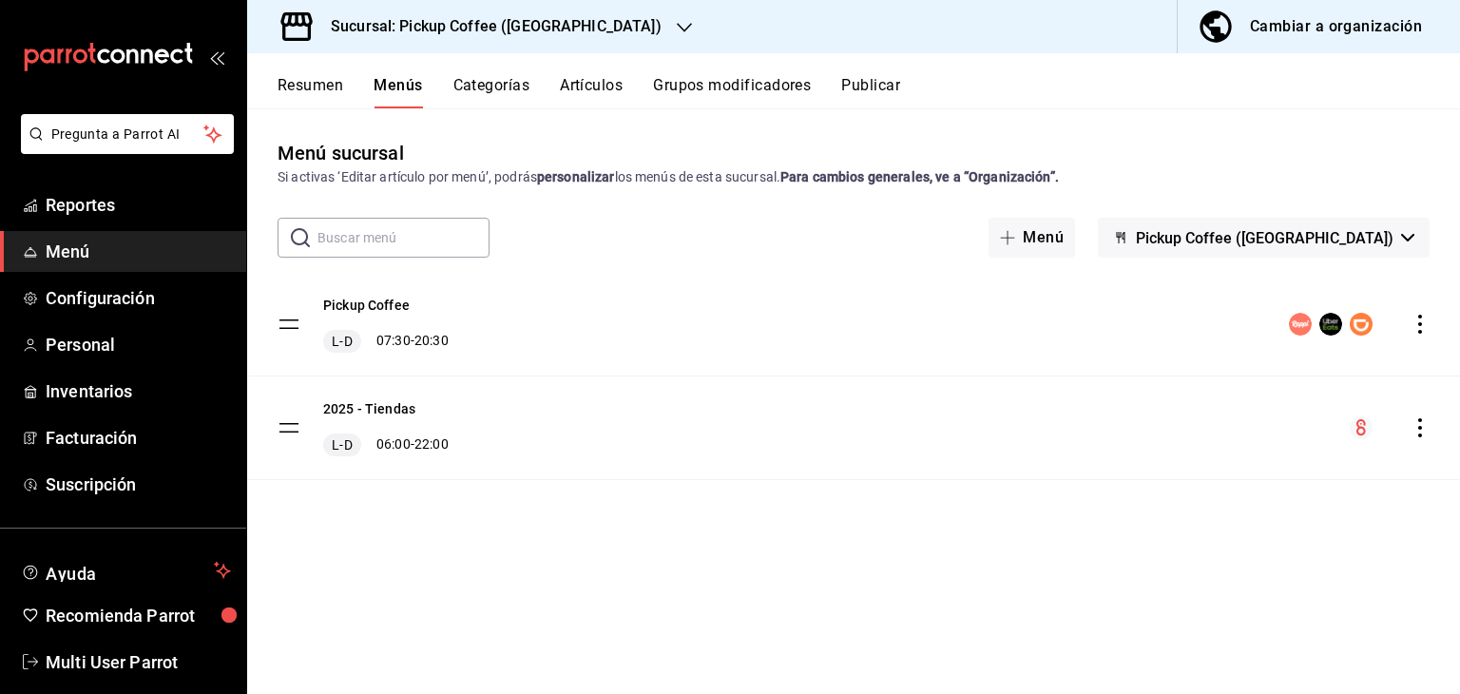
click at [305, 82] on button "Resumen" at bounding box center [311, 92] width 66 height 32
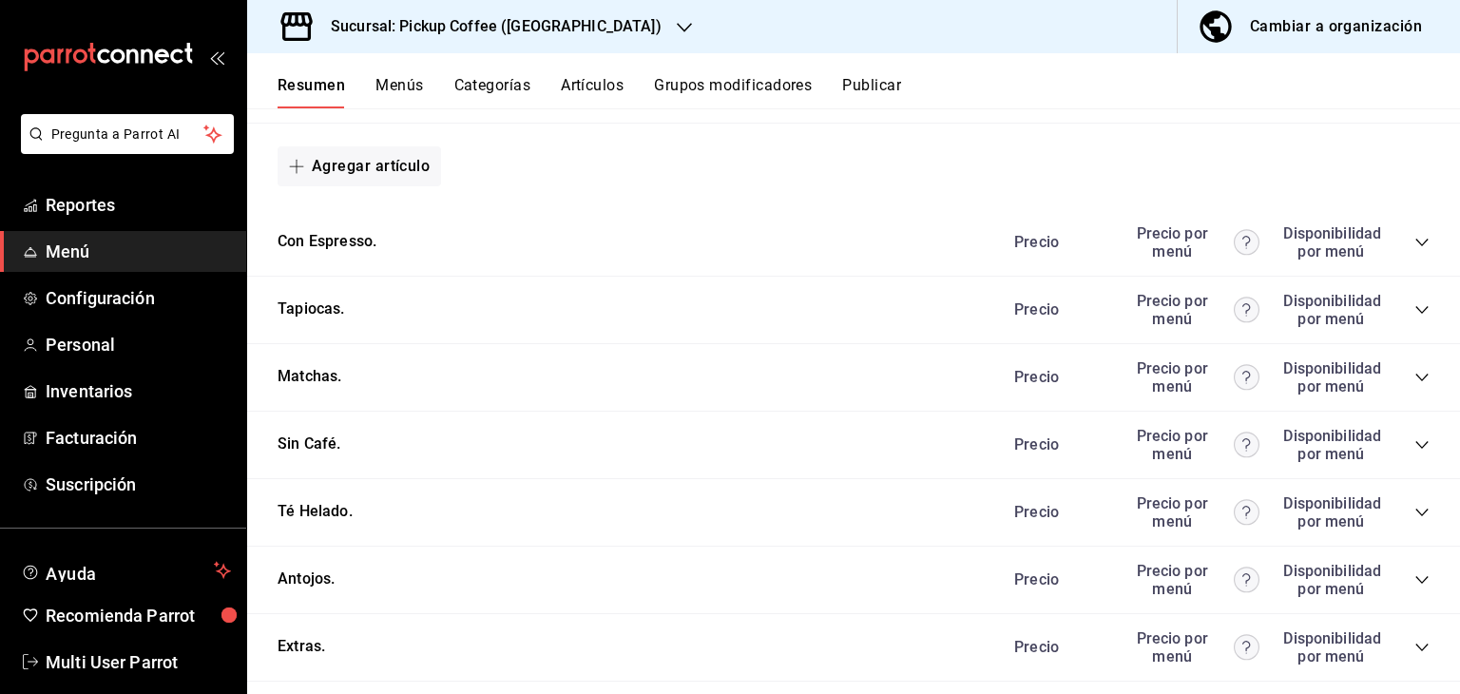
scroll to position [1000, 0]
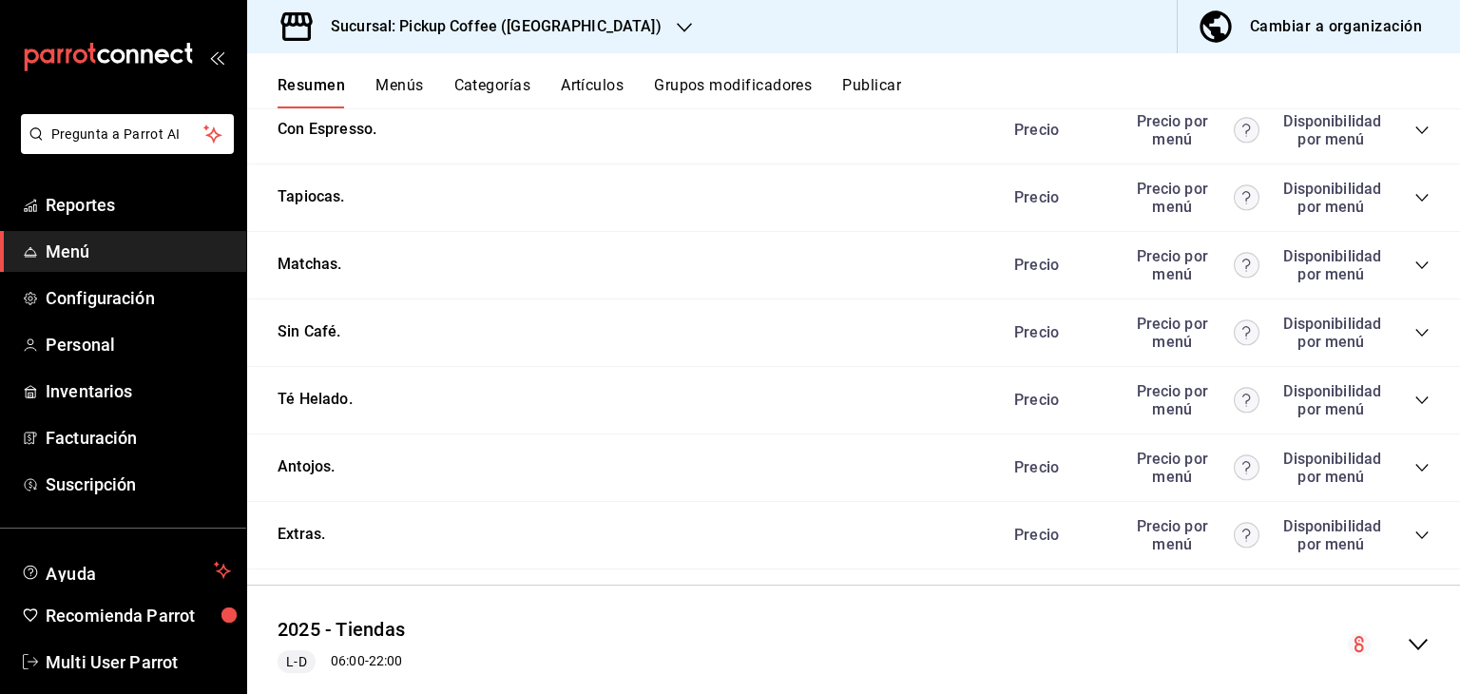
click at [1415, 267] on icon "collapse-category-row" at bounding box center [1422, 265] width 15 height 15
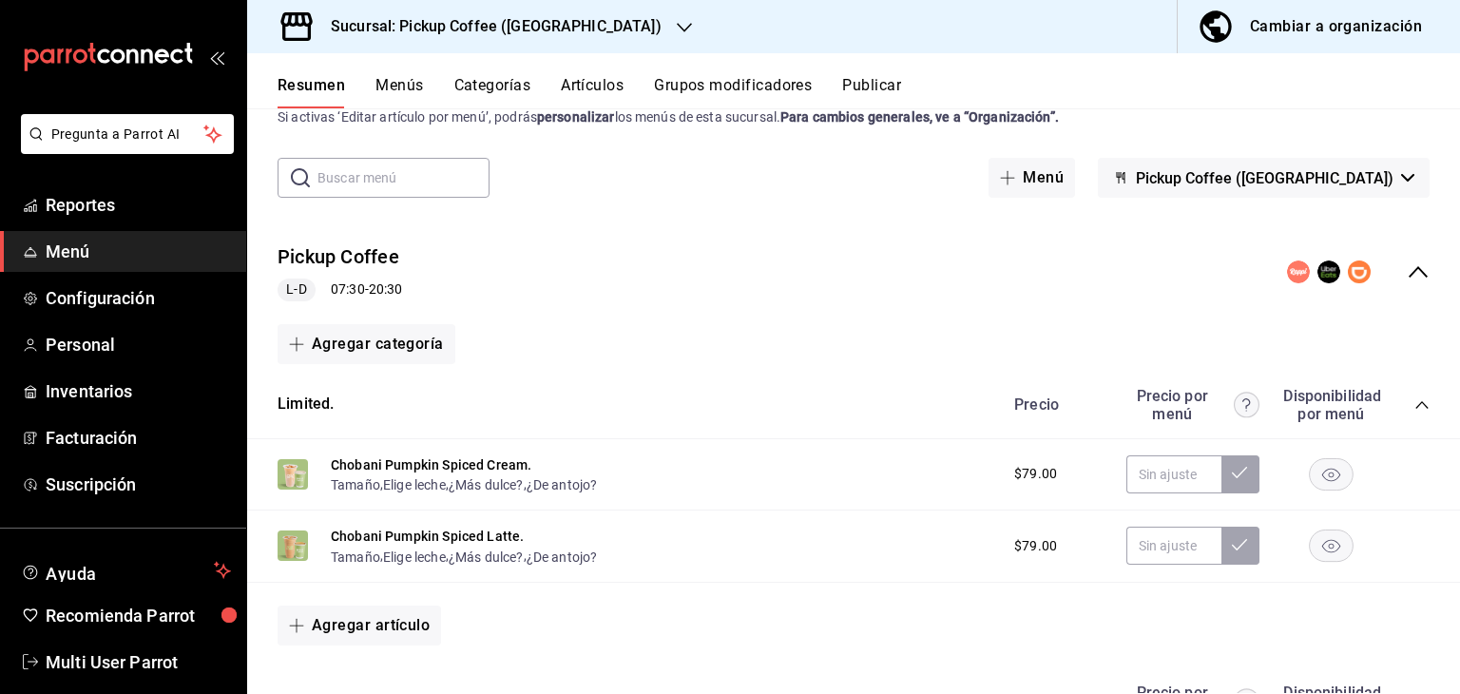
scroll to position [0, 0]
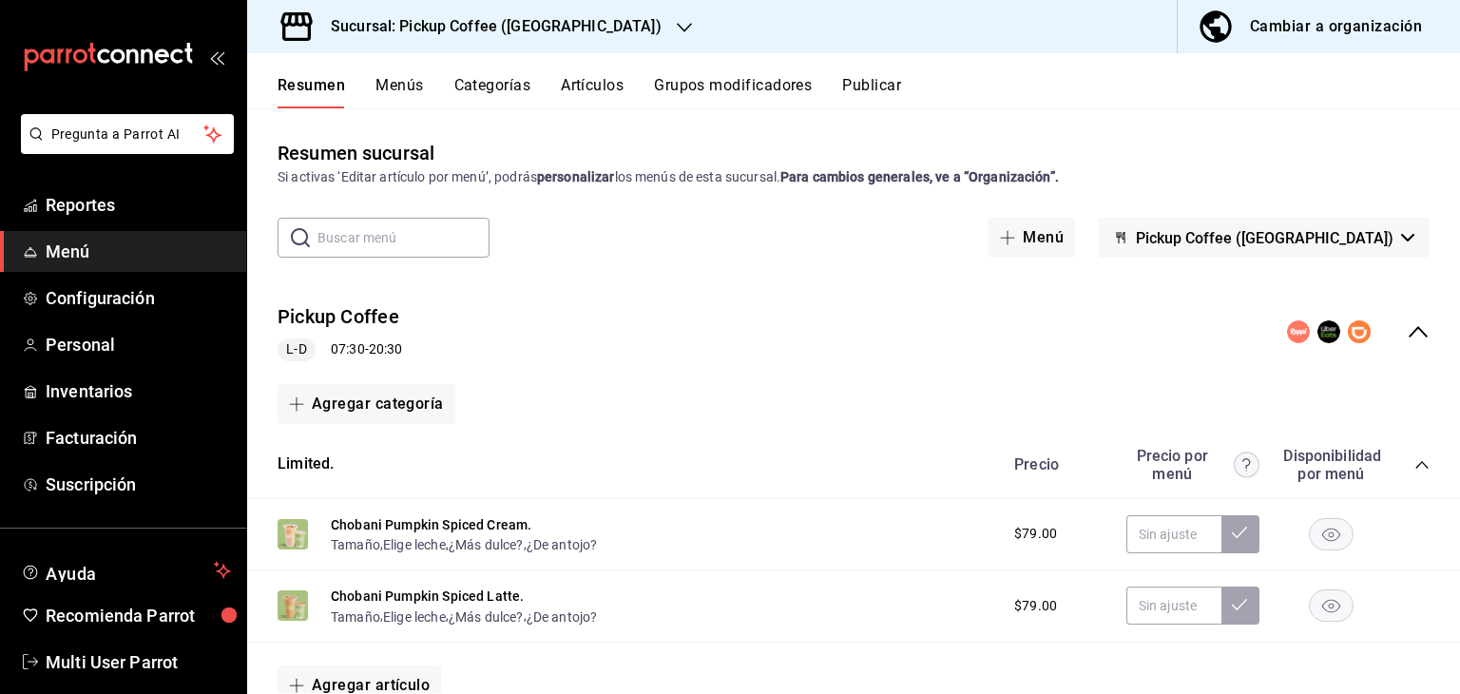
click at [876, 76] on button "Publicar" at bounding box center [871, 92] width 59 height 32
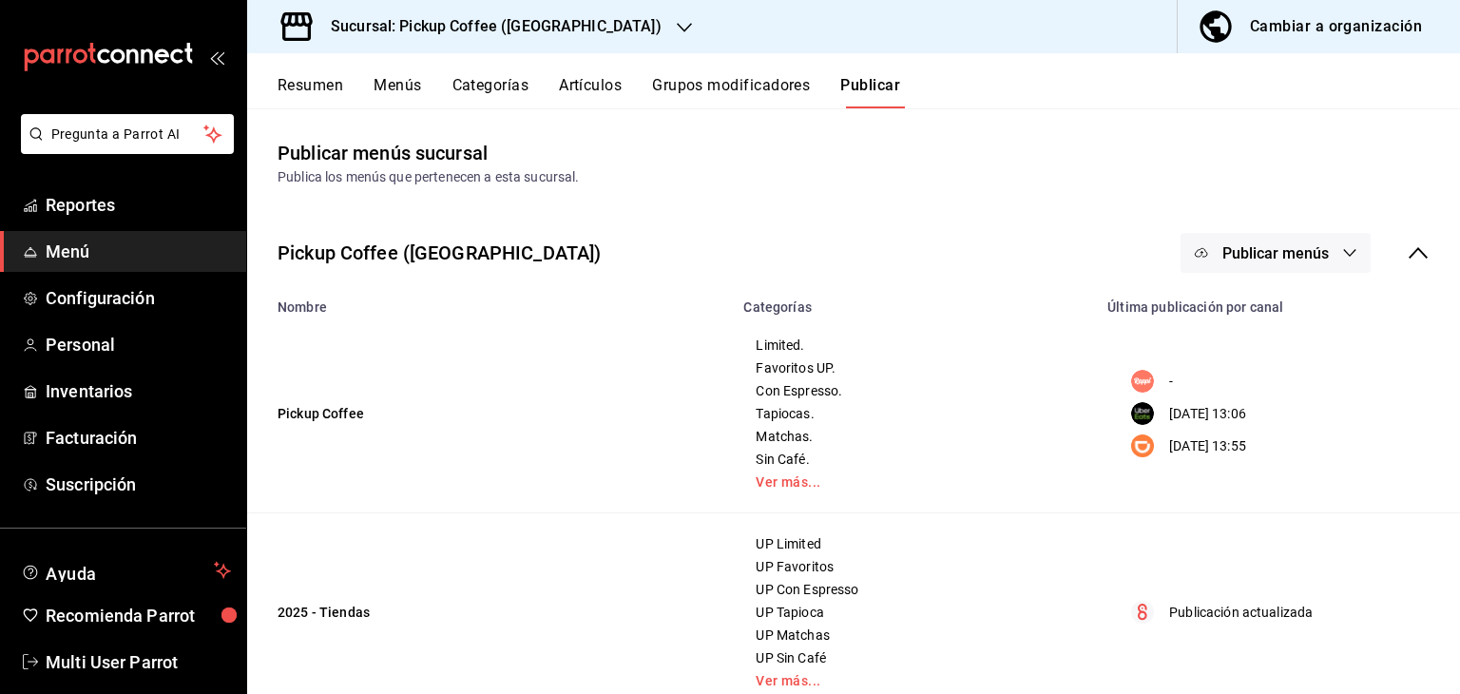
click at [1251, 253] on span "Publicar menús" at bounding box center [1276, 253] width 106 height 18
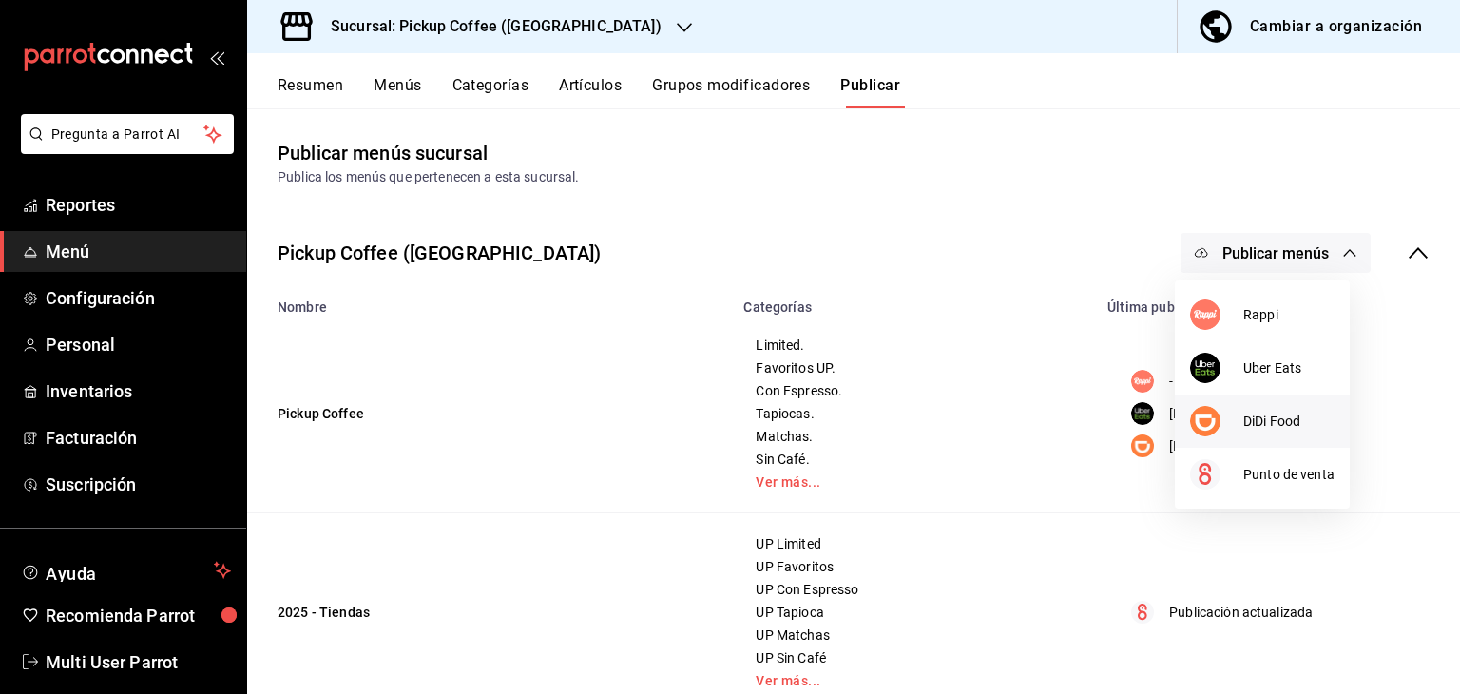
click at [1278, 400] on li "DiDi Food" at bounding box center [1262, 421] width 175 height 53
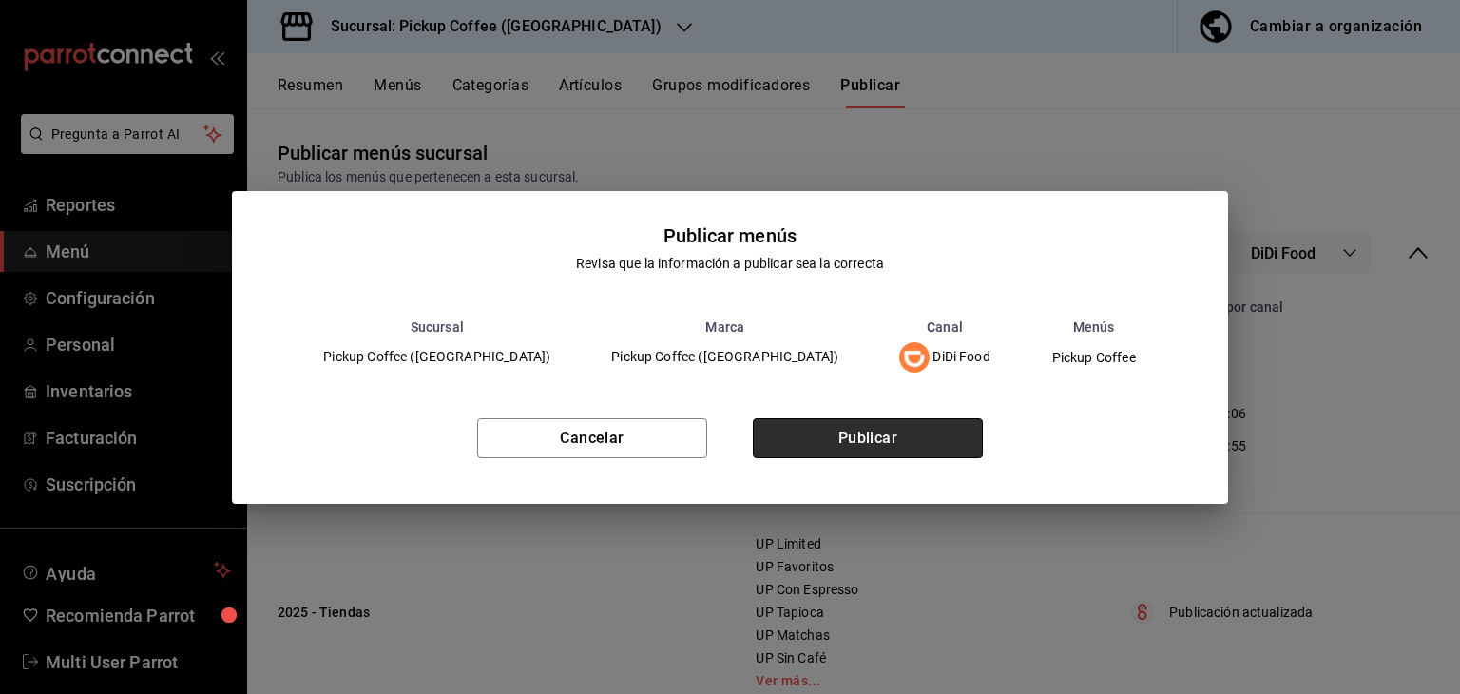
click at [974, 430] on button "Publicar" at bounding box center [868, 438] width 230 height 40
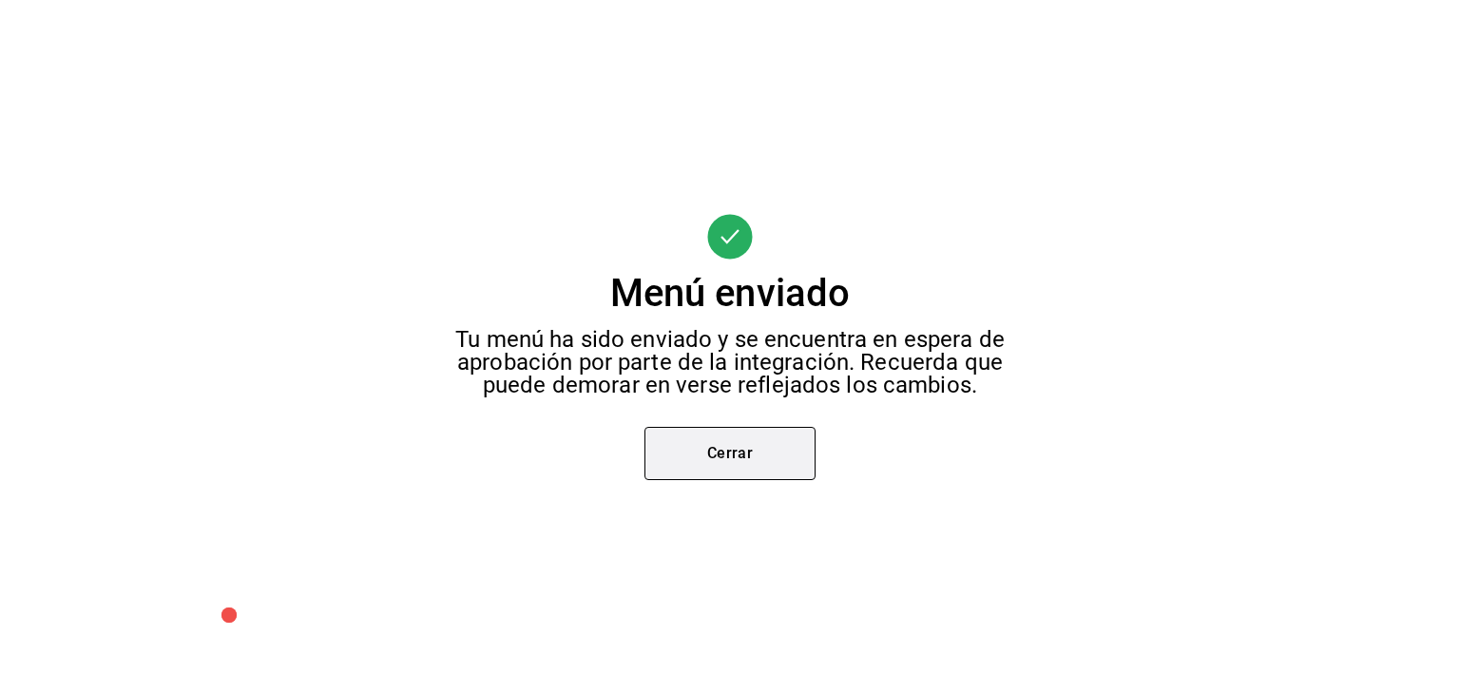
click at [707, 467] on button "Cerrar" at bounding box center [730, 453] width 171 height 53
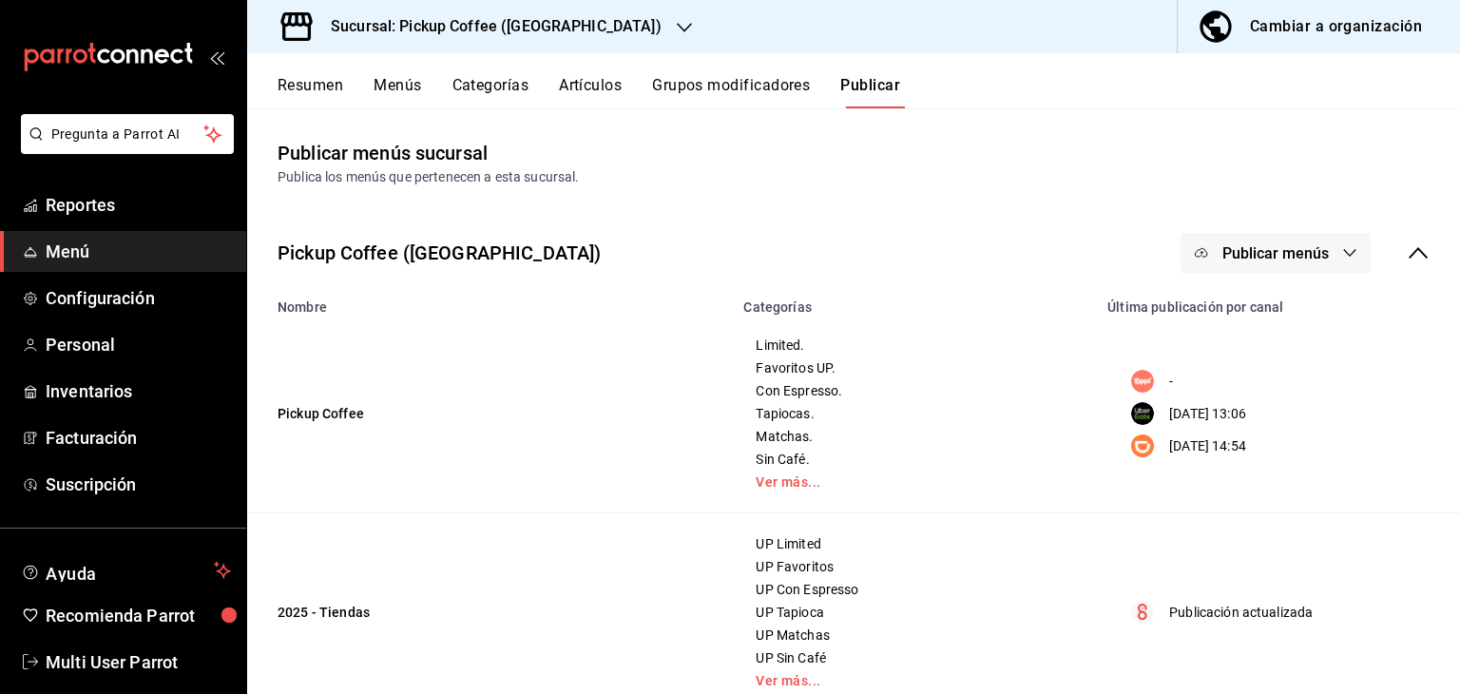
click at [1299, 241] on button "Publicar menús" at bounding box center [1276, 253] width 190 height 40
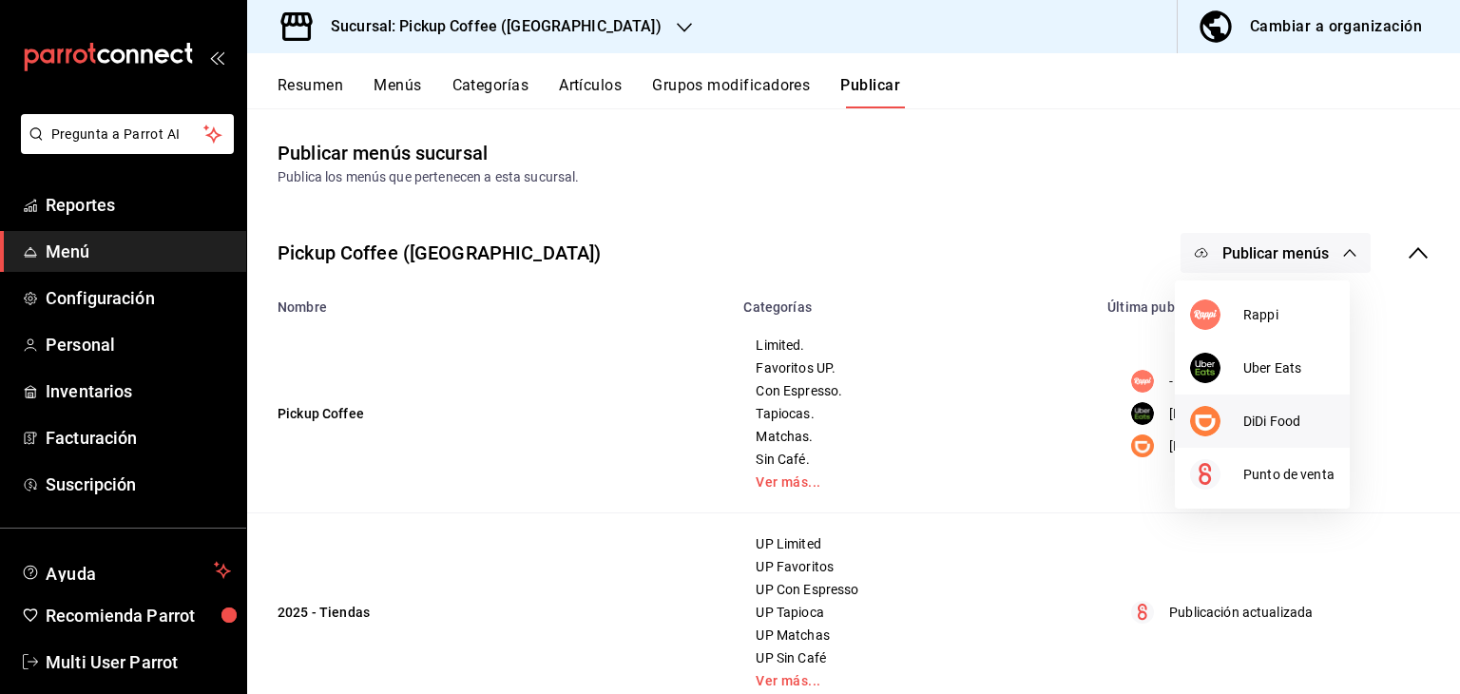
click at [1266, 421] on span "DiDi Food" at bounding box center [1289, 422] width 91 height 20
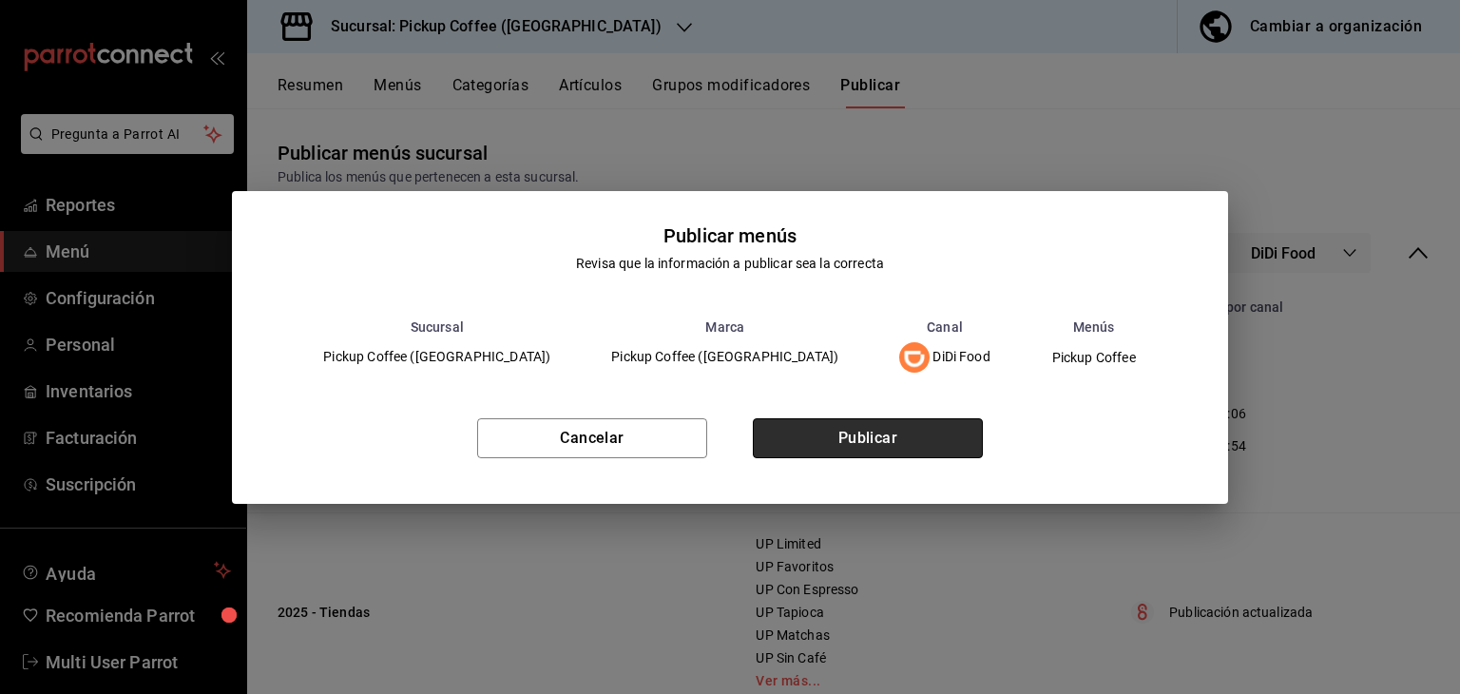
click at [979, 422] on button "Publicar" at bounding box center [868, 438] width 230 height 40
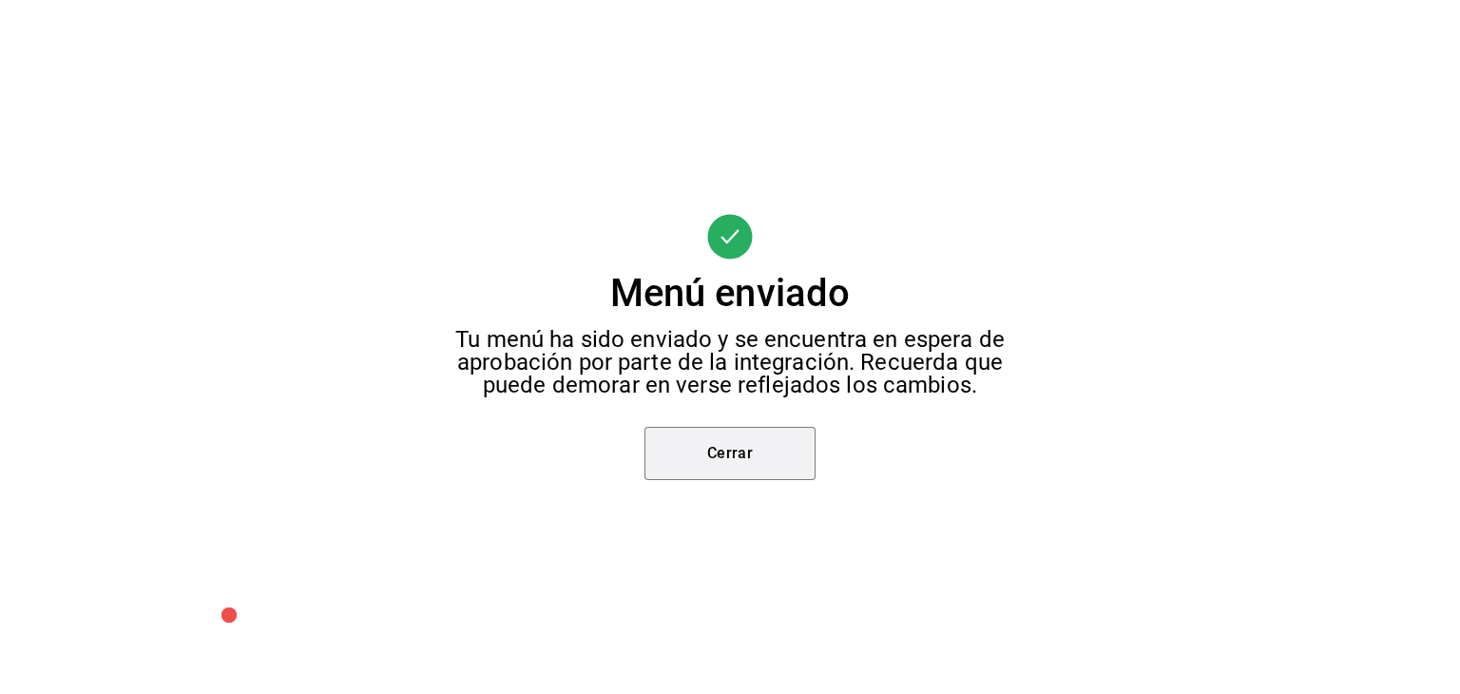
click at [737, 435] on button "Cerrar" at bounding box center [730, 453] width 171 height 53
